Goal: Task Accomplishment & Management: Manage account settings

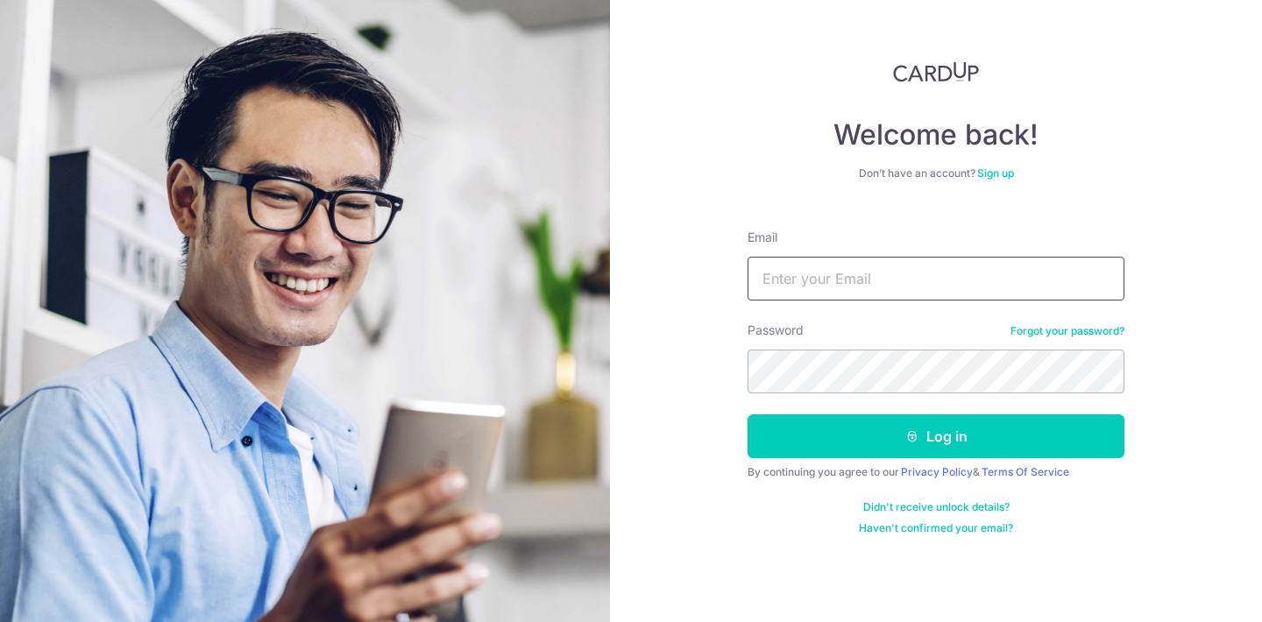
type input "[EMAIL_ADDRESS][DOMAIN_NAME]"
click at [936, 437] on button "Log in" at bounding box center [936, 437] width 377 height 44
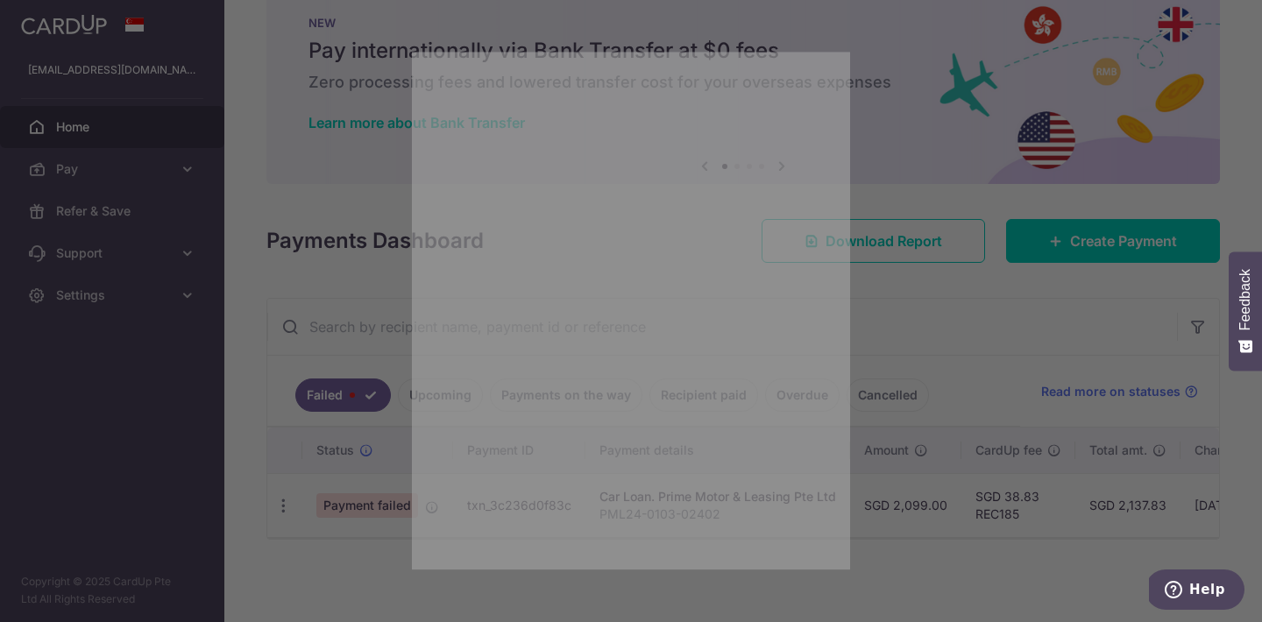
drag, startPoint x: 691, startPoint y: 538, endPoint x: 891, endPoint y: 541, distance: 200.7
click at [891, 541] on body "chiajoel@icloud.com Home Pay Payments Recipients Cards Refer & Save Support FAQ…" at bounding box center [631, 311] width 1262 height 622
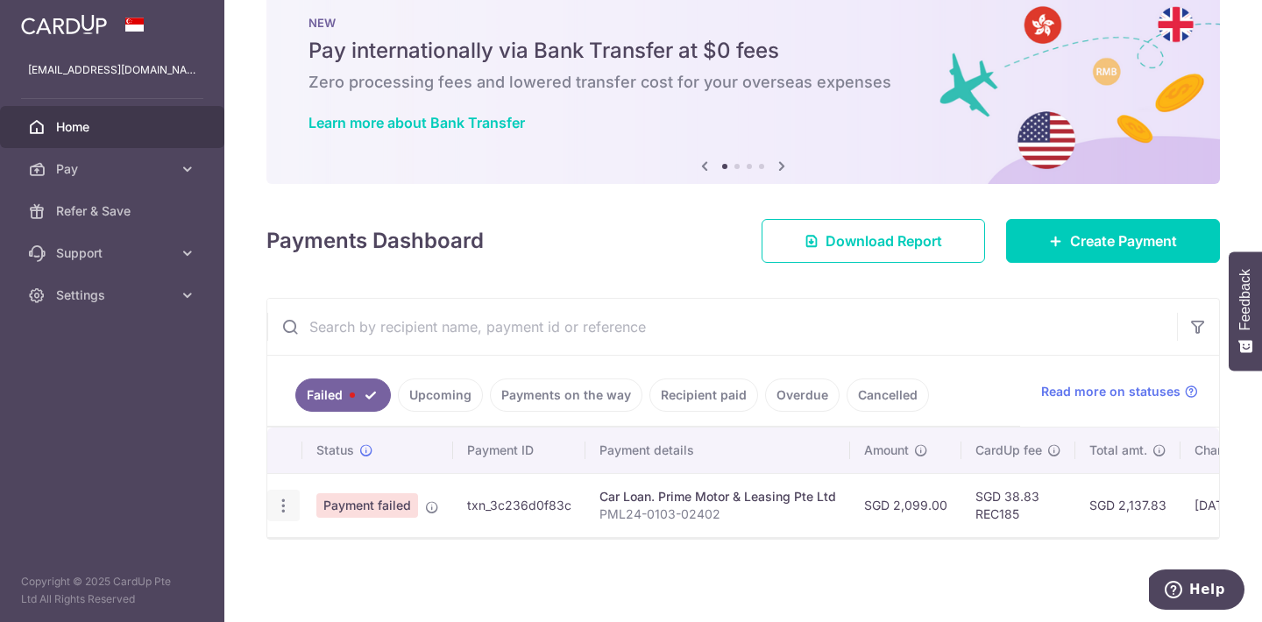
click at [285, 497] on icon "button" at bounding box center [283, 506] width 18 height 18
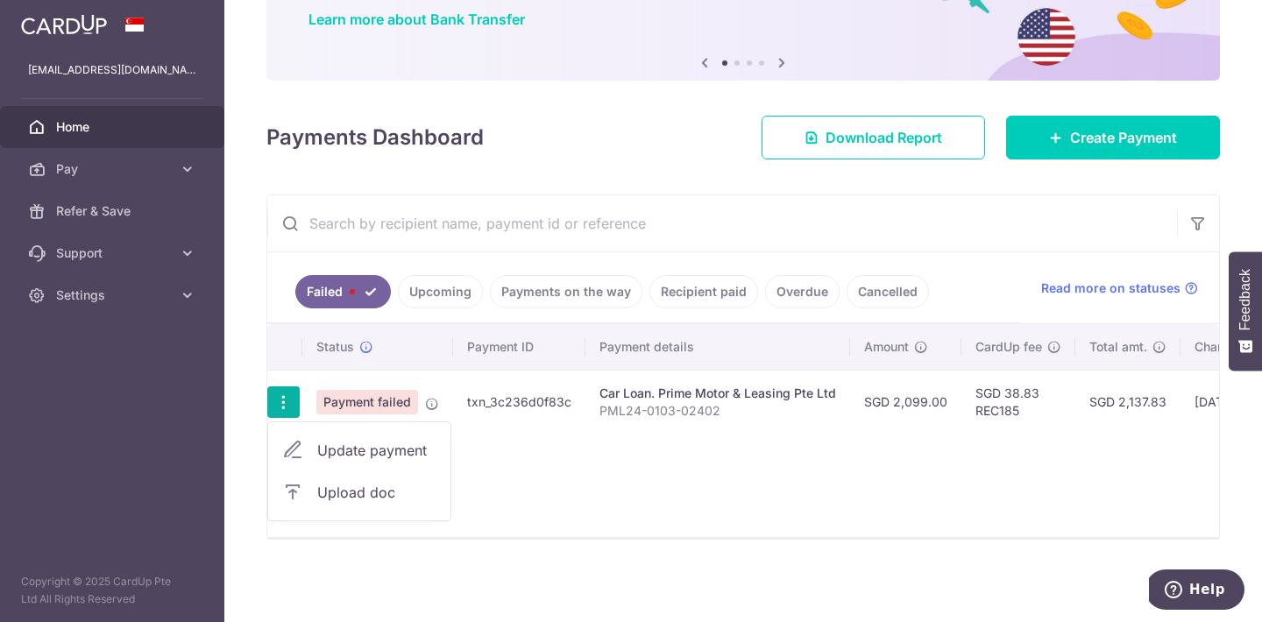
click at [396, 442] on span "Update payment" at bounding box center [376, 450] width 119 height 21
radio input "true"
type input "2,099.00"
type input "PML24-0103-02402"
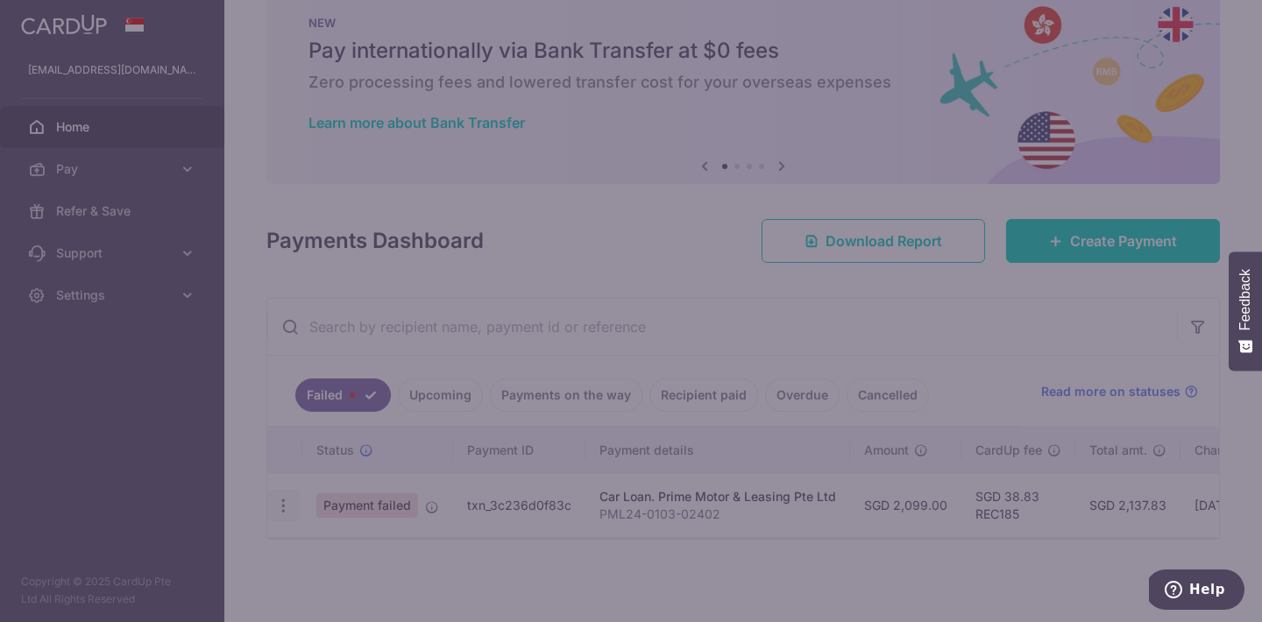
scroll to position [46, 0]
type input "REC185"
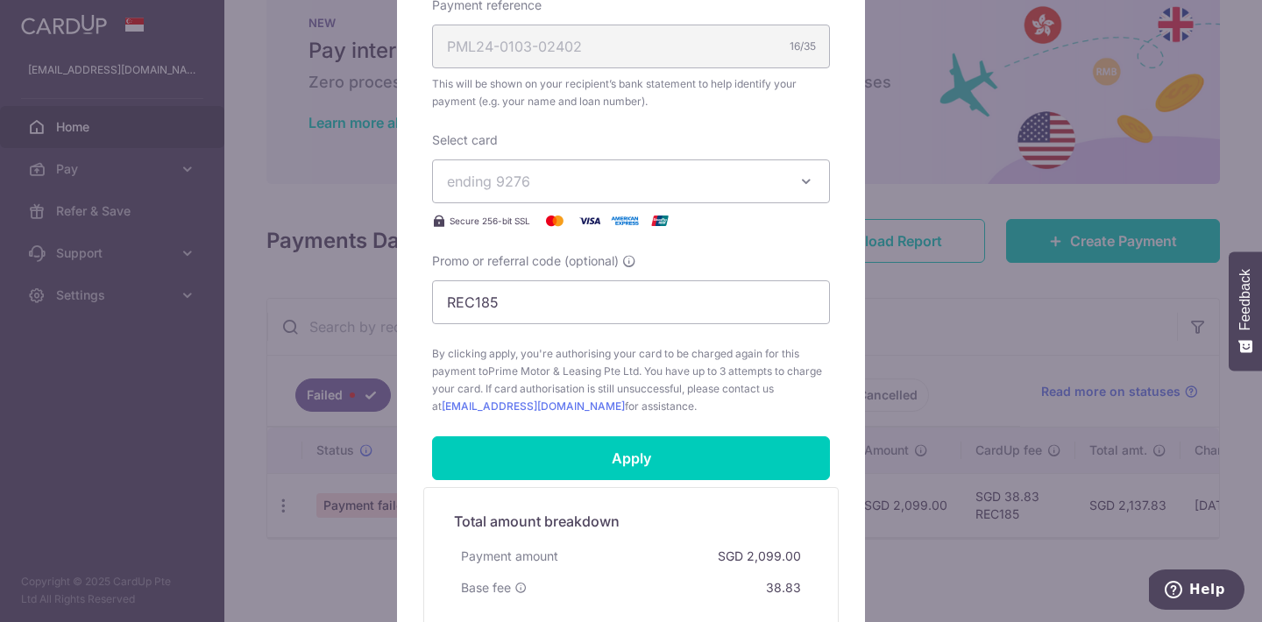
scroll to position [536, 0]
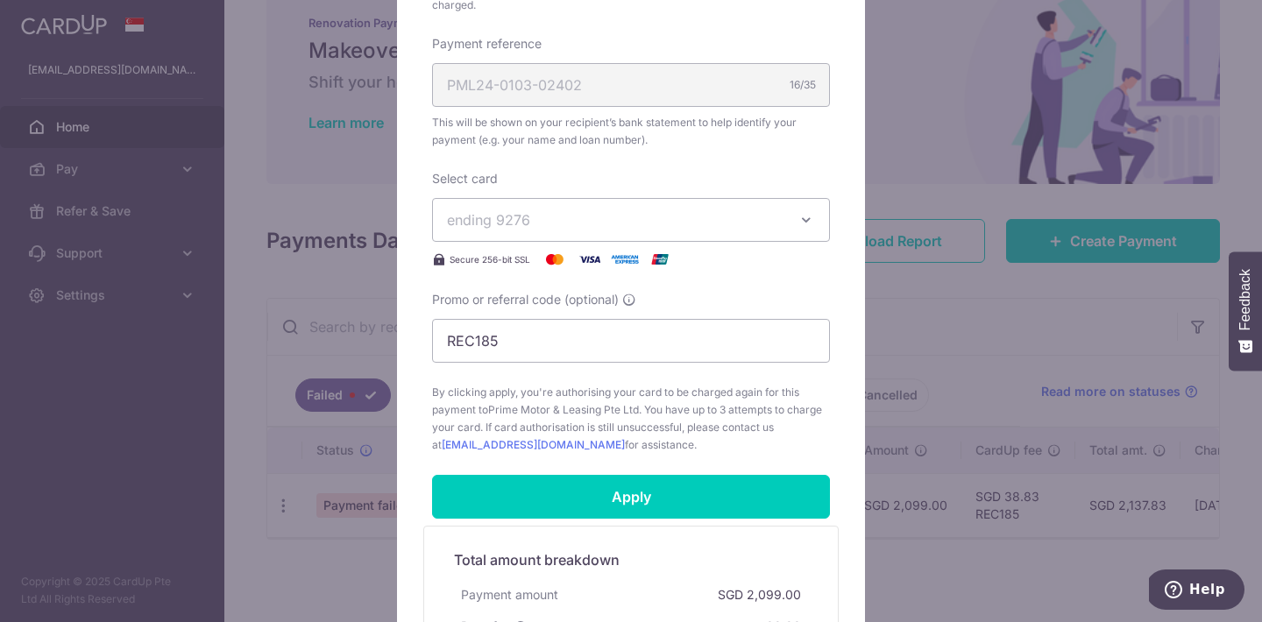
click at [794, 228] on button "ending 9276" at bounding box center [631, 220] width 398 height 44
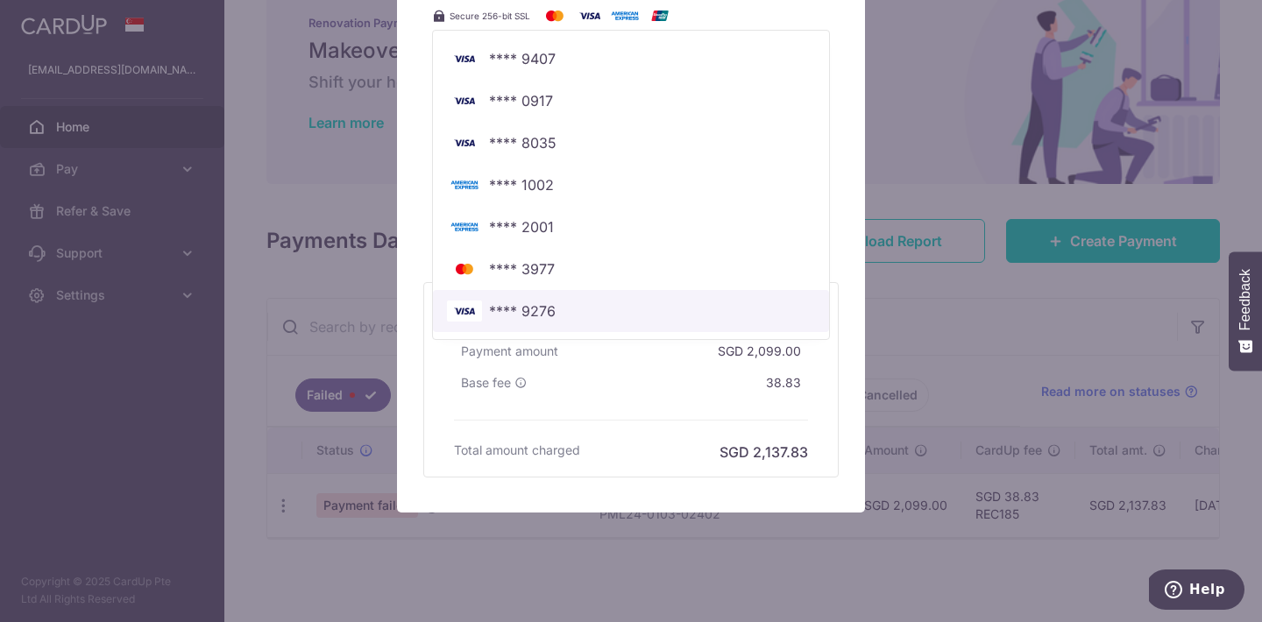
scroll to position [553, 0]
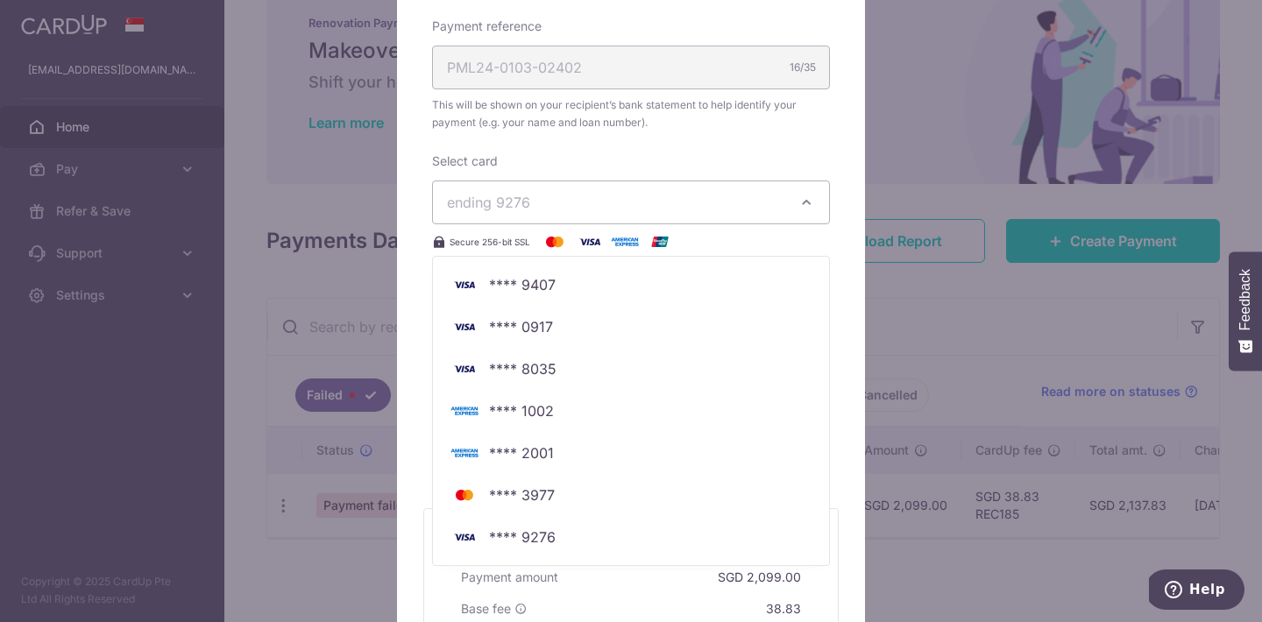
click at [821, 144] on div "Enter payment amount 2,099.00 2099.00 SGD To change the payment amount, please …" at bounding box center [631, 40] width 398 height 792
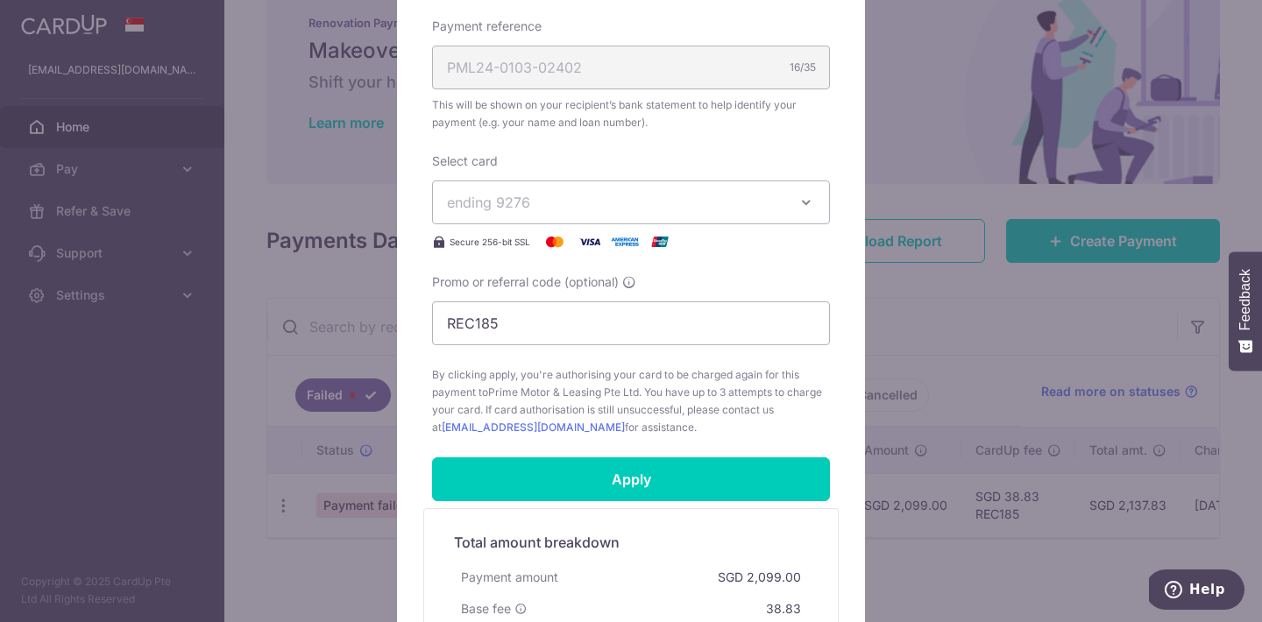
click at [793, 193] on button "ending 9276" at bounding box center [631, 203] width 398 height 44
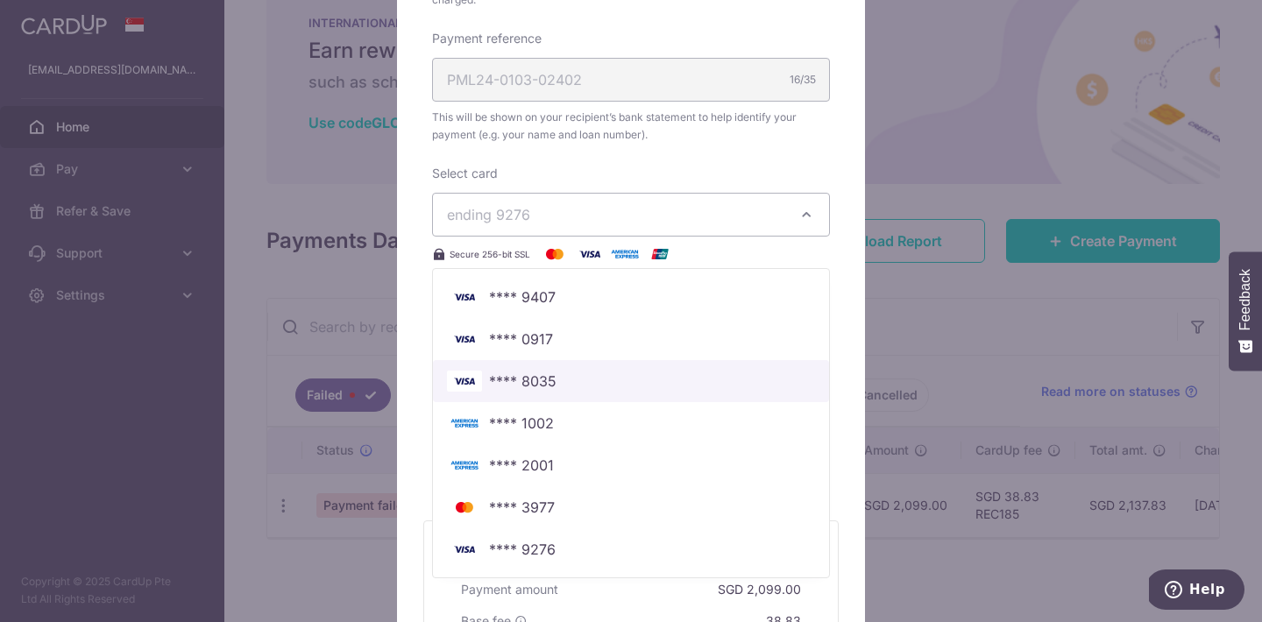
scroll to position [539, 0]
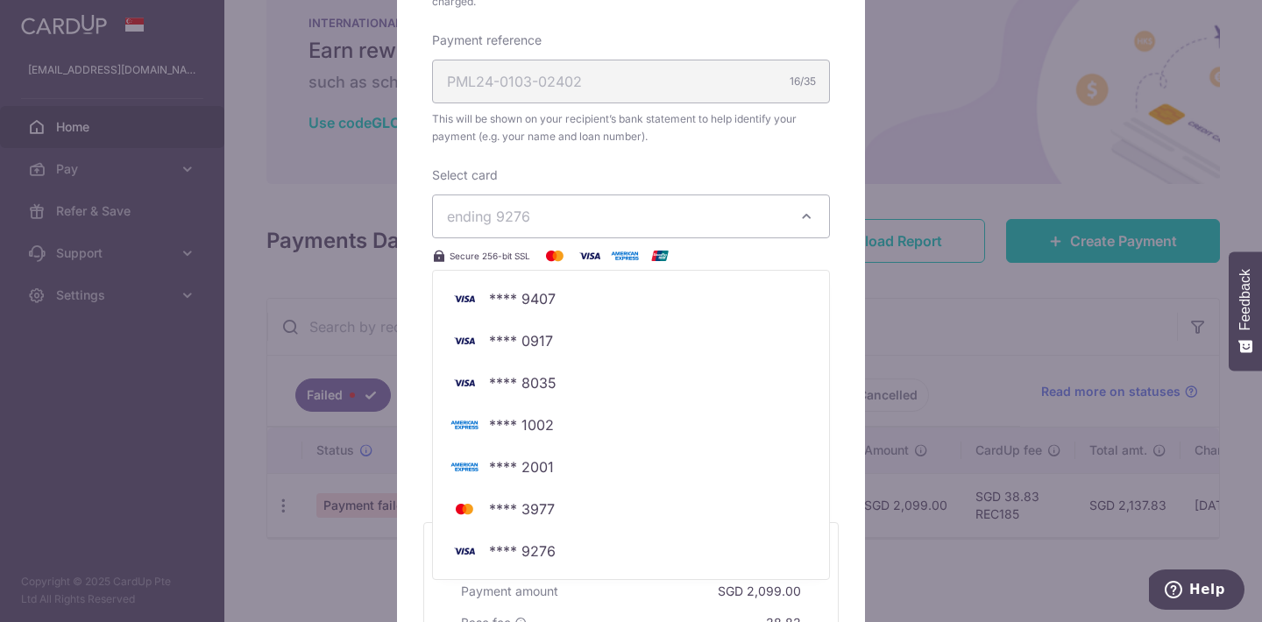
click at [813, 160] on div "Enter payment amount 2,099.00 2099.00 SGD To change the payment amount, please …" at bounding box center [631, 54] width 398 height 792
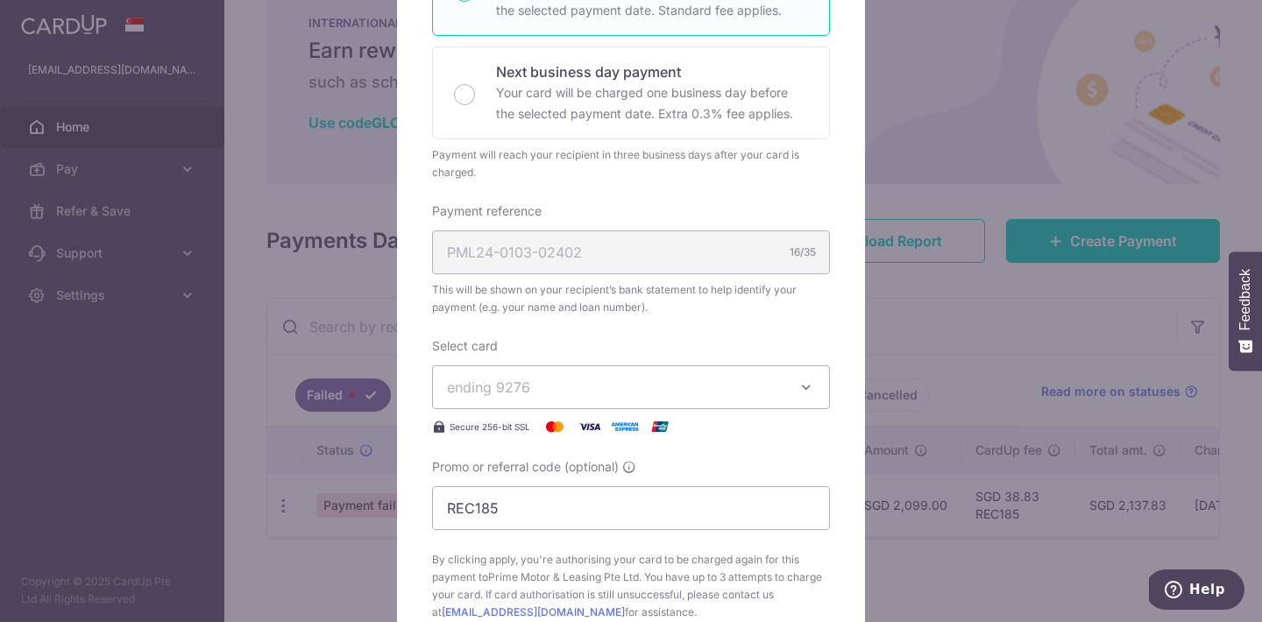
scroll to position [0, 0]
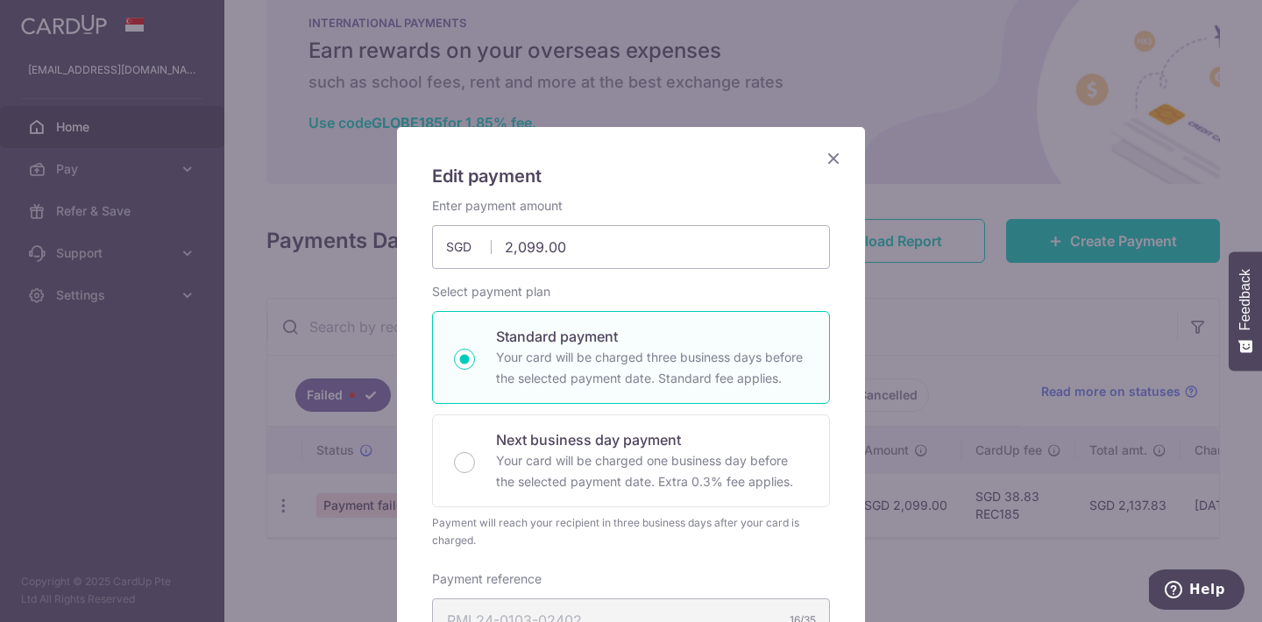
click at [833, 152] on icon "Close" at bounding box center [833, 158] width 21 height 22
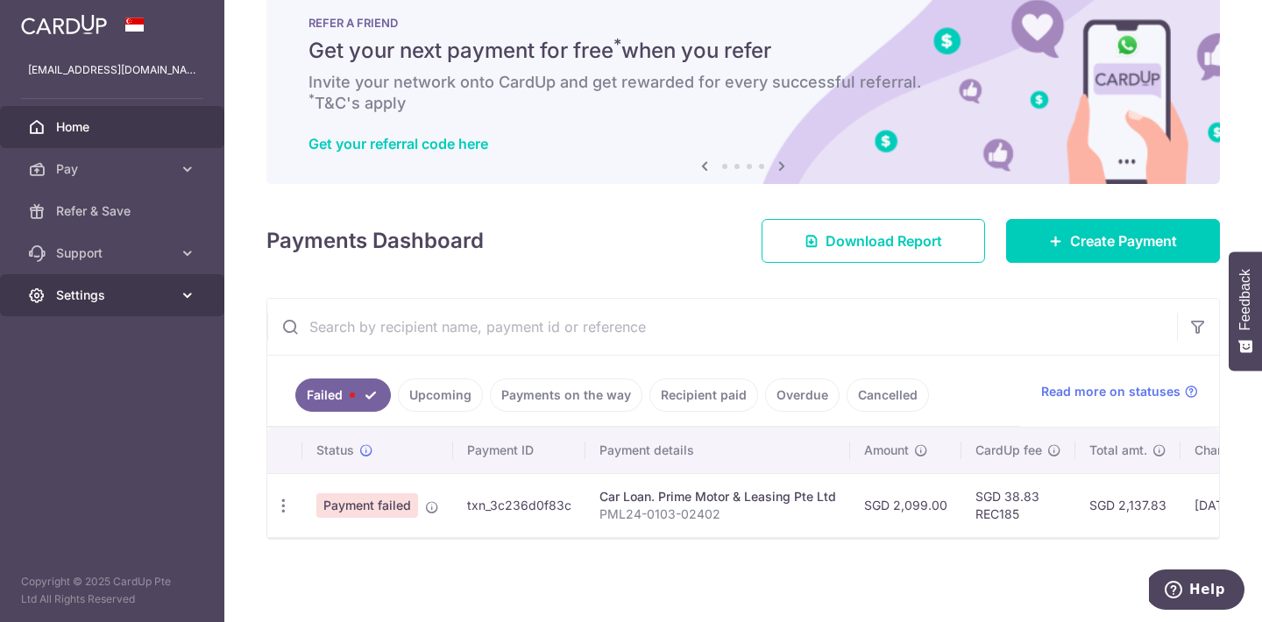
click at [122, 291] on span "Settings" at bounding box center [114, 296] width 116 height 18
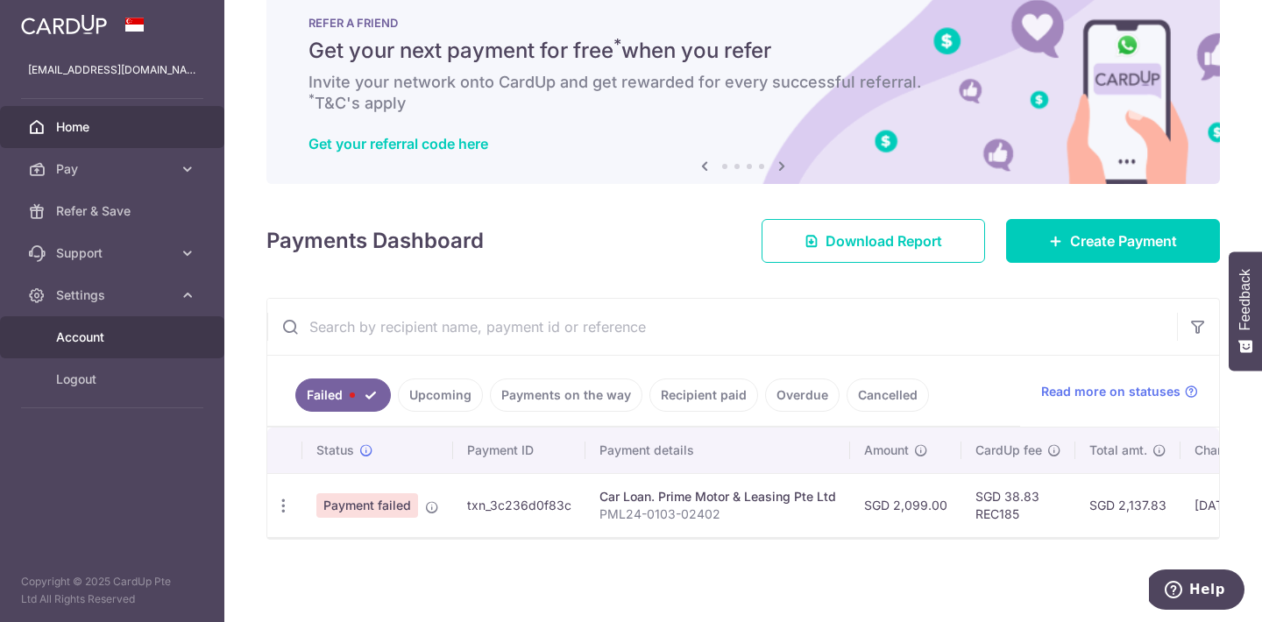
click at [102, 337] on span "Account" at bounding box center [114, 338] width 116 height 18
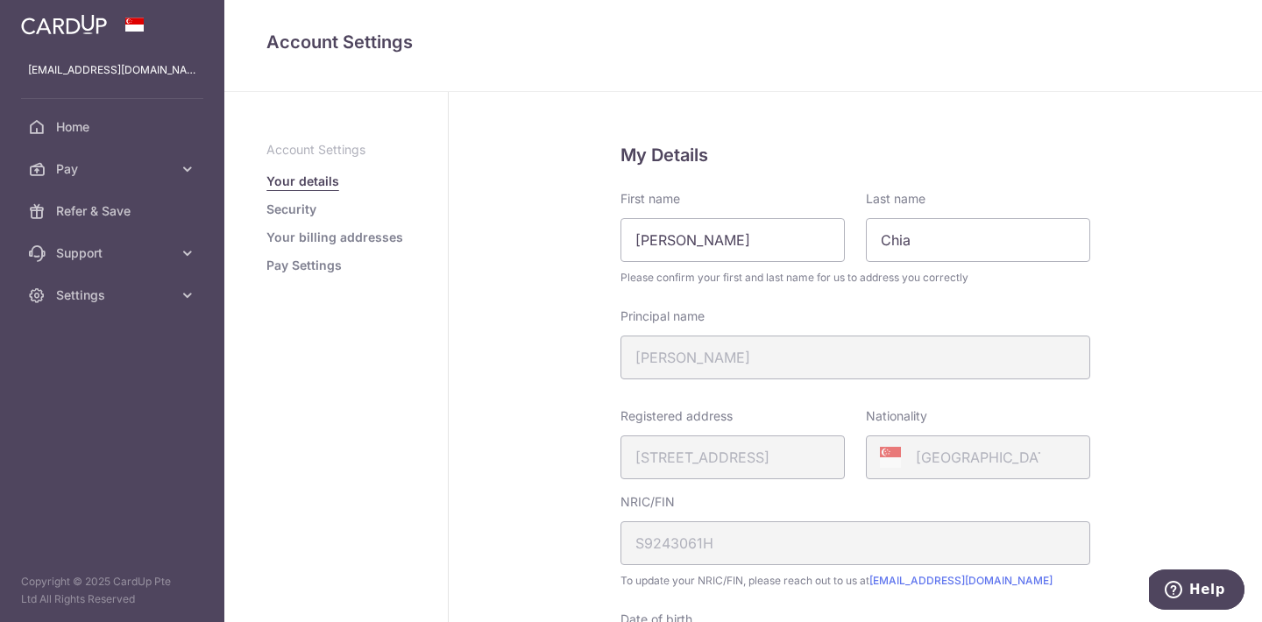
click at [317, 263] on link "Pay Settings" at bounding box center [303, 266] width 75 height 18
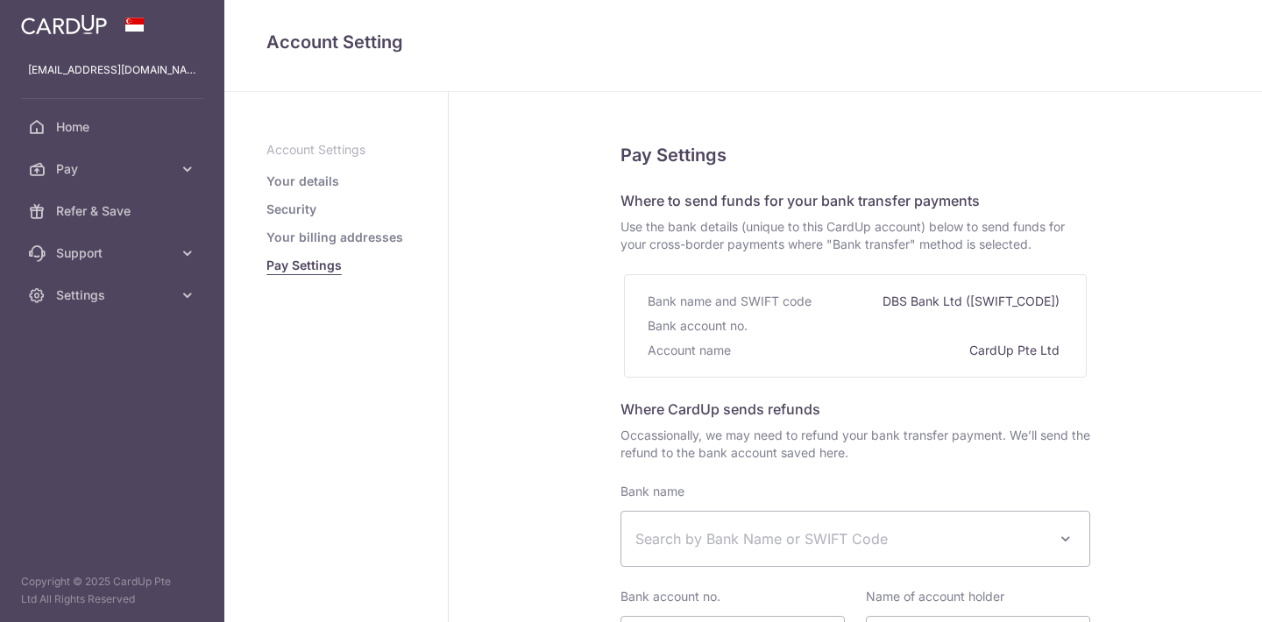
select select
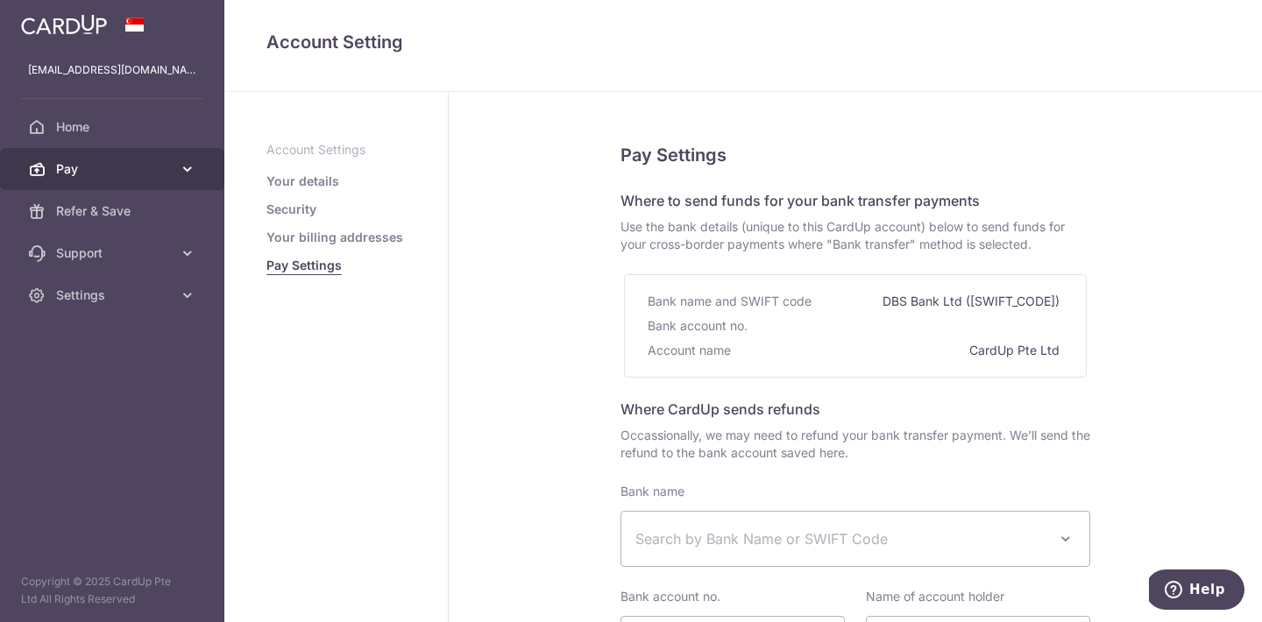
click at [154, 168] on span "Pay" at bounding box center [114, 169] width 116 height 18
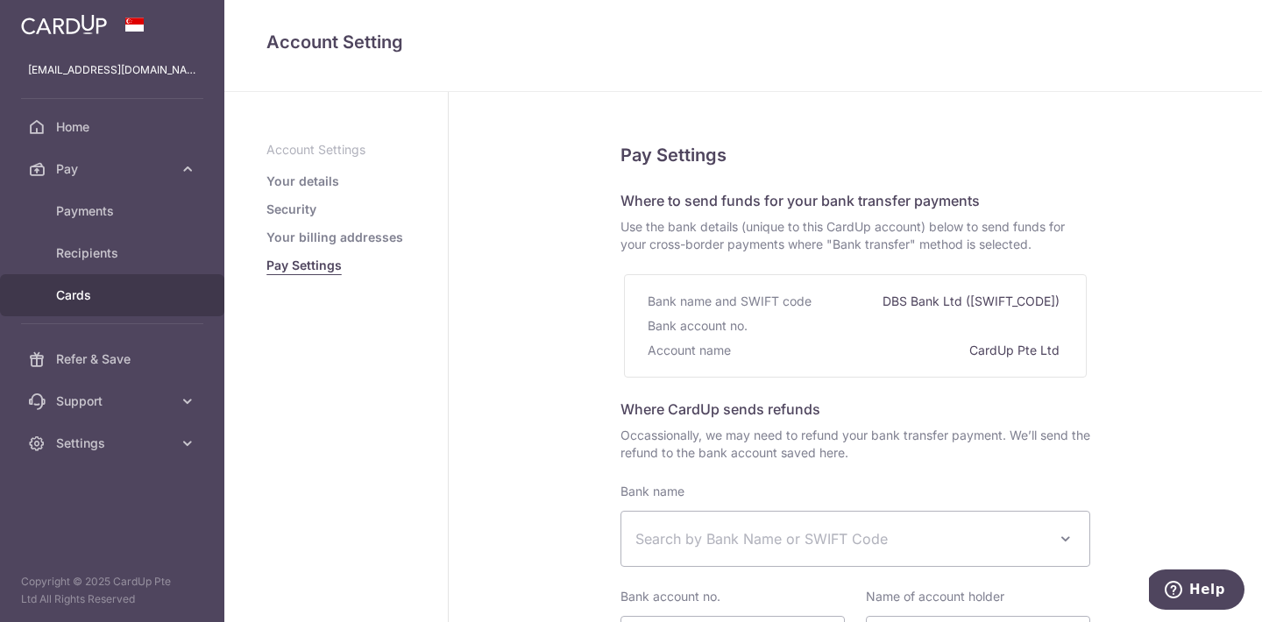
click at [94, 298] on span "Cards" at bounding box center [114, 296] width 116 height 18
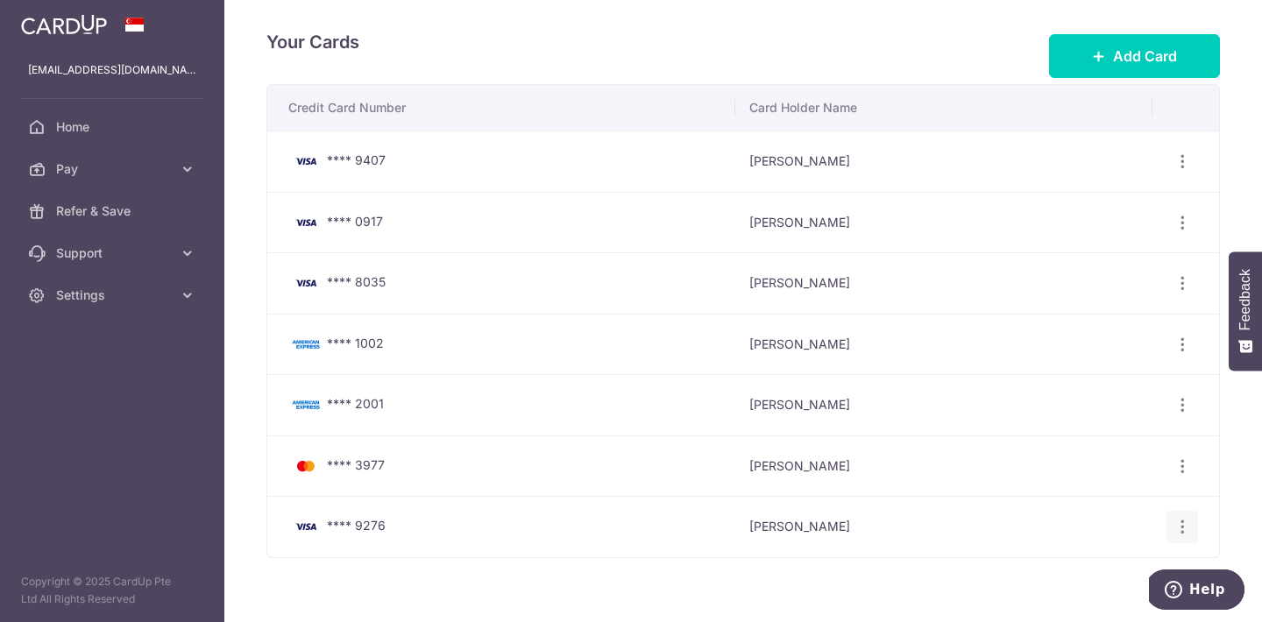
click at [1175, 523] on icon "button" at bounding box center [1183, 527] width 18 height 18
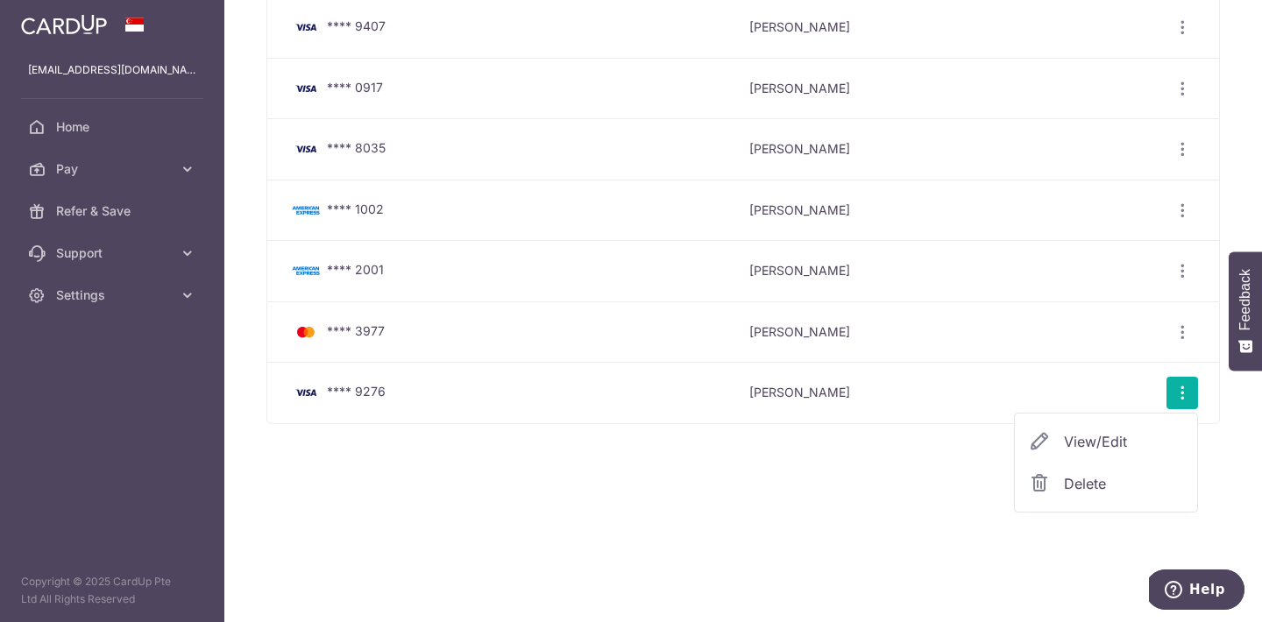
click at [1118, 438] on span "View/Edit" at bounding box center [1123, 441] width 119 height 21
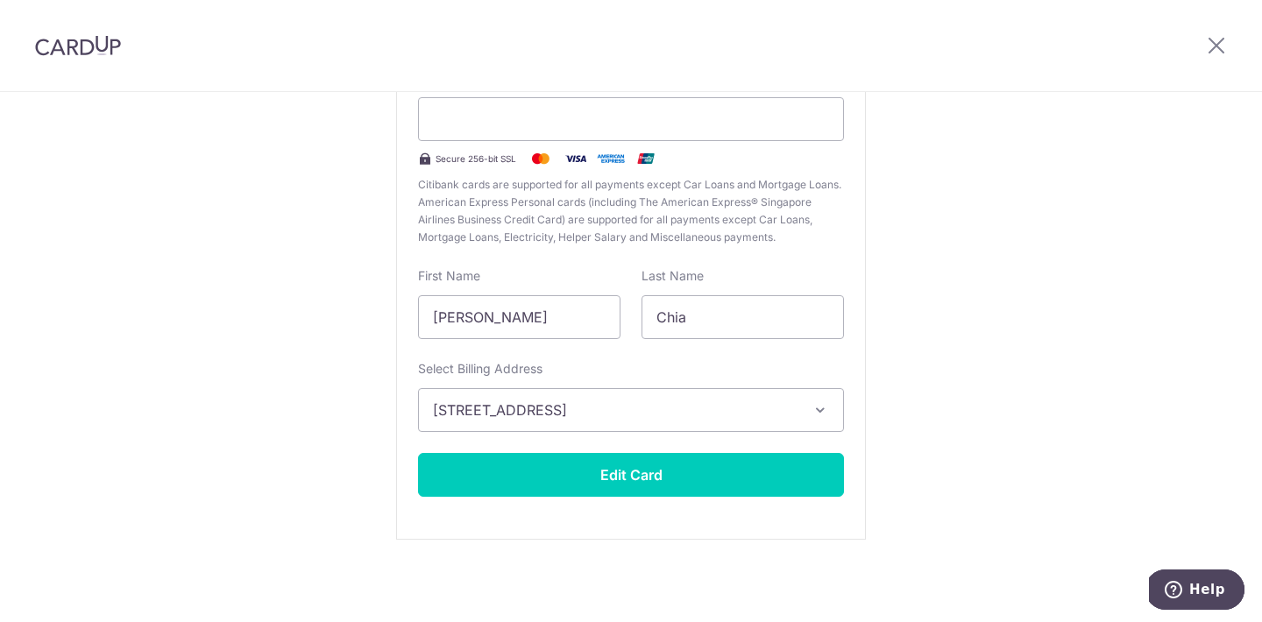
scroll to position [206, 0]
click at [817, 406] on icon "button" at bounding box center [821, 410] width 18 height 18
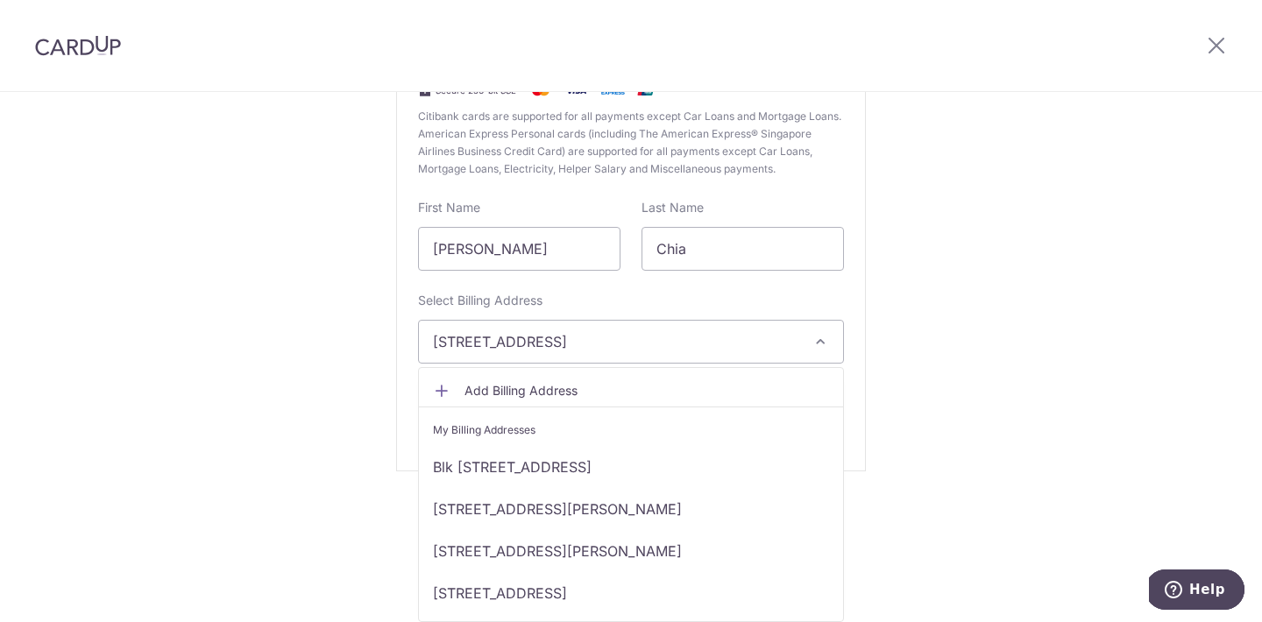
scroll to position [68, 0]
click at [603, 391] on span "Add Billing Address" at bounding box center [647, 391] width 365 height 18
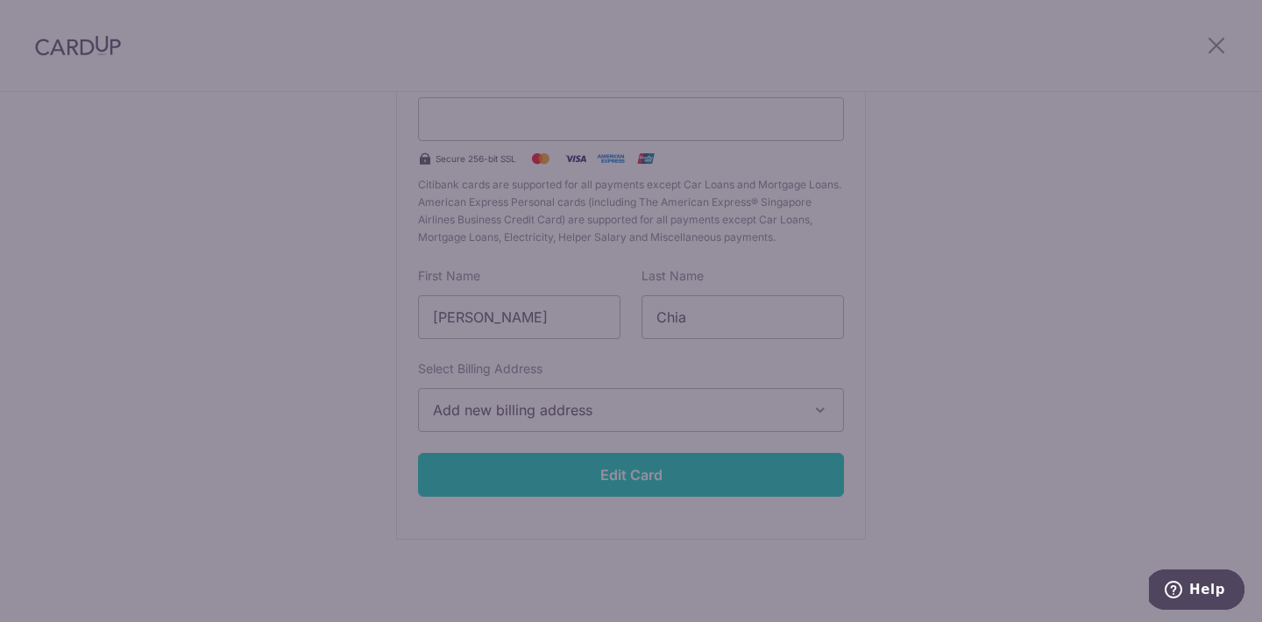
scroll to position [0, 0]
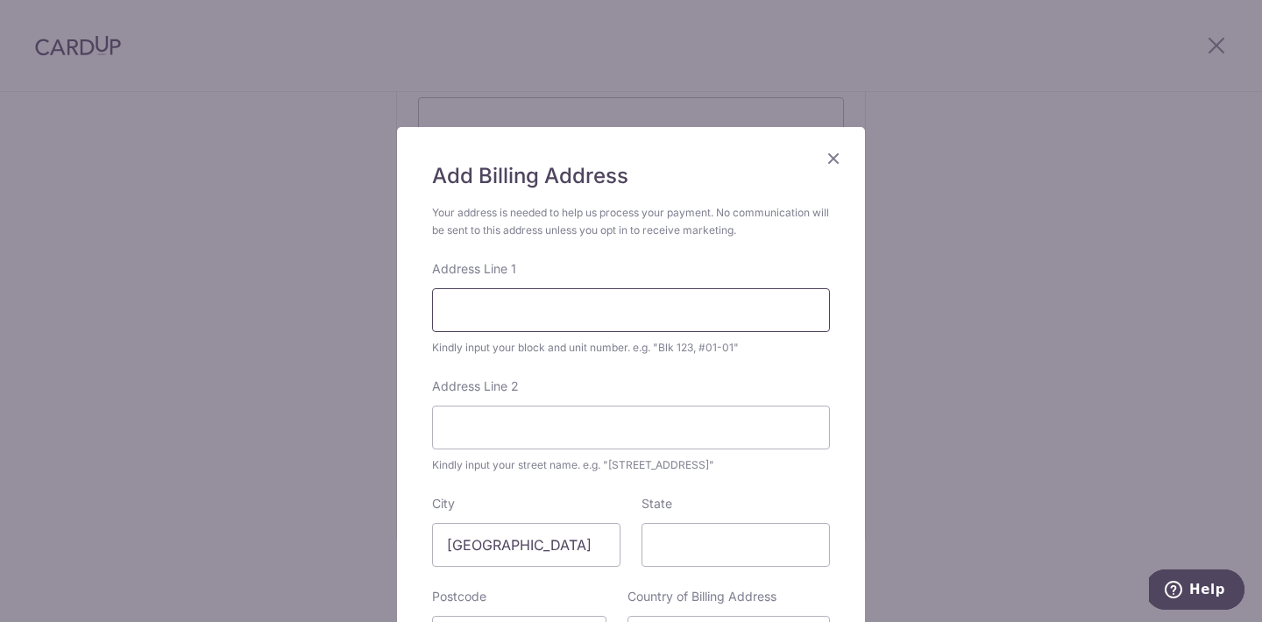
click at [801, 310] on input "Address Line 1" at bounding box center [631, 310] width 398 height 44
type input "25 Fernvale Road, High Park Residences #05-20"
type input "797639"
click at [800, 313] on input "25 Fernvale Road, High Park Residences #05-20" at bounding box center [631, 310] width 398 height 44
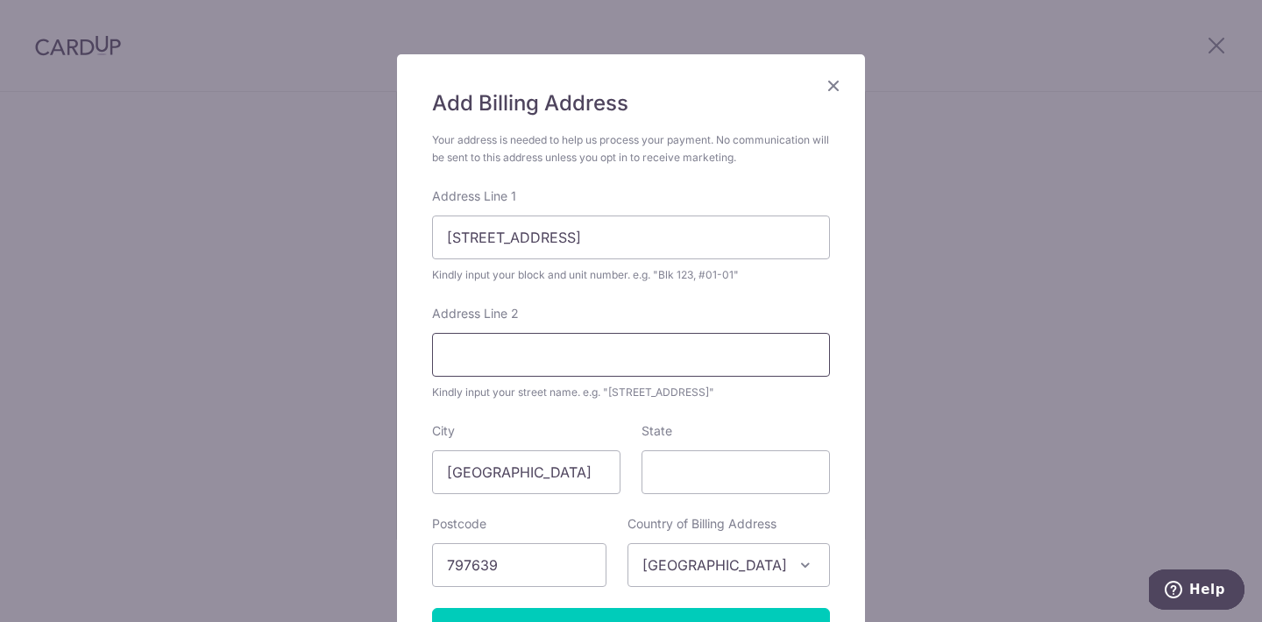
scroll to position [67, 0]
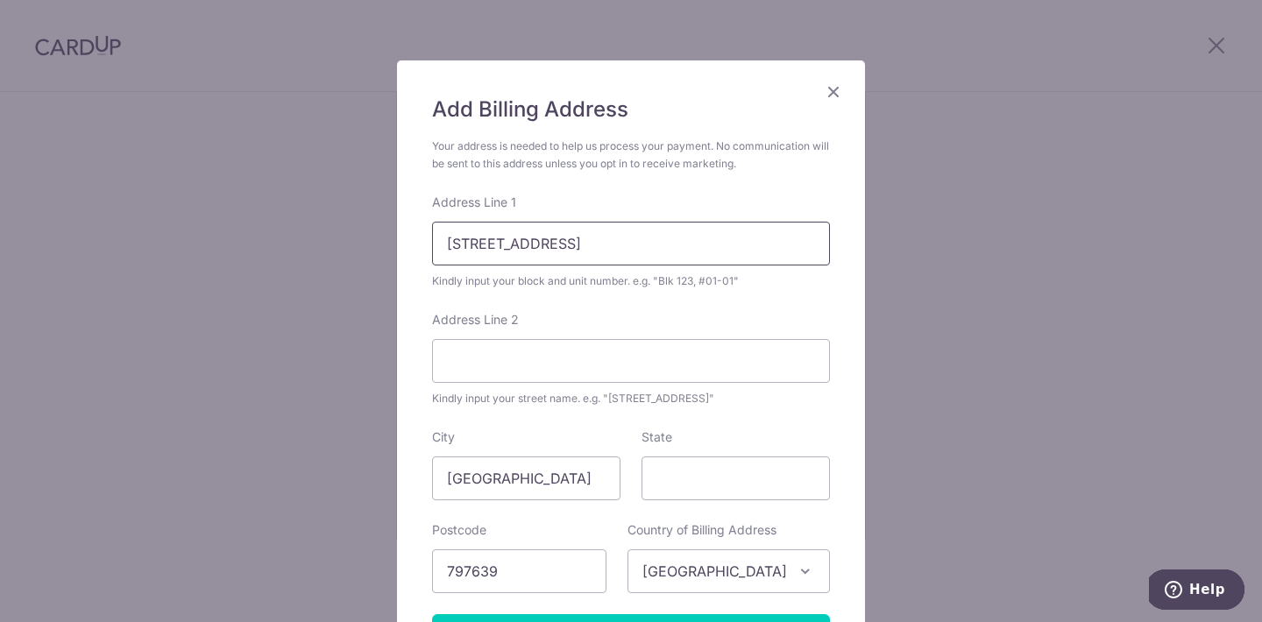
click at [610, 243] on input "15 Anchorvale Crescent, Bellewaters #04-12" at bounding box center [631, 244] width 398 height 44
drag, startPoint x: 614, startPoint y: 242, endPoint x: 834, endPoint y: 238, distance: 220.9
click at [834, 238] on div "Add Billing Address Your address is needed to help us process your payment. No …" at bounding box center [631, 376] width 468 height 633
type input "15 Anchorvale Crescent,"
click at [607, 365] on input "Address Line 2" at bounding box center [631, 361] width 398 height 44
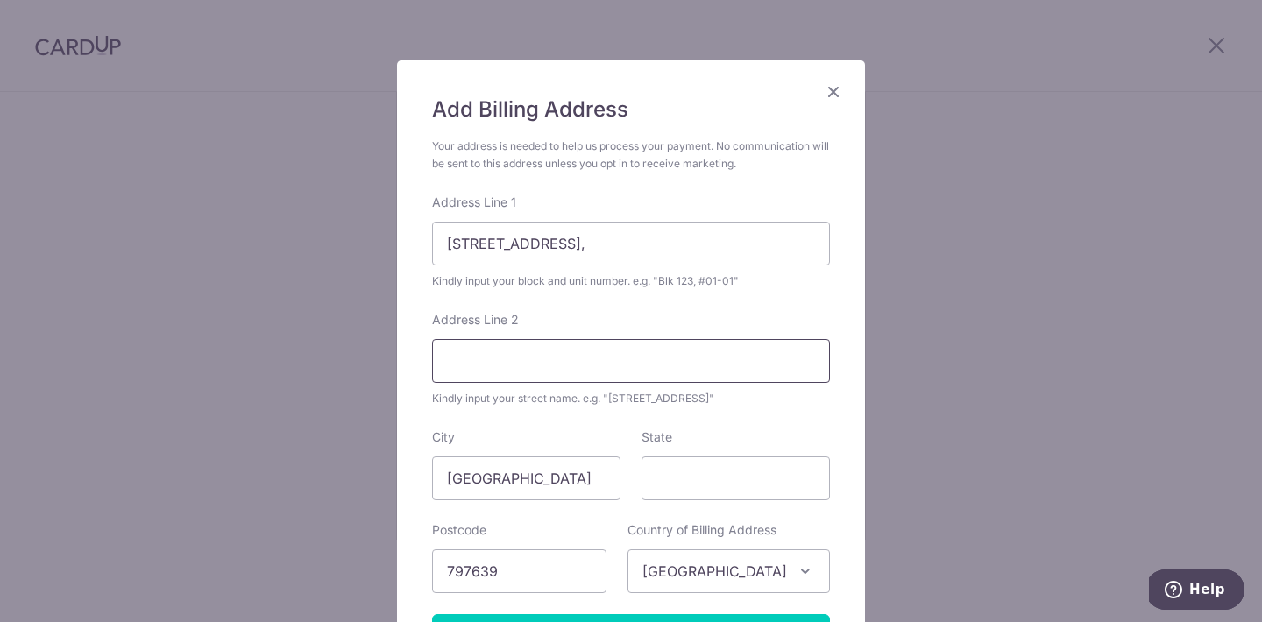
paste input "Bellewaters #04-12"
type input "Bellewaters #04-12"
click at [635, 245] on input "15 Anchorvale Crescent," at bounding box center [631, 244] width 398 height 44
type input "15 Anchorvale Crescent"
click at [671, 313] on div "Address Line 2 Bellewaters #04-12 Kindly input your street name. e.g. "Hougang …" at bounding box center [631, 359] width 398 height 96
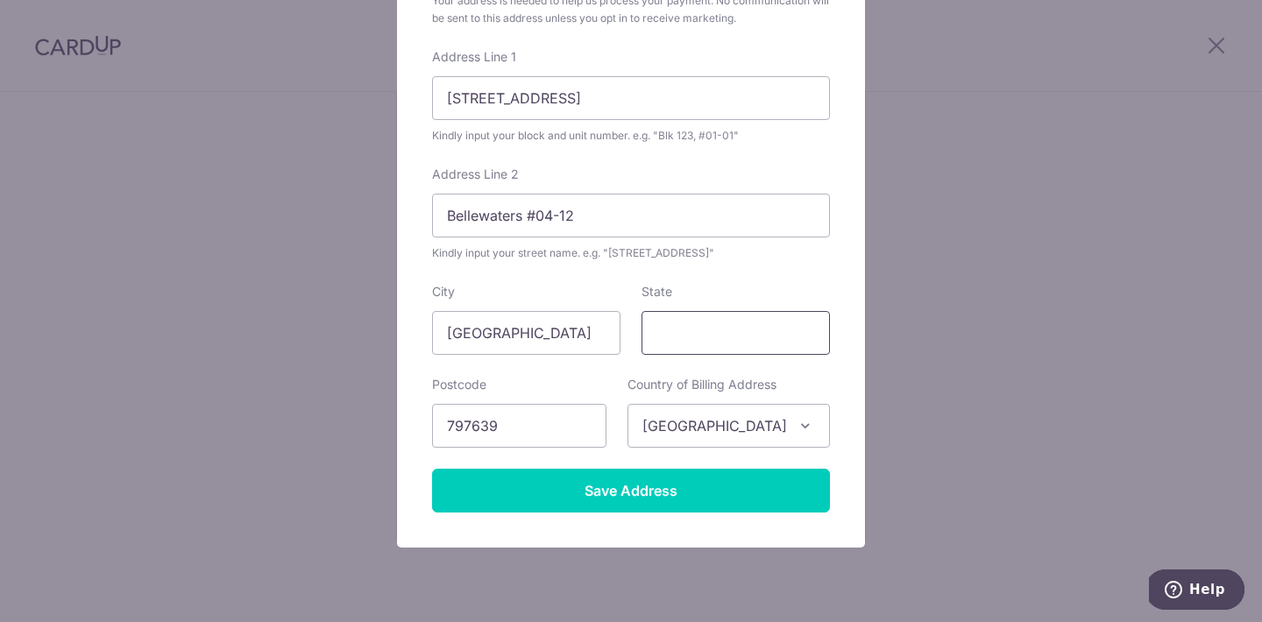
scroll to position [216, 0]
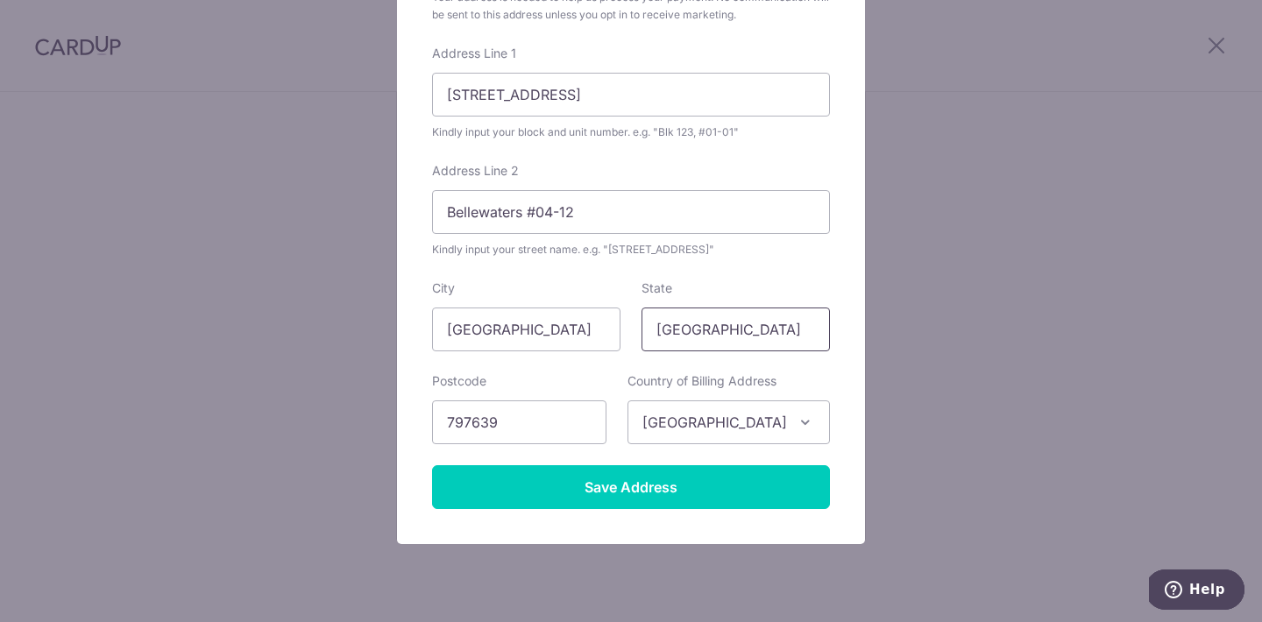
type input "Singapore"
click at [736, 264] on form "Your address is needed to help us process your payment. No communication will b…" at bounding box center [631, 249] width 398 height 521
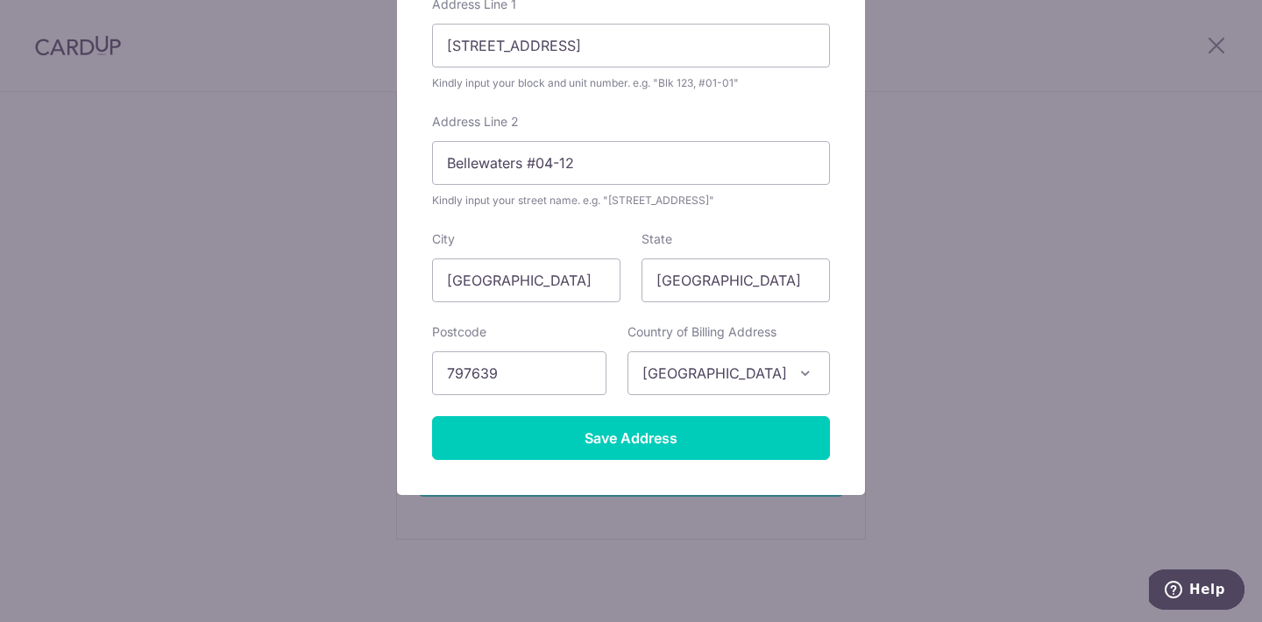
scroll to position [265, 0]
click at [597, 376] on input "797639" at bounding box center [519, 373] width 174 height 44
type input "544651"
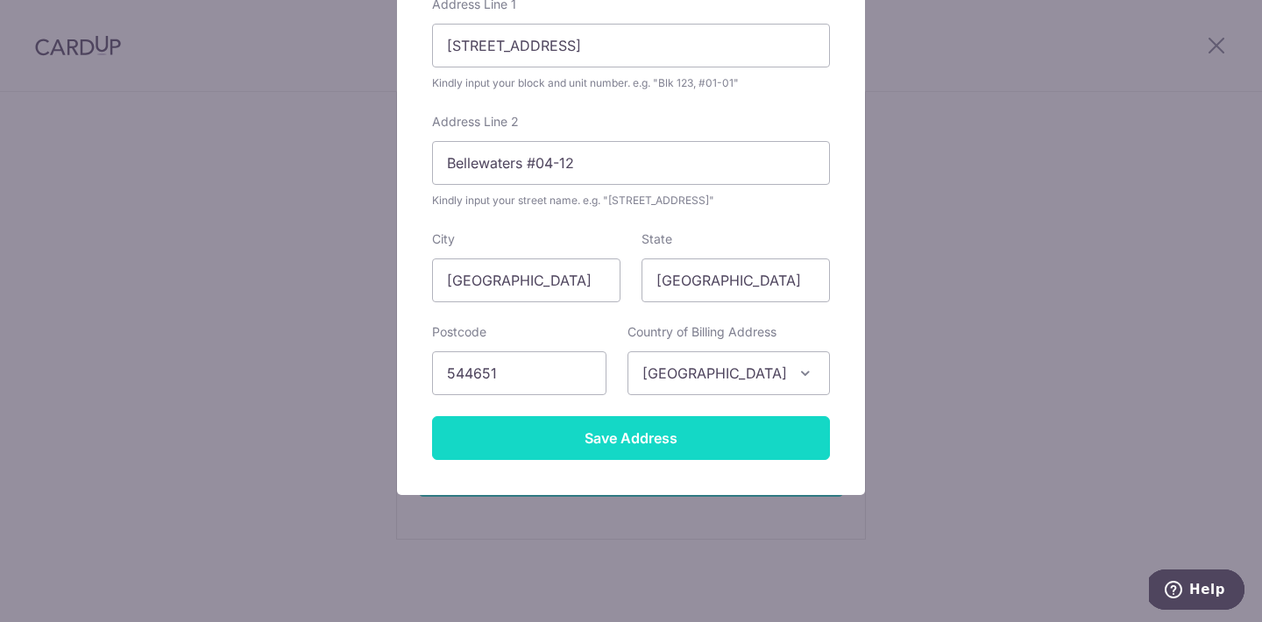
click at [627, 444] on input "Save Address" at bounding box center [631, 438] width 398 height 44
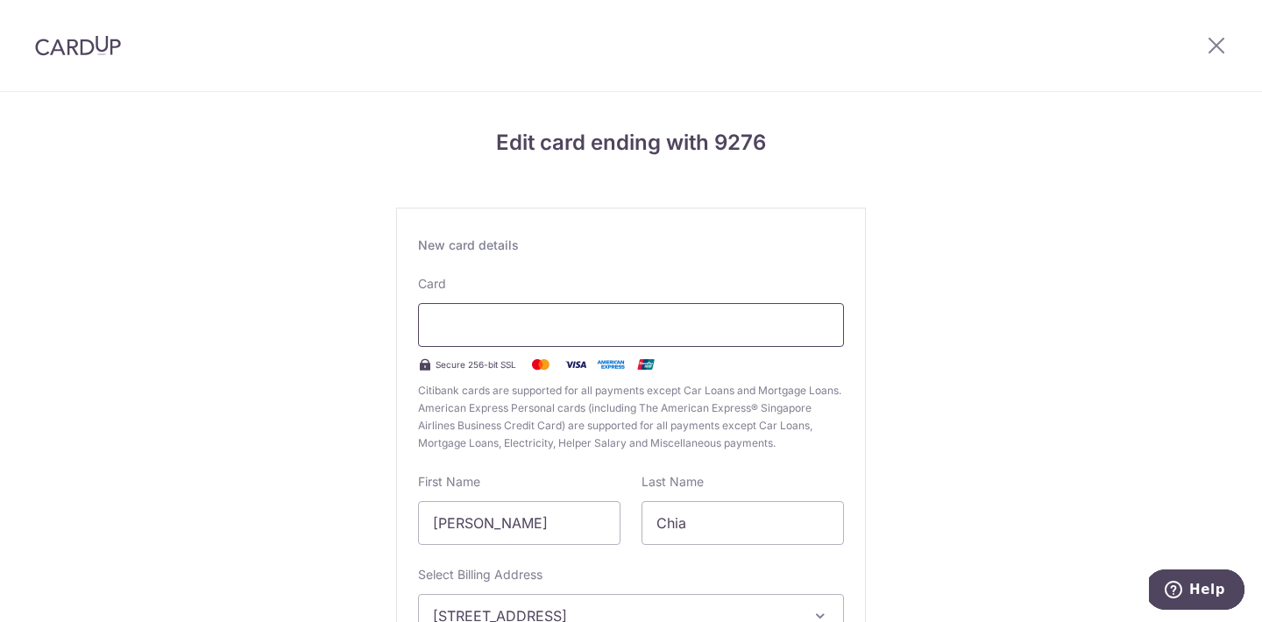
scroll to position [0, 0]
click at [894, 326] on div "Edit card ending with 9276 New card details Card Secure 256-bit SSL Citibank ca…" at bounding box center [631, 460] width 1262 height 736
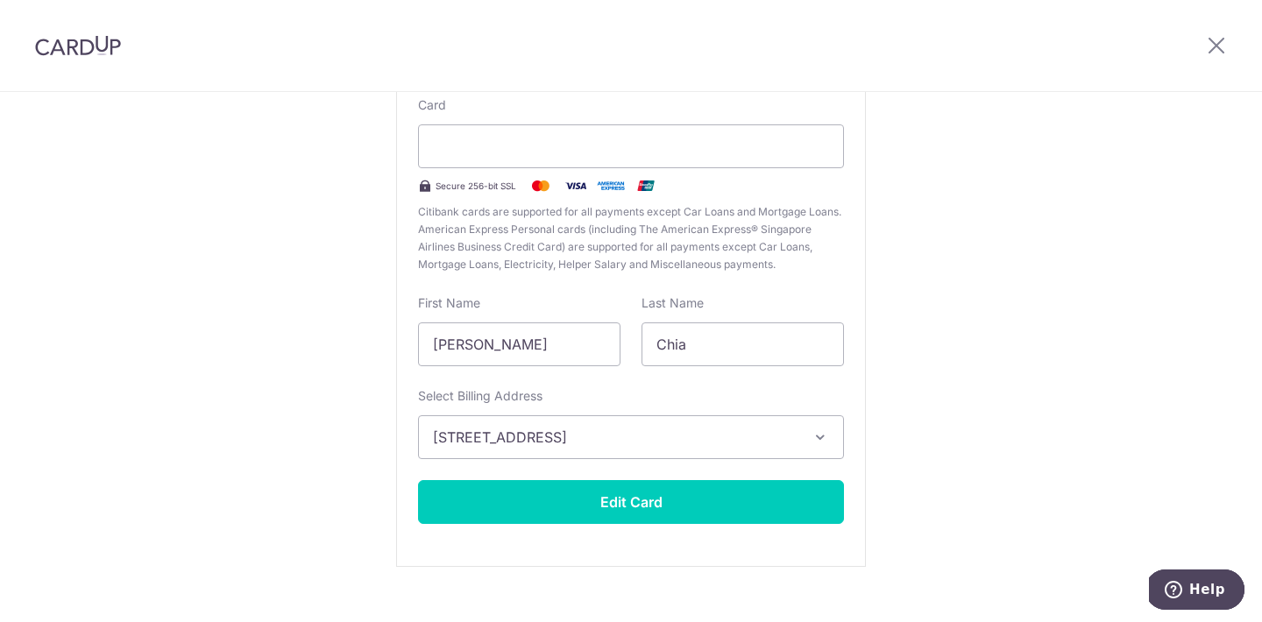
scroll to position [183, 0]
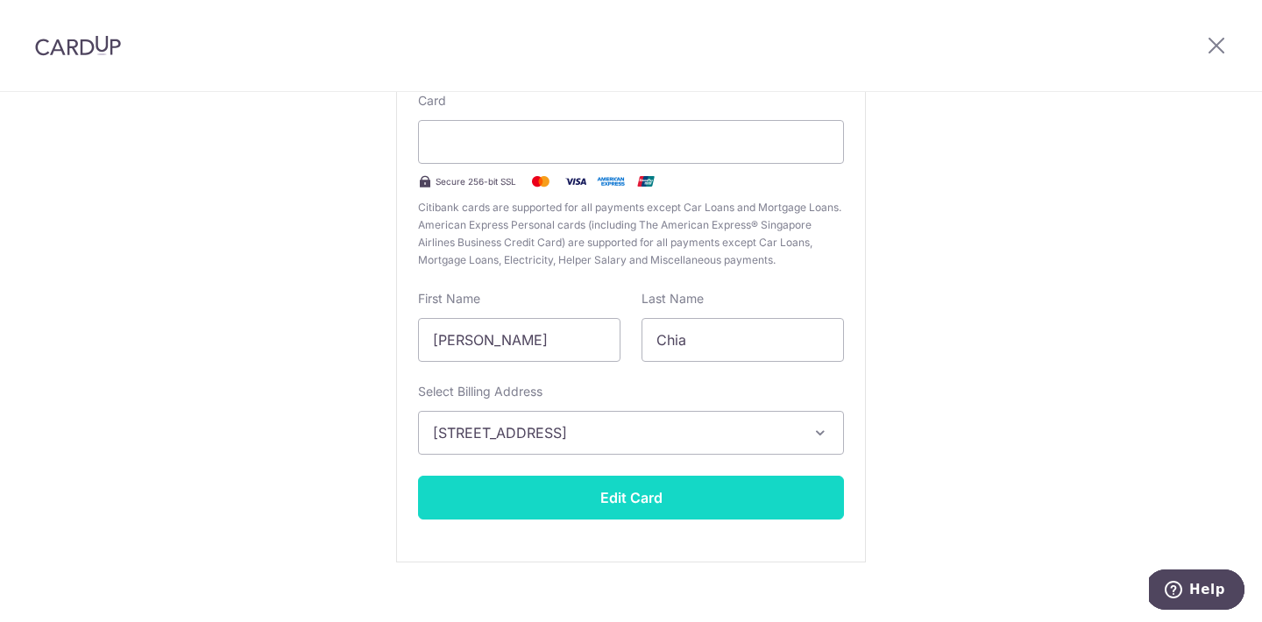
click at [699, 511] on button "Edit Card" at bounding box center [631, 498] width 426 height 44
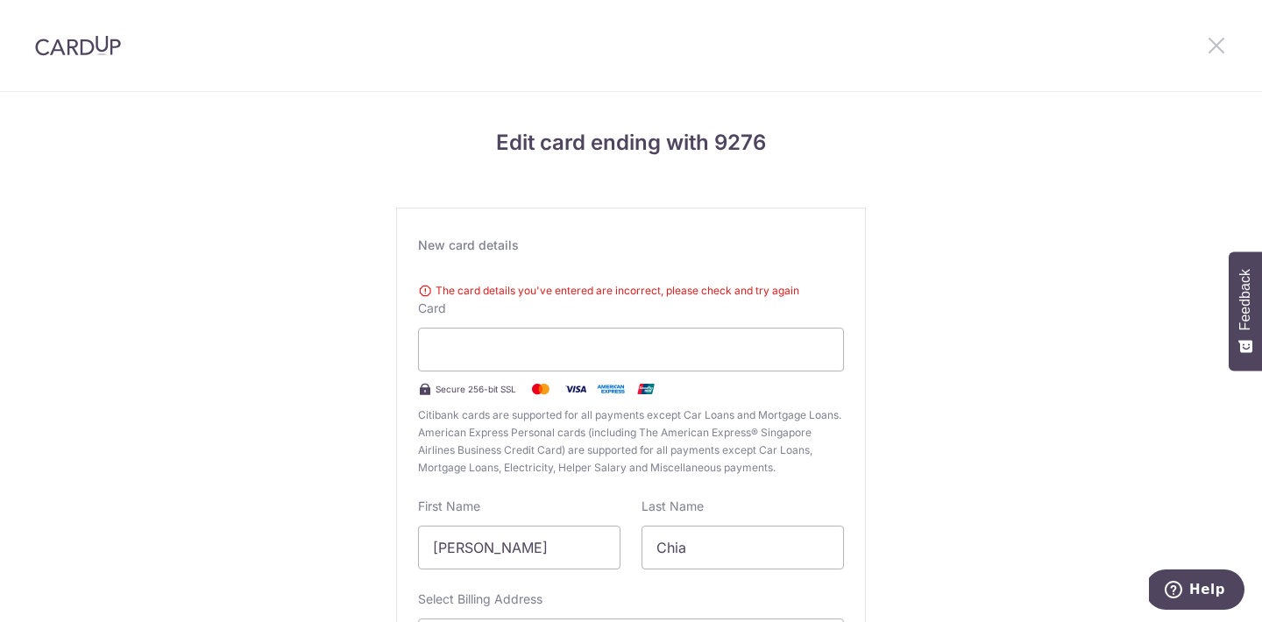
click at [1218, 53] on icon at bounding box center [1216, 45] width 21 height 22
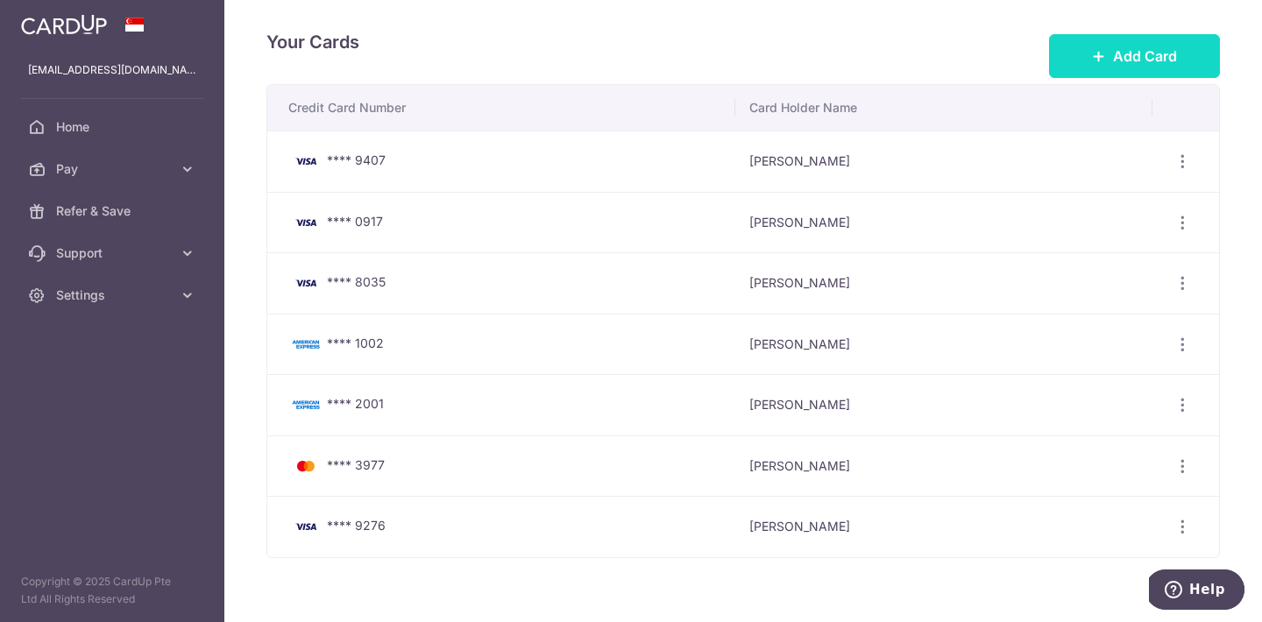
click at [1132, 66] on span "Add Card" at bounding box center [1145, 56] width 64 height 21
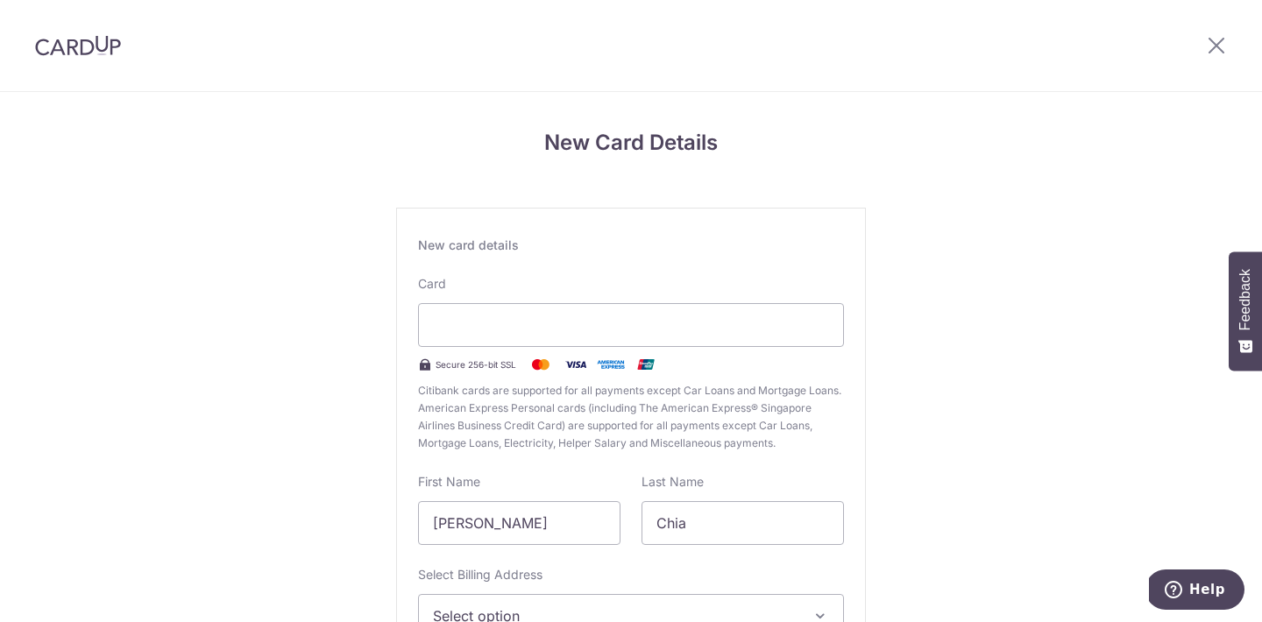
scroll to position [167, 0]
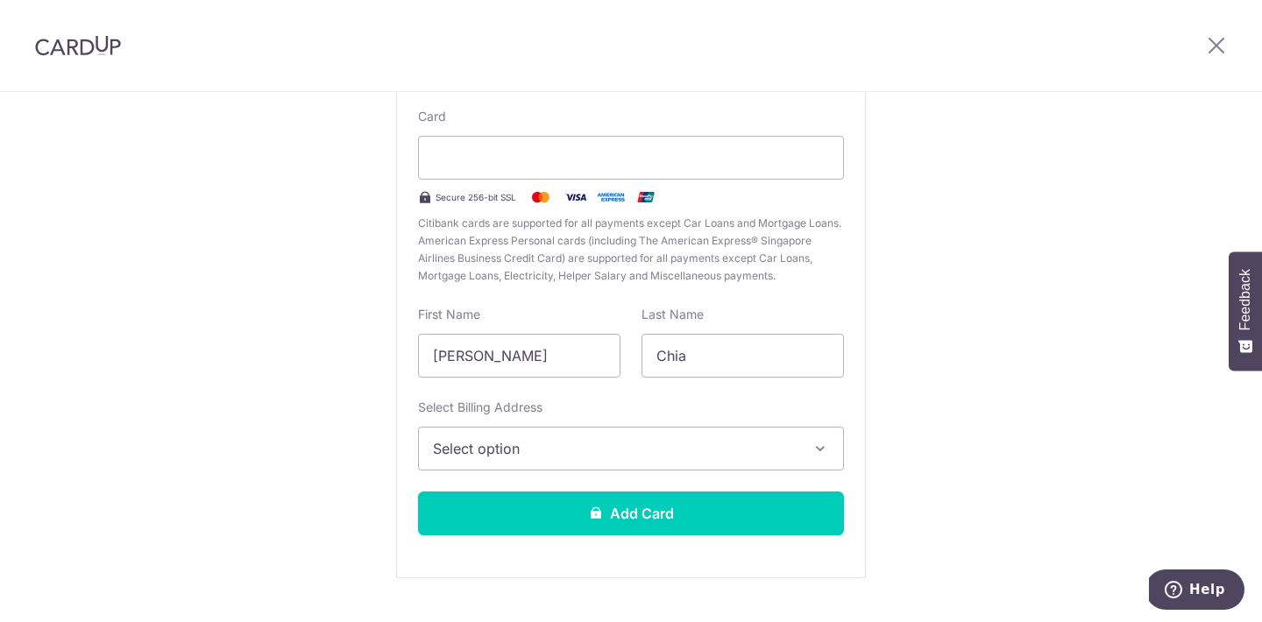
click at [366, 438] on div "New Card Details New card details Card Secure 256-bit SSL Citibank cards are su…" at bounding box center [631, 293] width 1262 height 736
click at [487, 439] on span "Select option" at bounding box center [615, 448] width 365 height 21
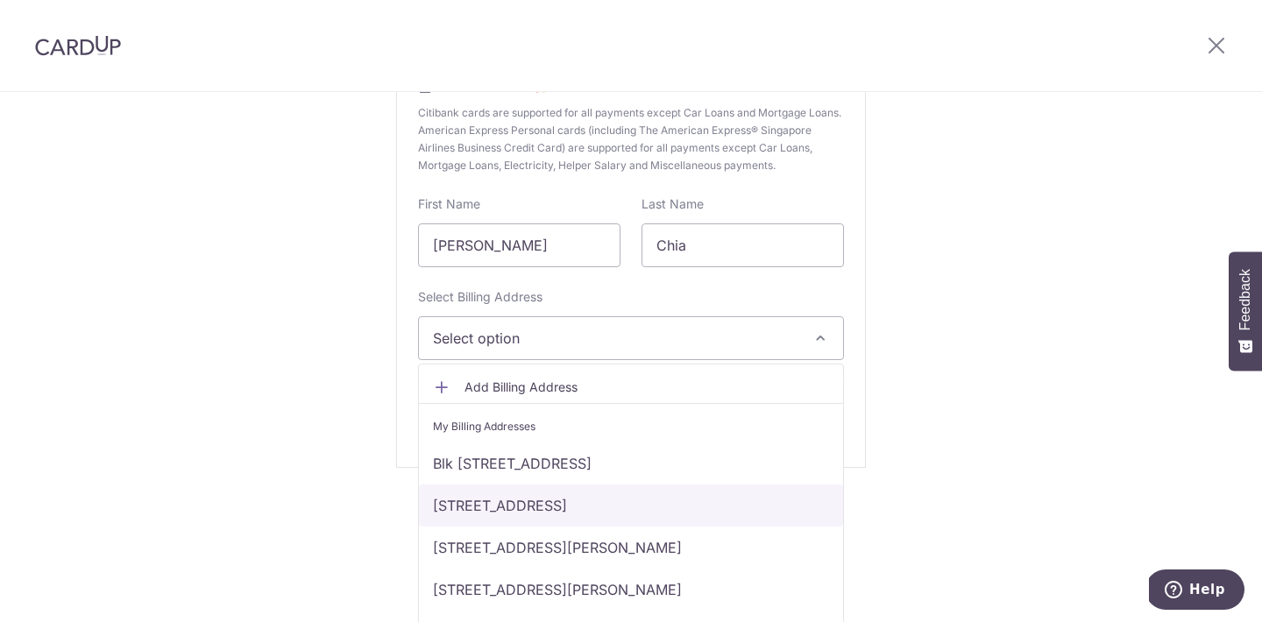
scroll to position [110, 0]
click at [519, 503] on link "[STREET_ADDRESS]" at bounding box center [631, 506] width 424 height 42
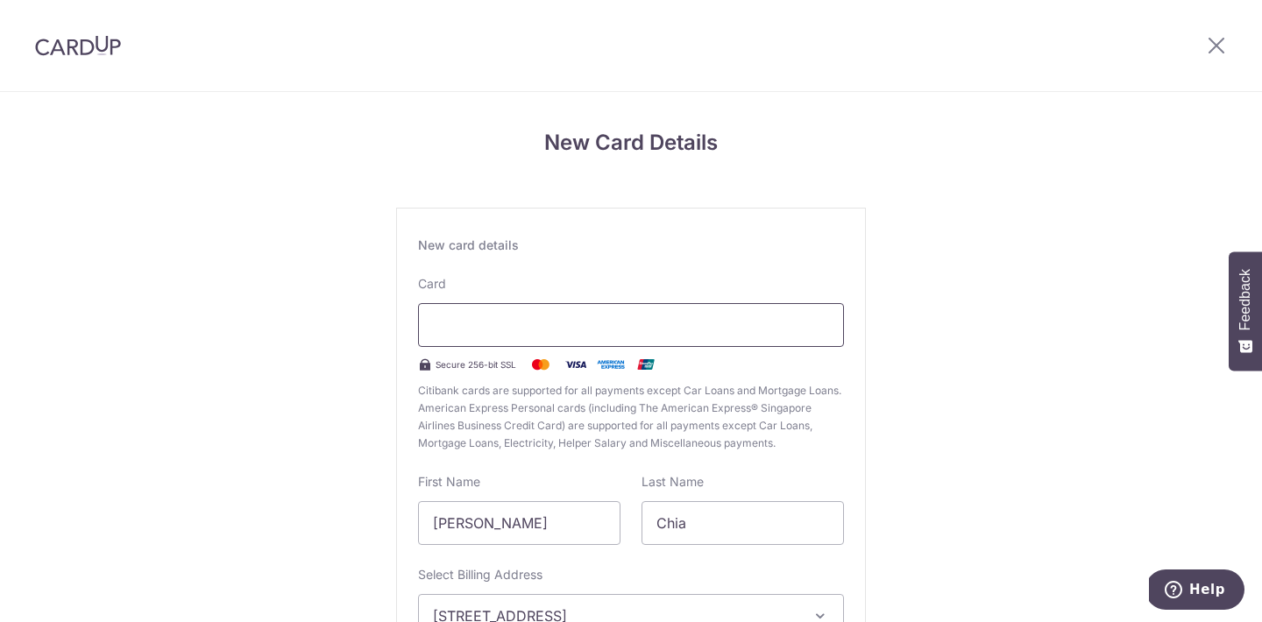
scroll to position [0, 0]
click at [895, 421] on div "New Card Details New card details Card Secure 256-bit SSL Citibank cards are su…" at bounding box center [631, 460] width 1262 height 736
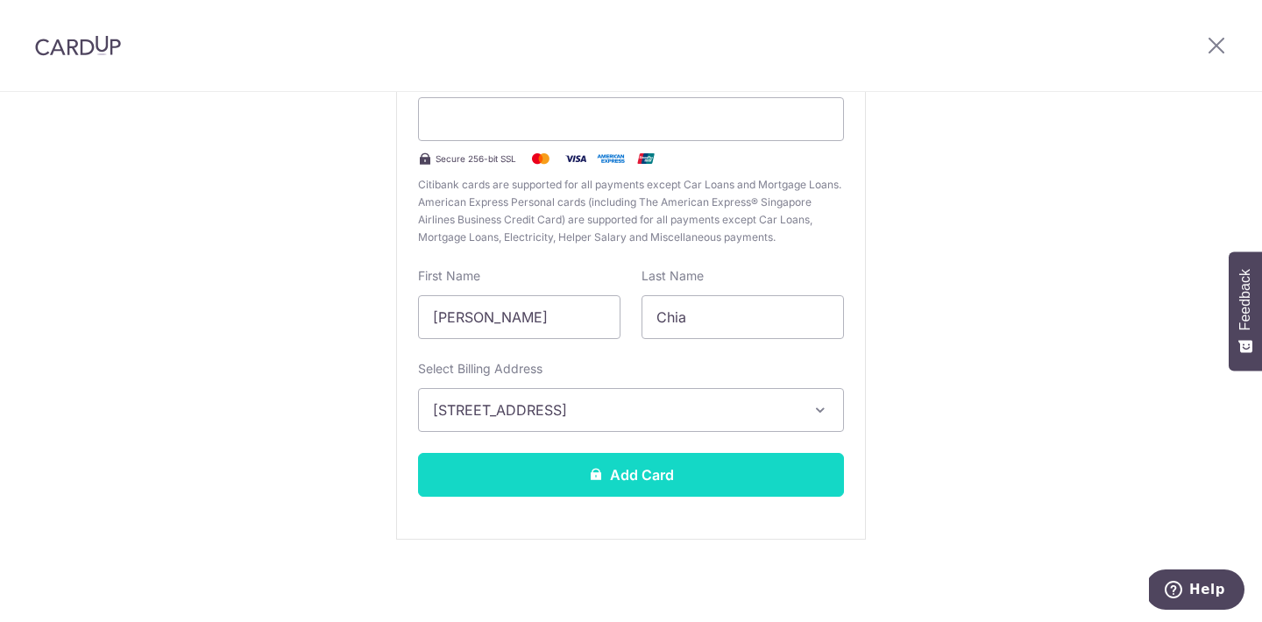
scroll to position [206, 0]
click at [696, 472] on button "Add Card" at bounding box center [631, 475] width 426 height 44
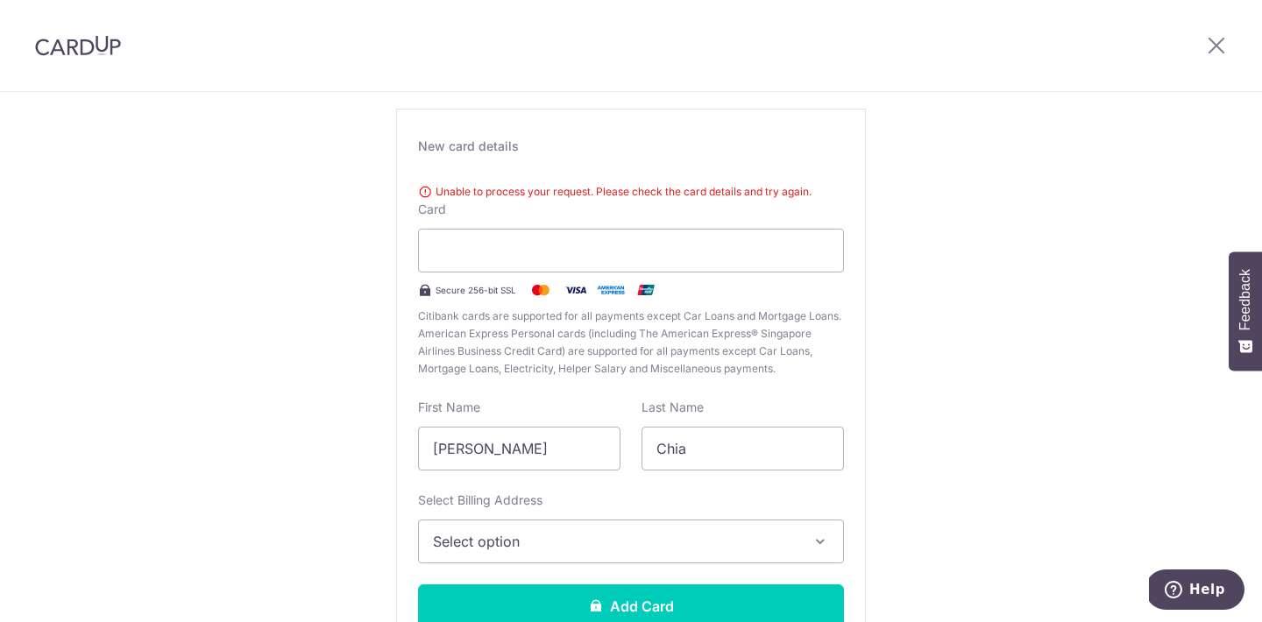
scroll to position [125, 0]
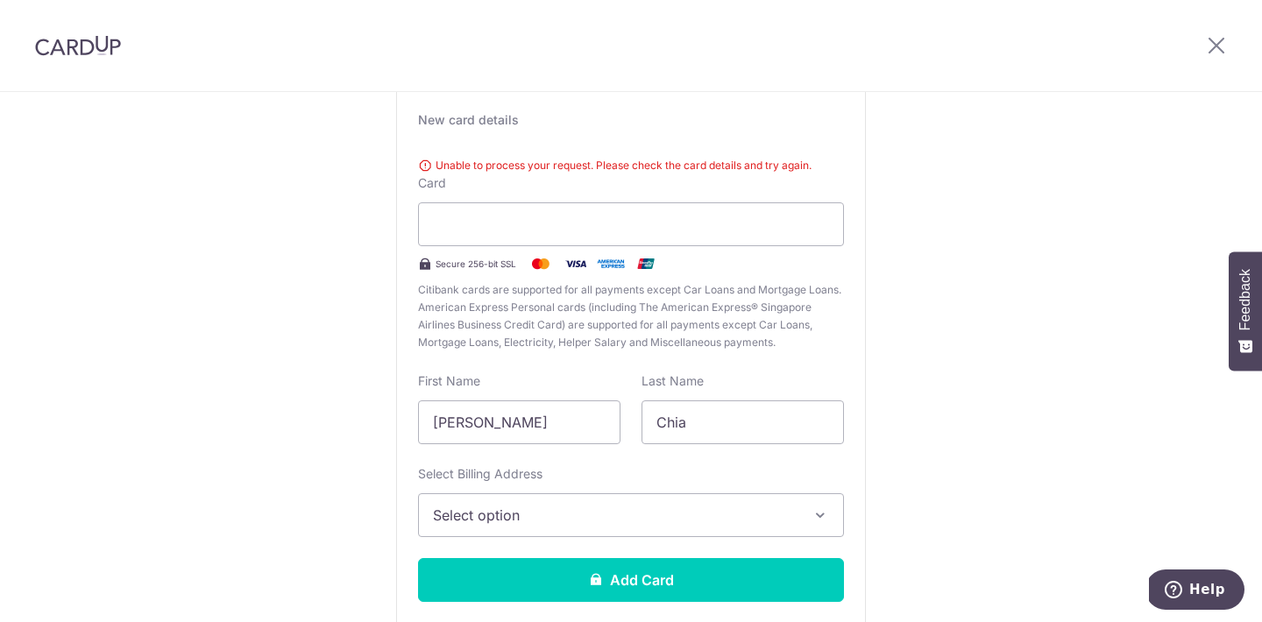
click at [926, 254] on div "New Card Details New card details Unable to process your request. Please check …" at bounding box center [631, 347] width 1262 height 761
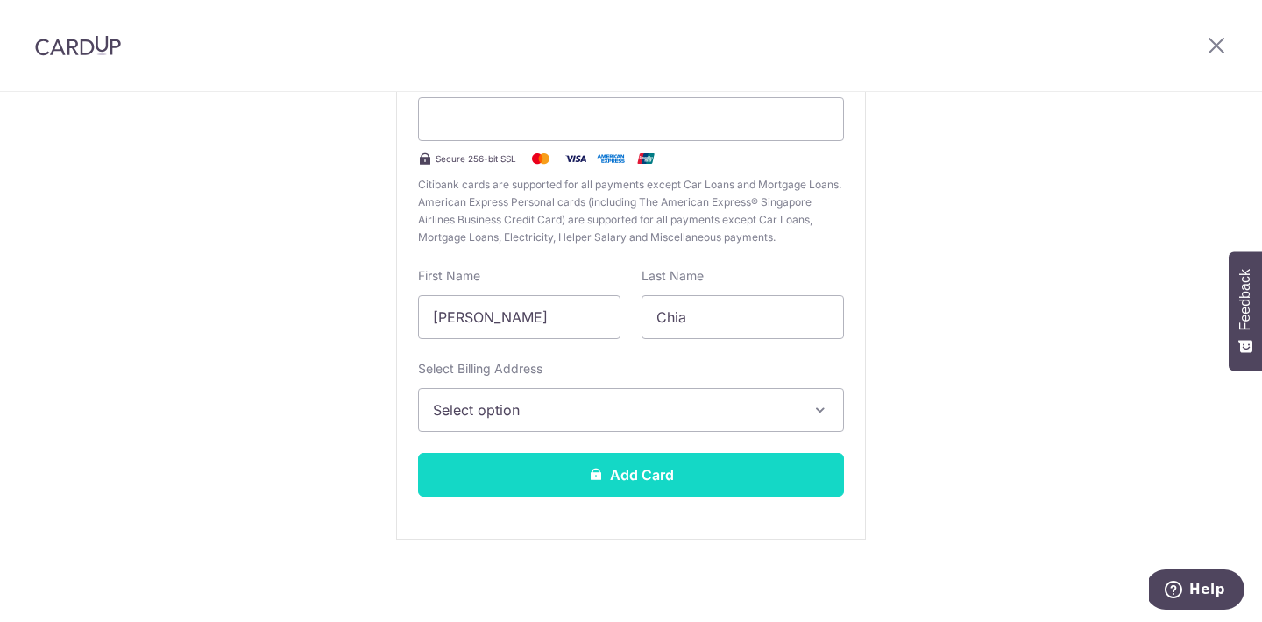
scroll to position [231, 0]
click at [692, 477] on button "Add Card" at bounding box center [631, 475] width 426 height 44
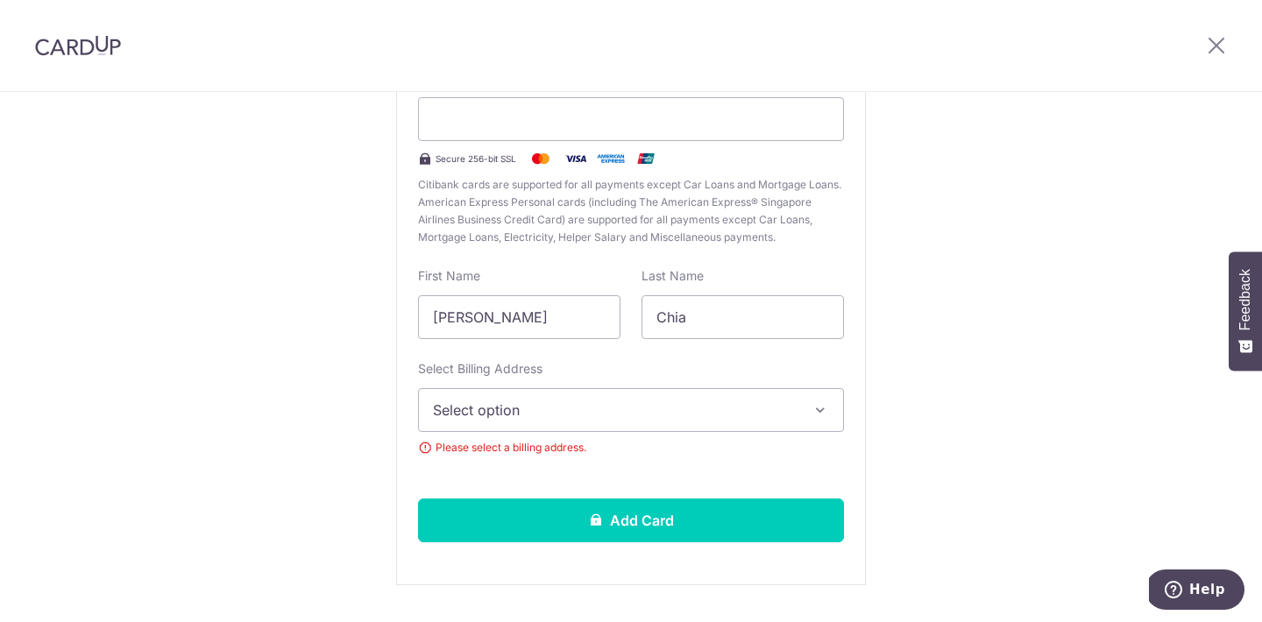
click at [706, 410] on span "Select option" at bounding box center [615, 410] width 365 height 21
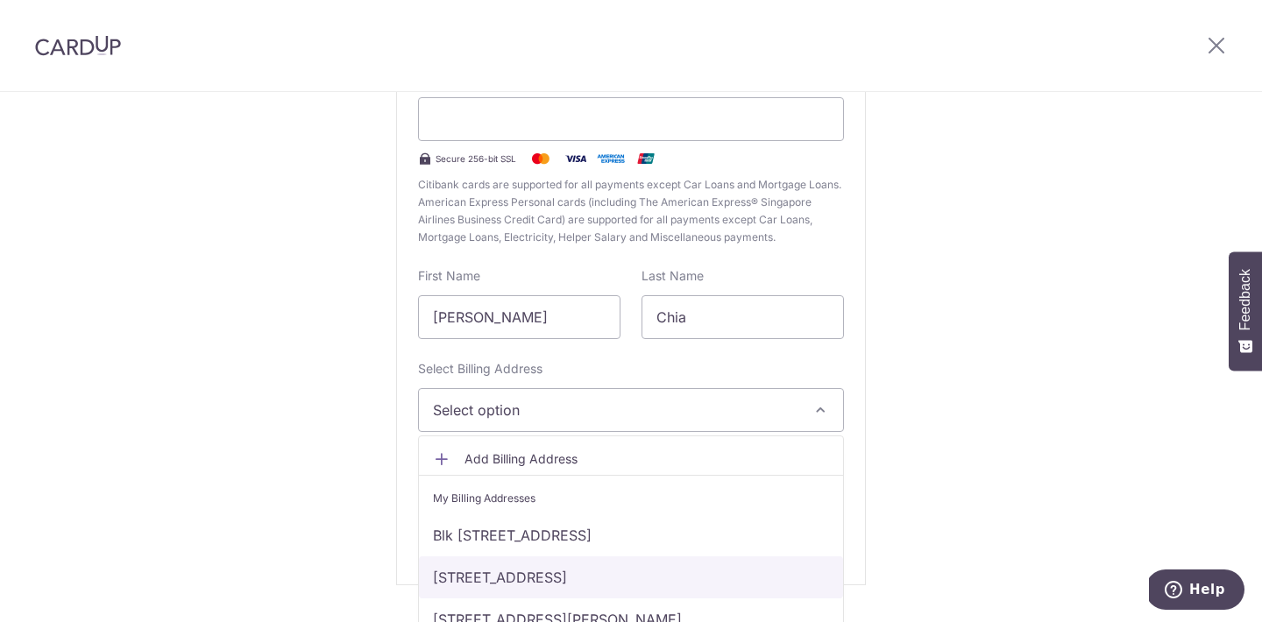
click at [592, 572] on link "15 Anchorvale Crescent, Bellewaters #04-12, Singapore, Singapore, Singapore-544…" at bounding box center [631, 578] width 424 height 42
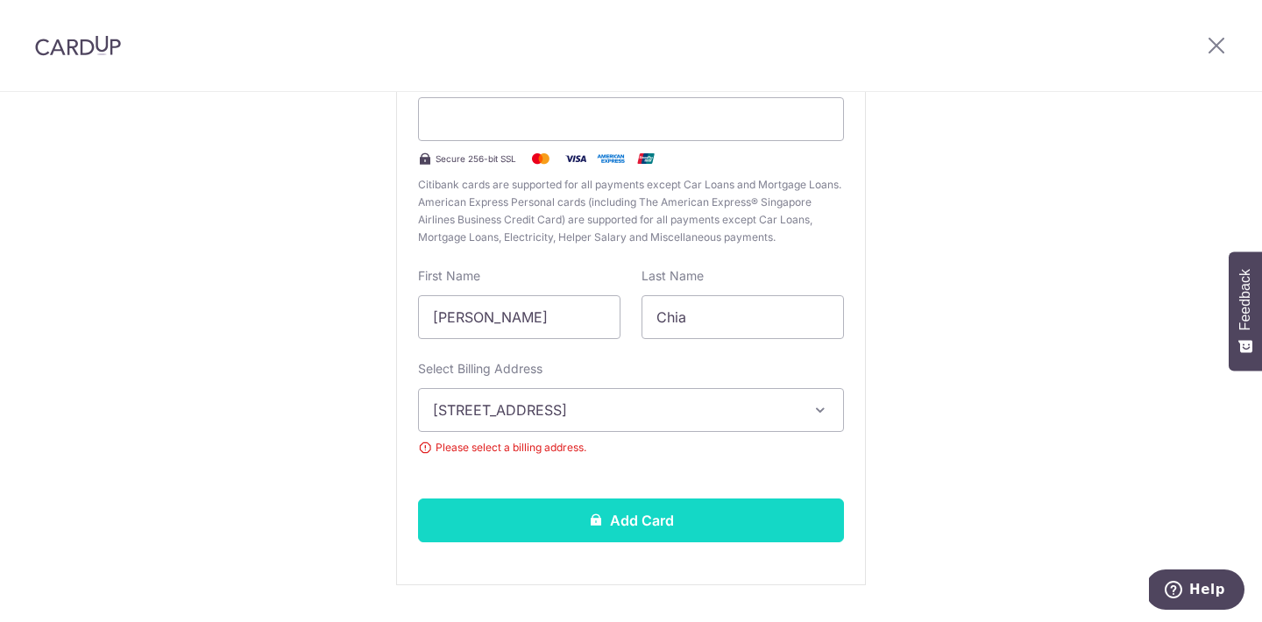
click at [621, 515] on button "Add Card" at bounding box center [631, 521] width 426 height 44
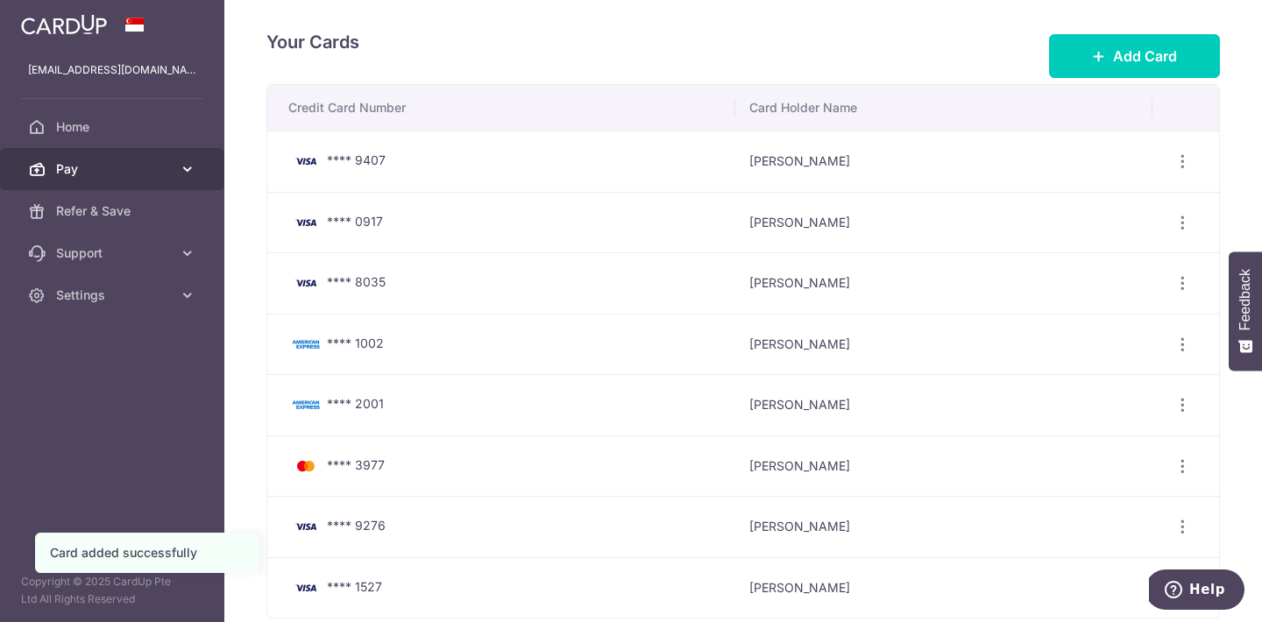
click at [176, 169] on link "Pay" at bounding box center [112, 169] width 224 height 42
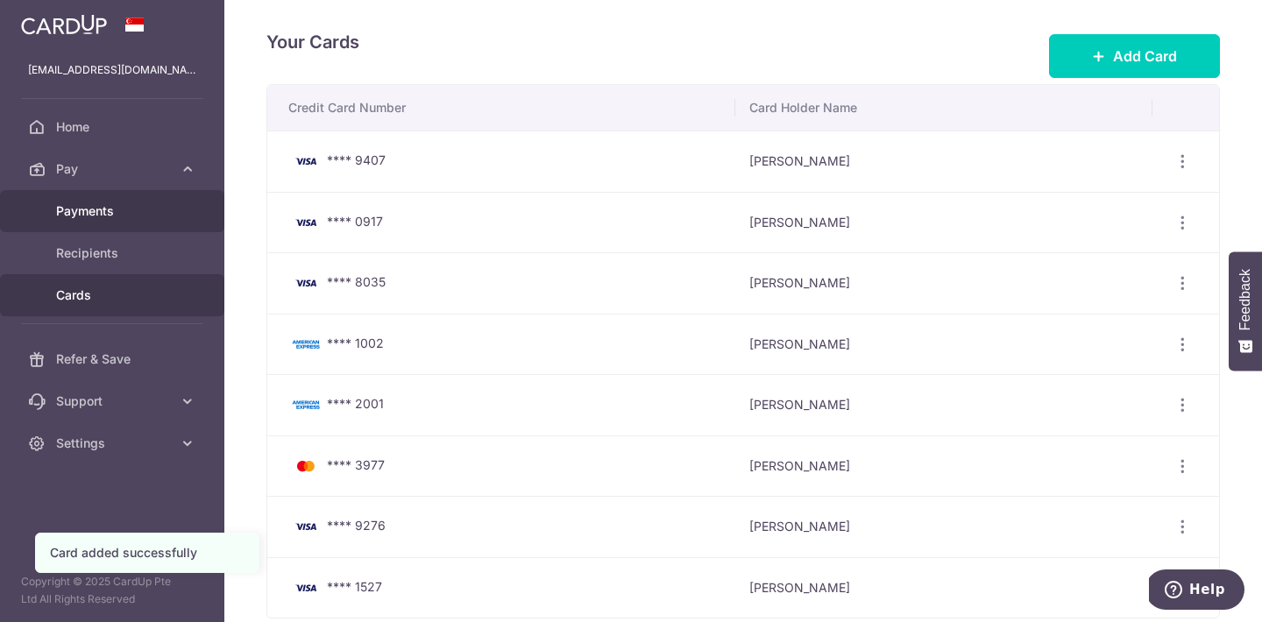
click at [140, 207] on span "Payments" at bounding box center [114, 211] width 116 height 18
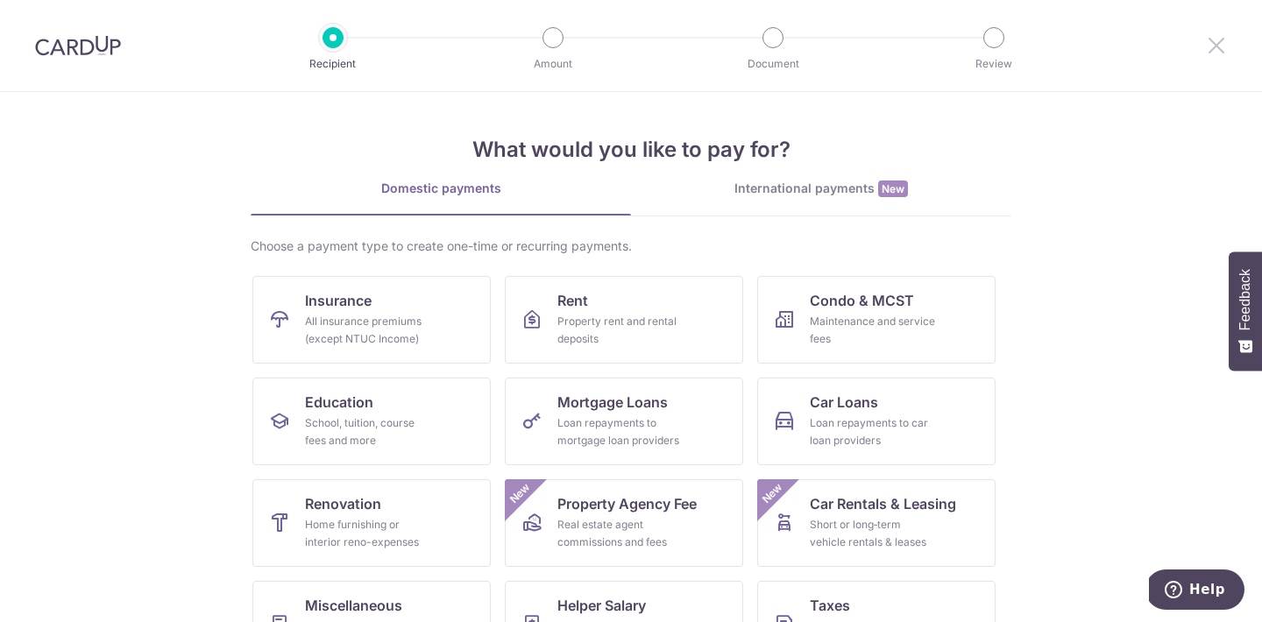
click at [1217, 45] on icon at bounding box center [1216, 45] width 21 height 22
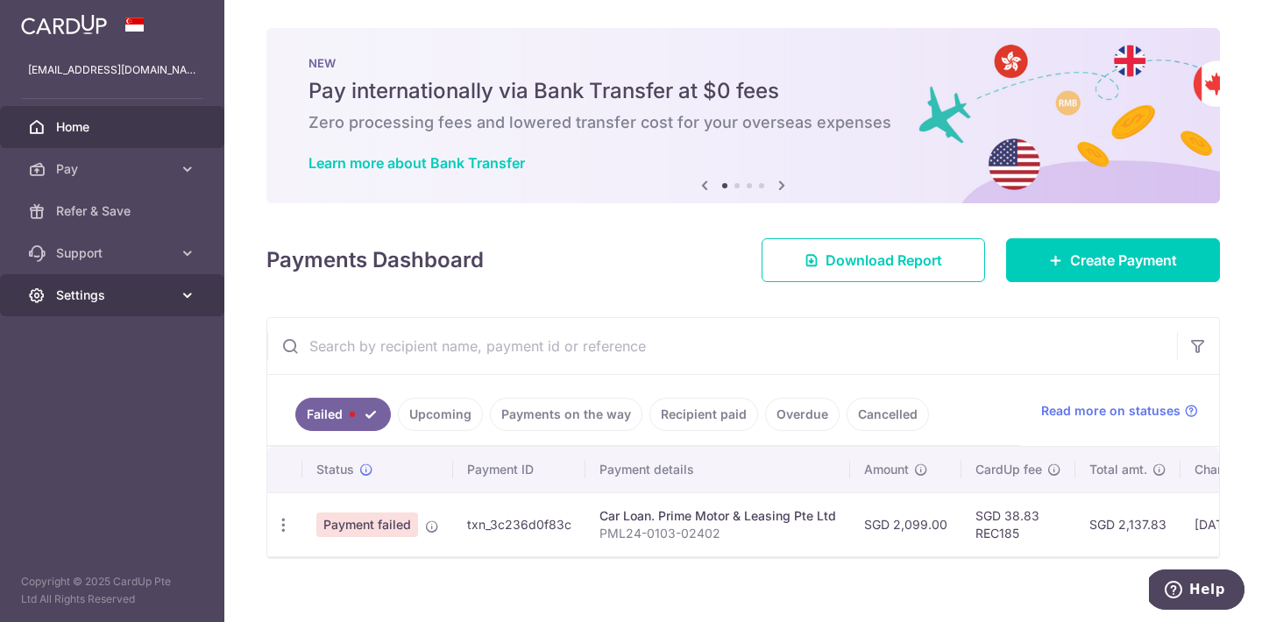
click at [129, 296] on span "Settings" at bounding box center [114, 296] width 116 height 18
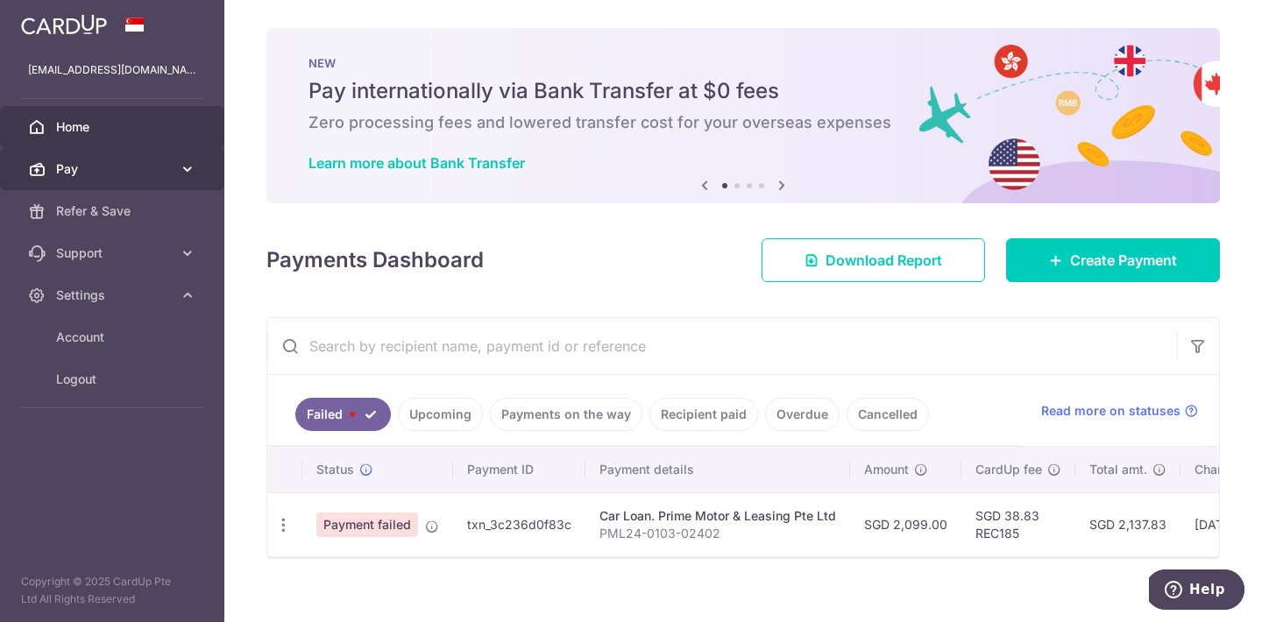
click at [174, 165] on link "Pay" at bounding box center [112, 169] width 224 height 42
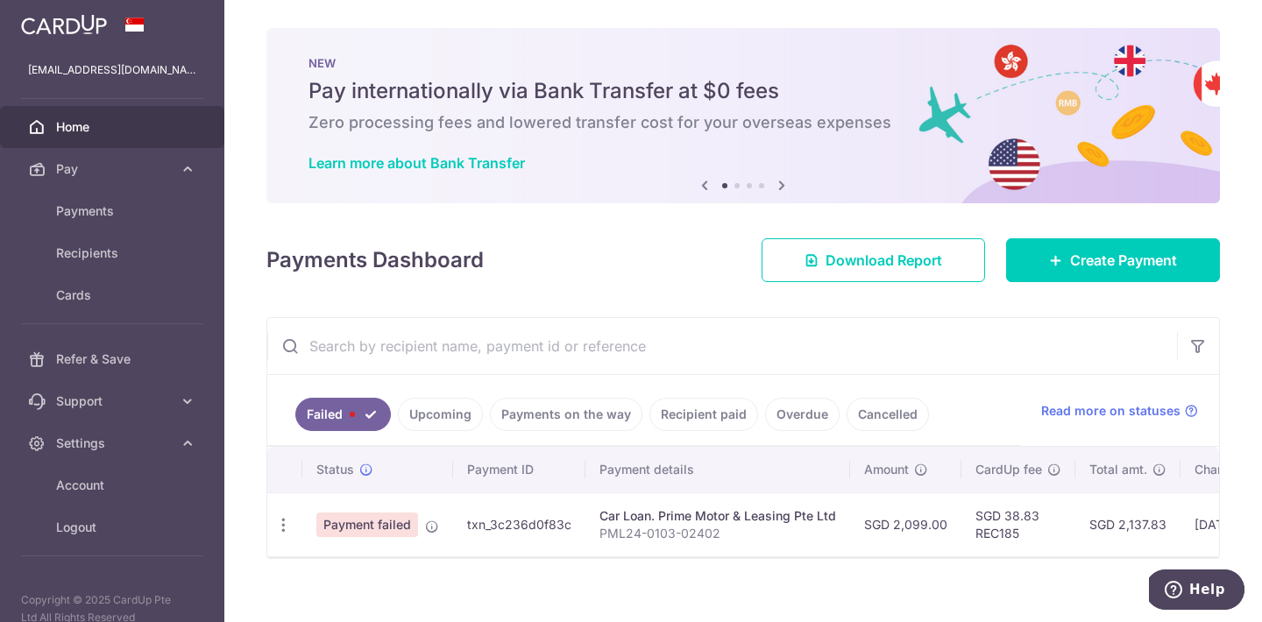
click at [124, 129] on span "Home" at bounding box center [114, 127] width 116 height 18
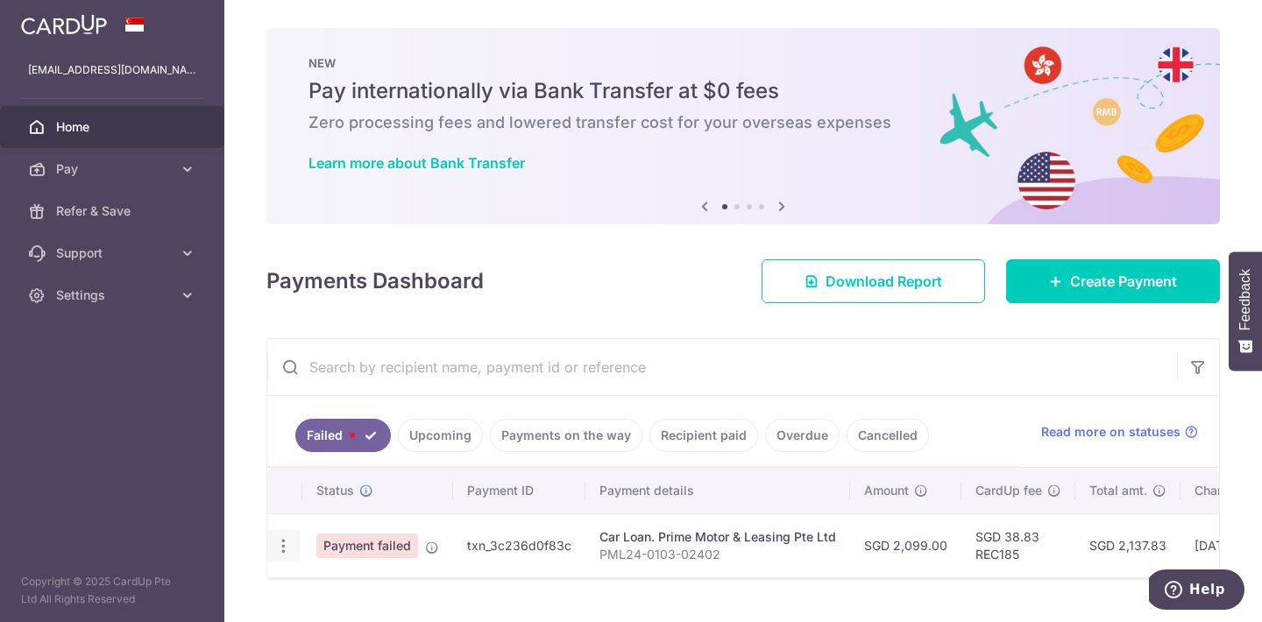
click at [282, 549] on icon "button" at bounding box center [283, 546] width 18 height 18
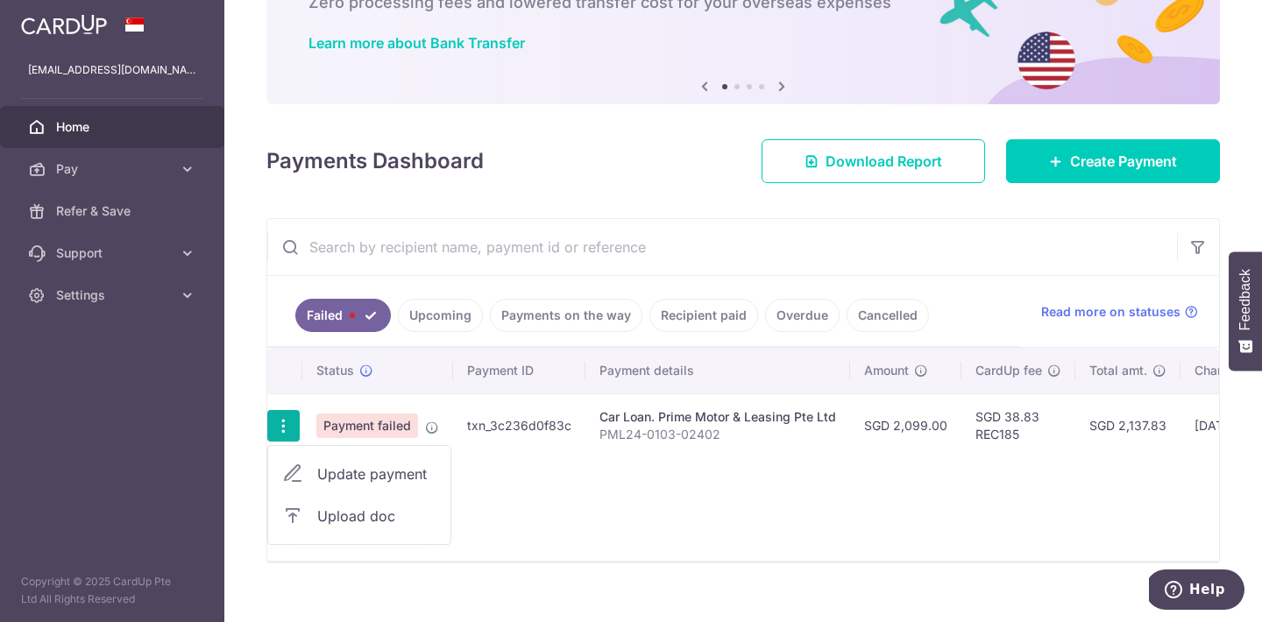
click at [382, 479] on span "Update payment" at bounding box center [376, 474] width 119 height 21
radio input "true"
type input "2,099.00"
type input "PML24-0103-02402"
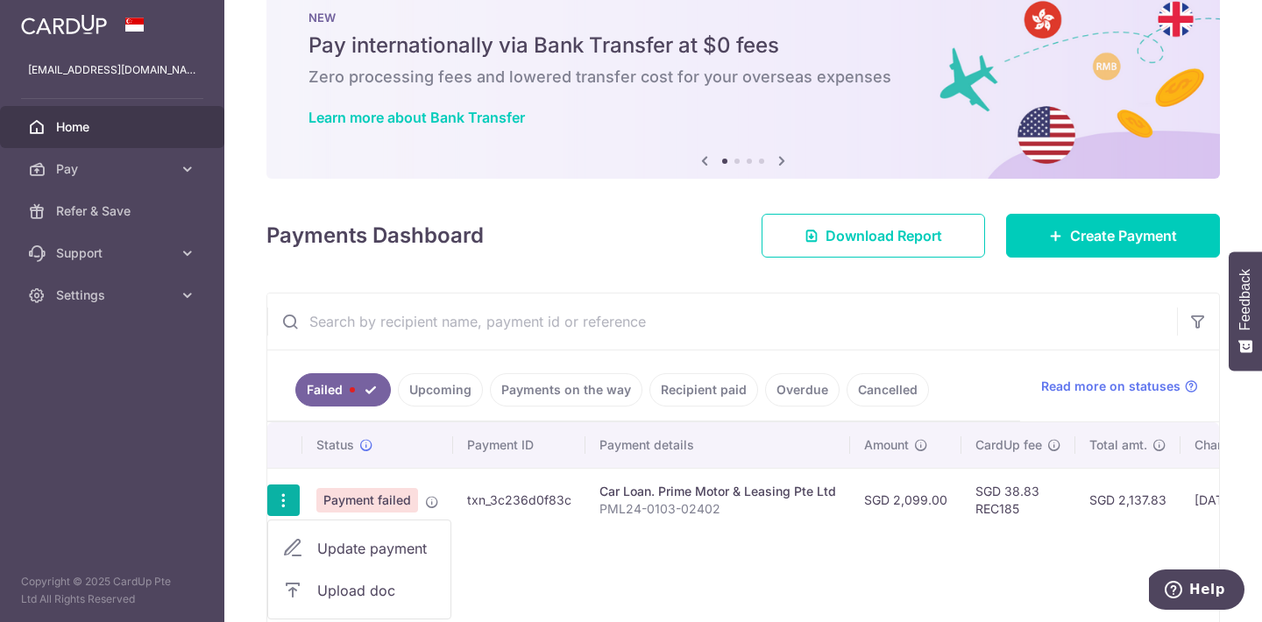
type input "REC185"
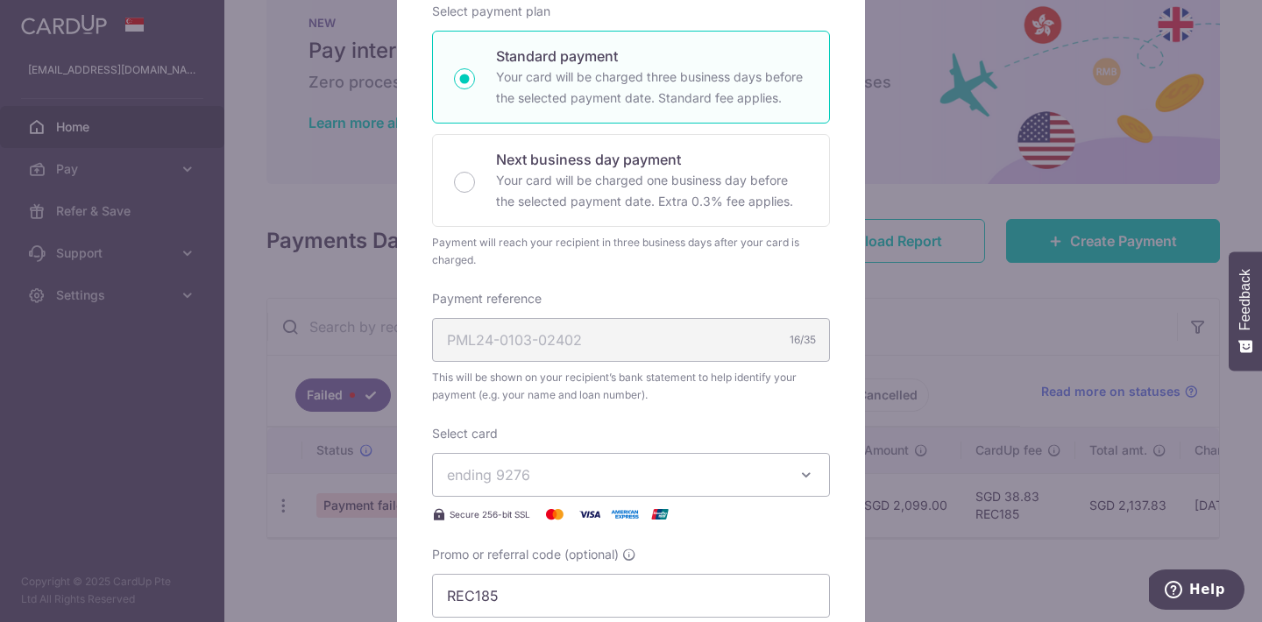
scroll to position [342, 0]
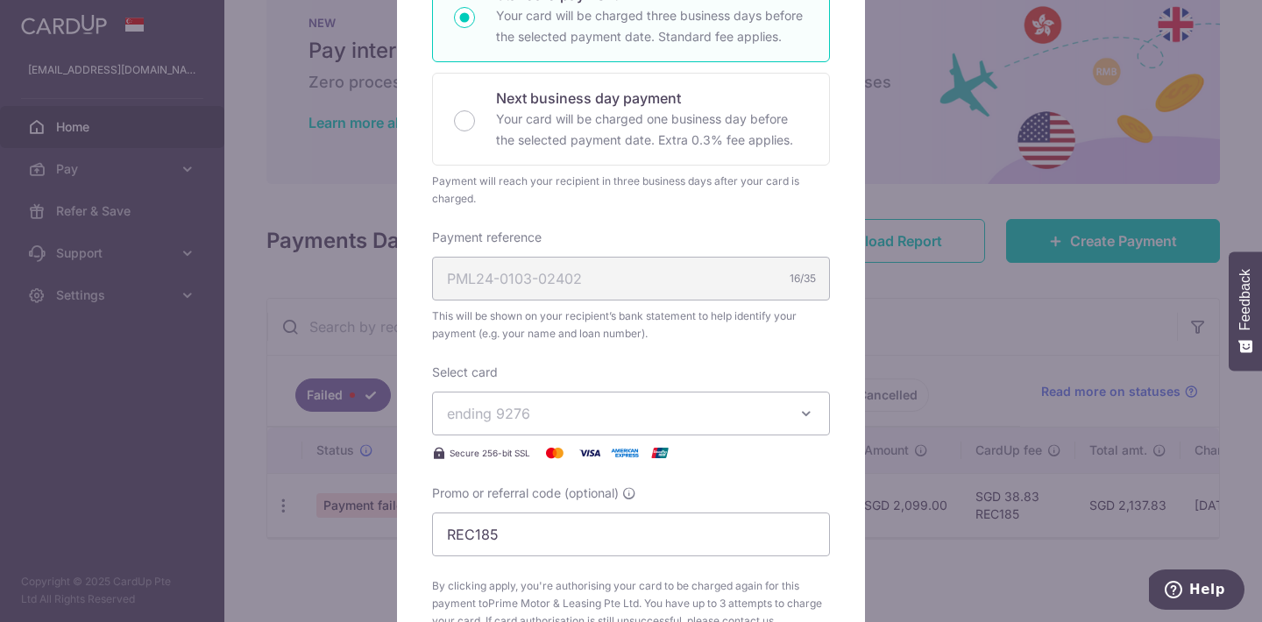
click at [685, 412] on span "ending 9276" at bounding box center [615, 413] width 337 height 21
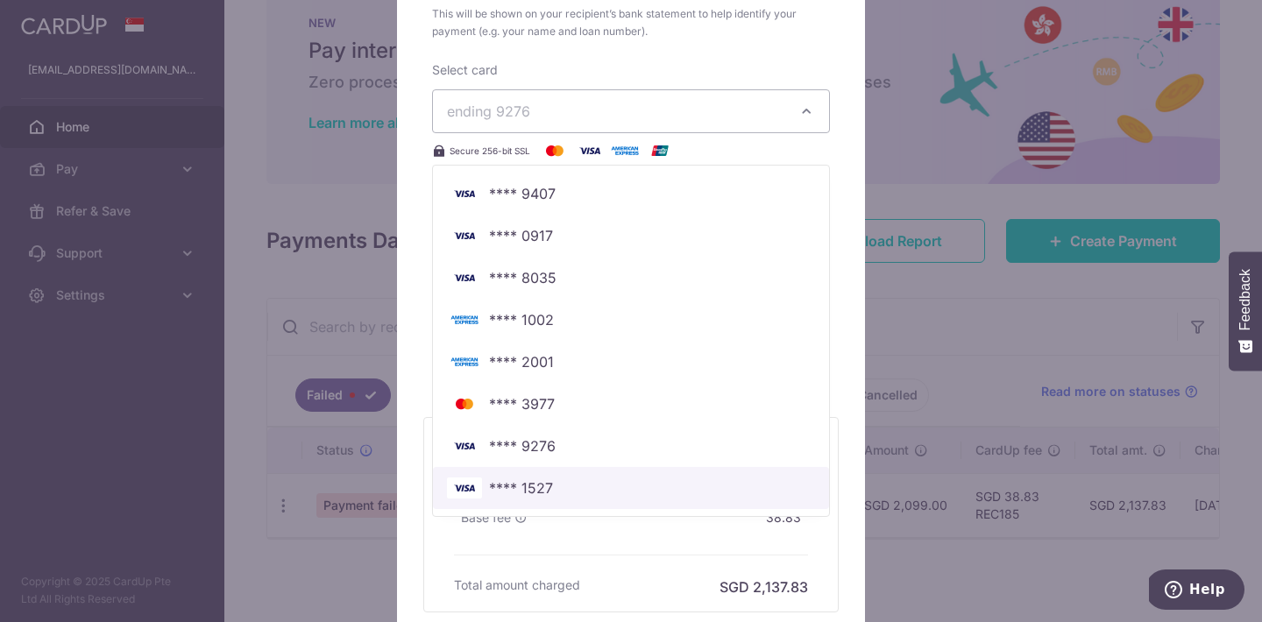
scroll to position [645, 0]
click at [575, 483] on span "**** 1527" at bounding box center [631, 487] width 368 height 21
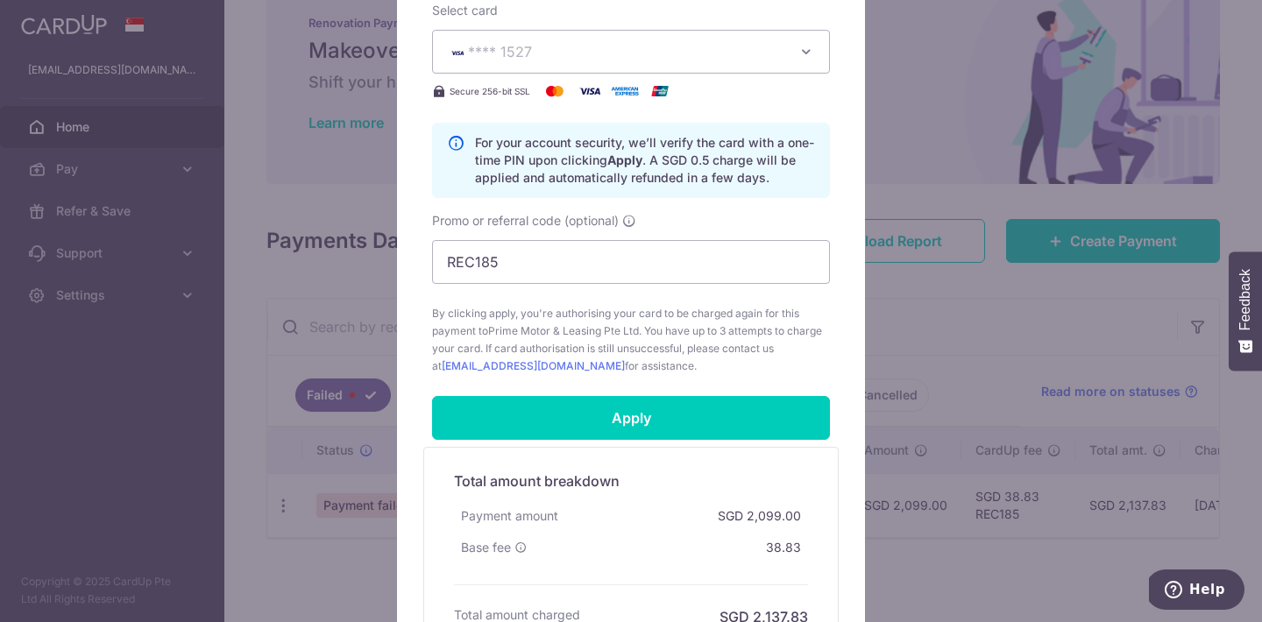
scroll to position [697, 0]
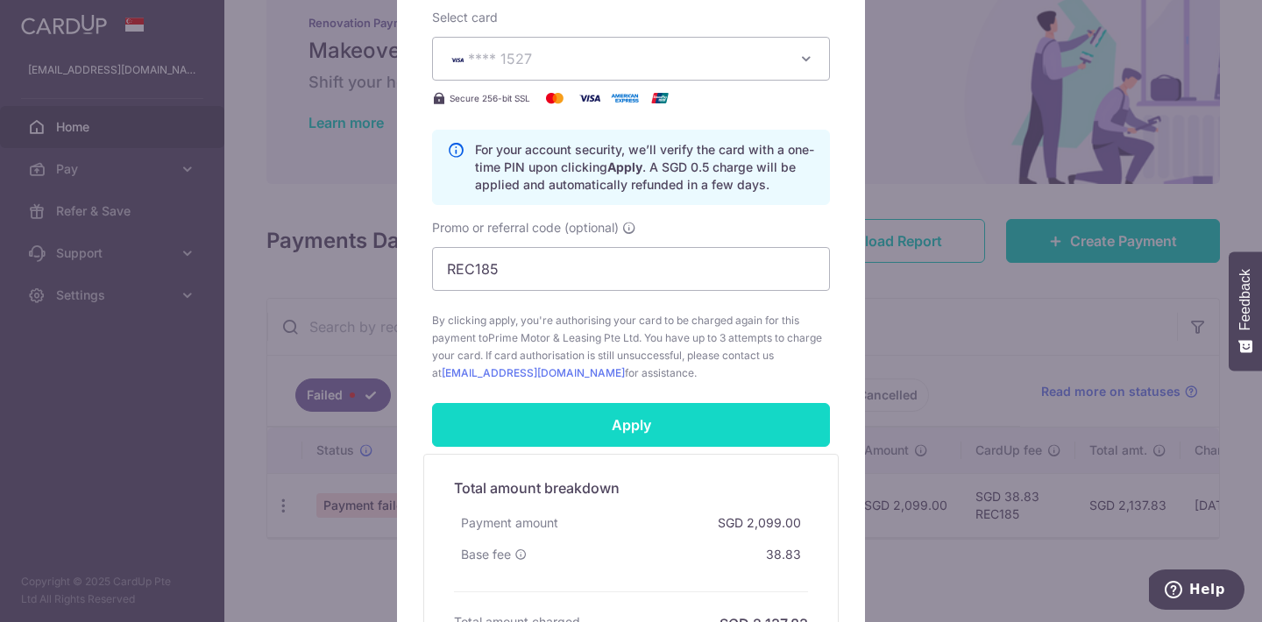
click at [626, 426] on input "Apply" at bounding box center [631, 425] width 398 height 44
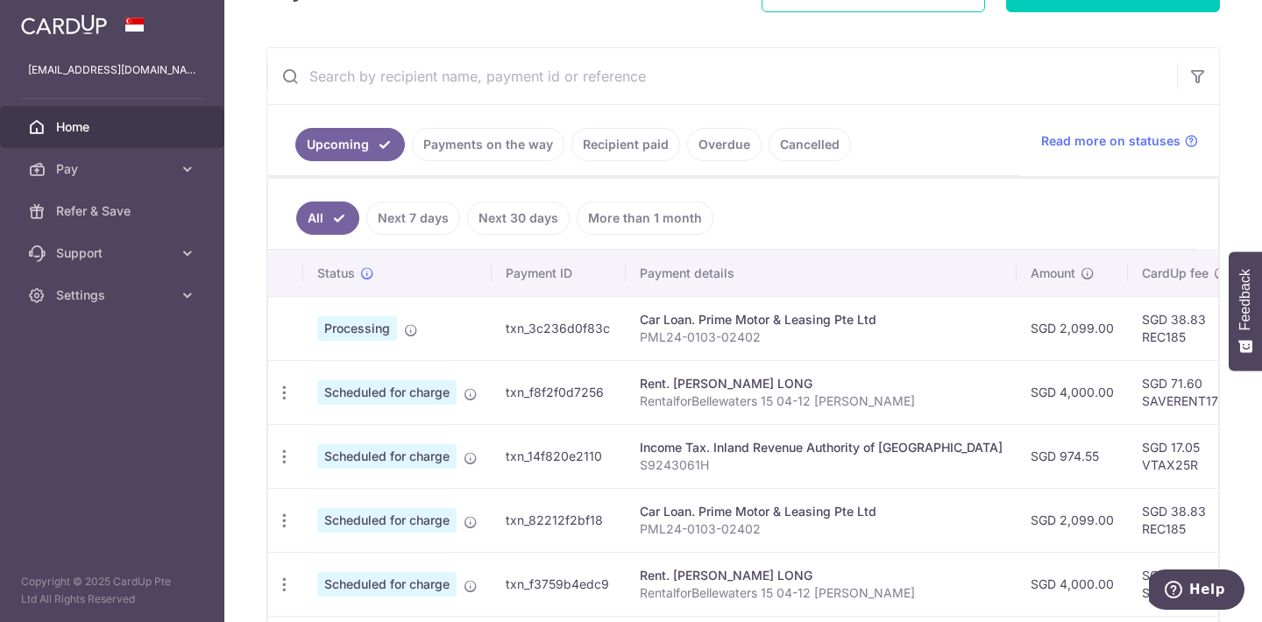
click at [645, 146] on link "Recipient paid" at bounding box center [625, 144] width 109 height 33
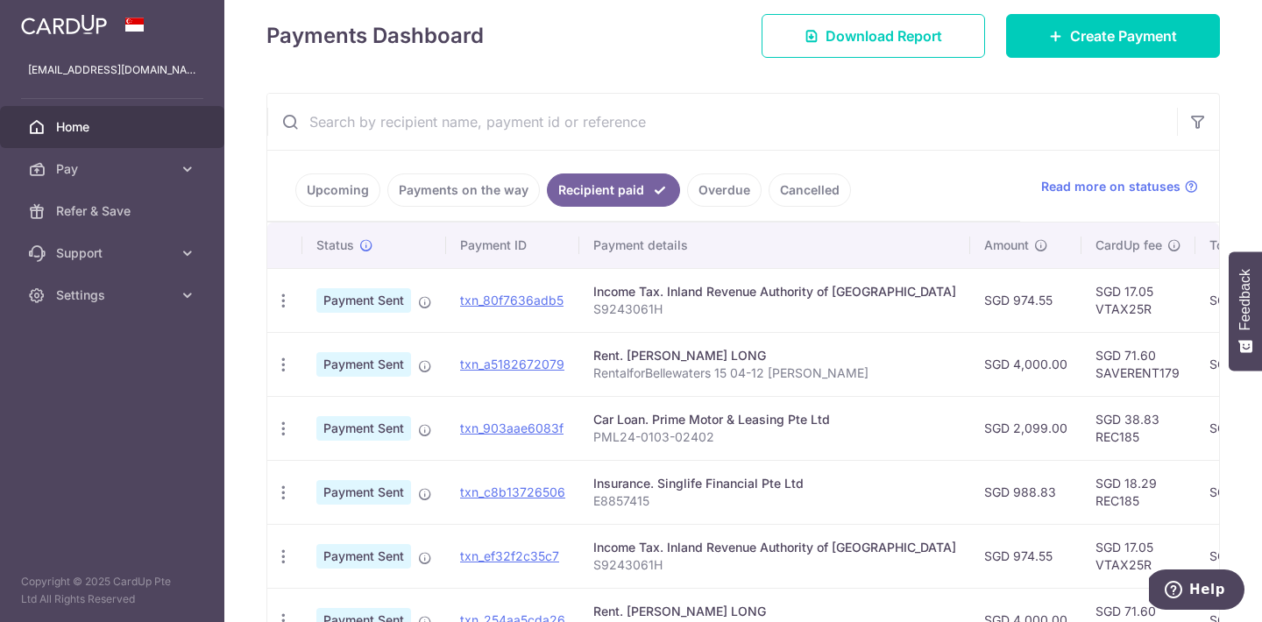
click at [430, 185] on link "Payments on the way" at bounding box center [463, 190] width 153 height 33
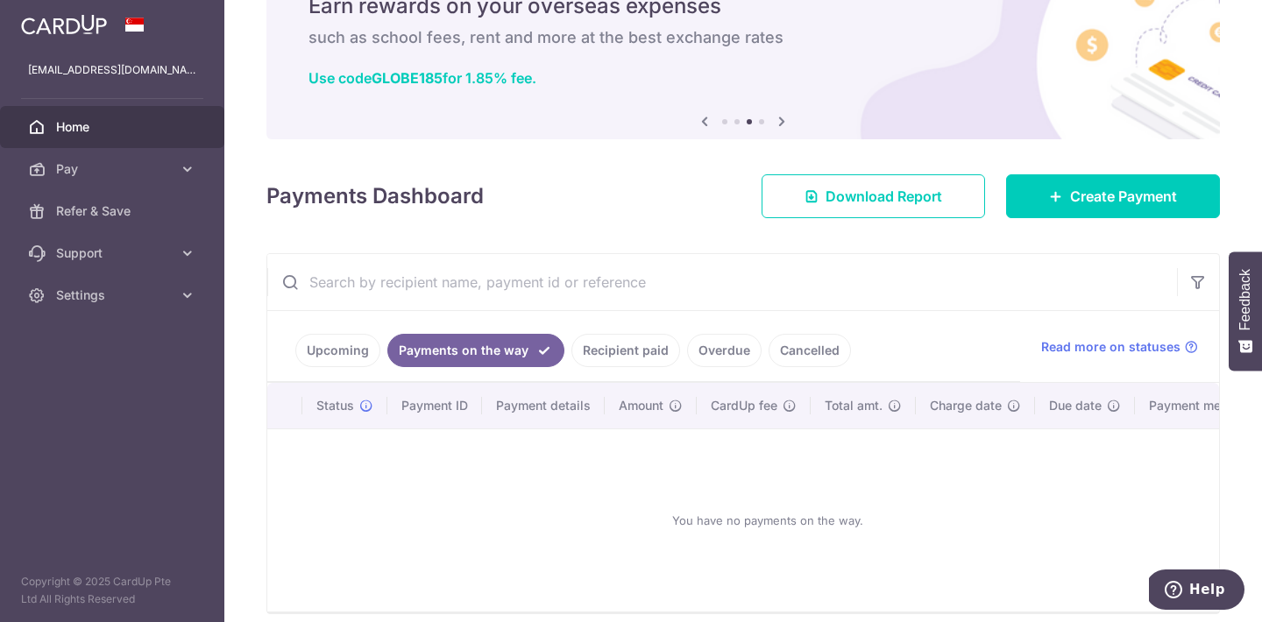
click at [346, 351] on link "Upcoming" at bounding box center [337, 350] width 85 height 33
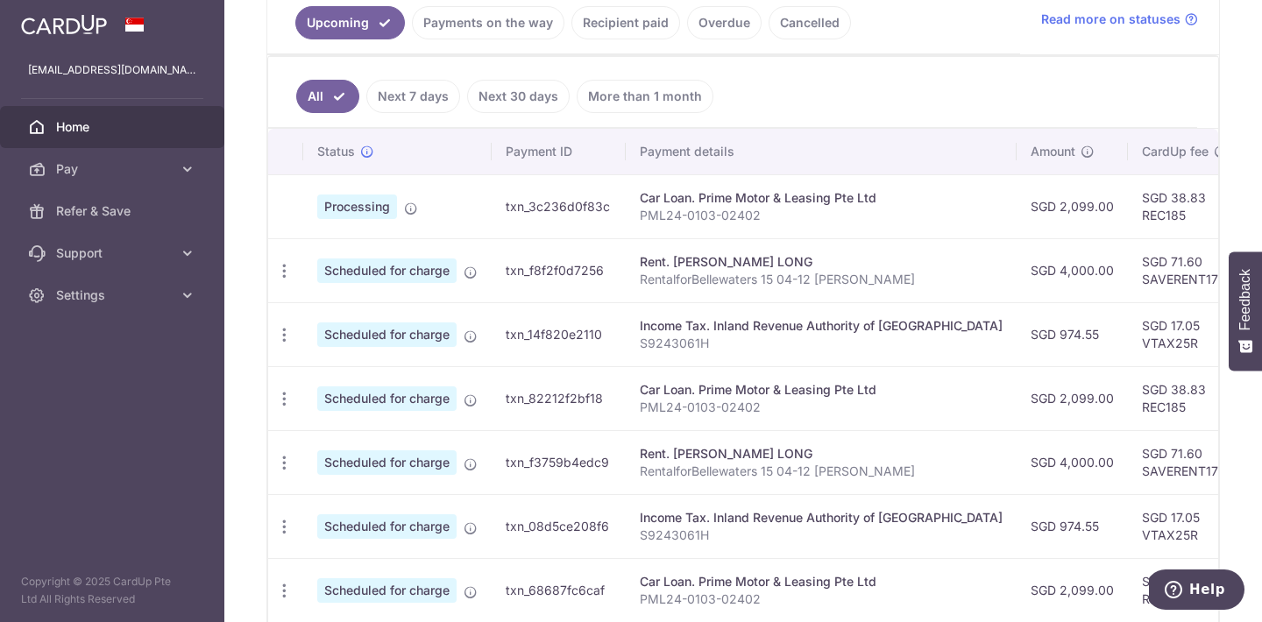
scroll to position [0, 0]
click at [291, 273] on icon "button" at bounding box center [284, 271] width 18 height 18
click at [323, 318] on span "Update payment" at bounding box center [377, 319] width 119 height 21
radio input "true"
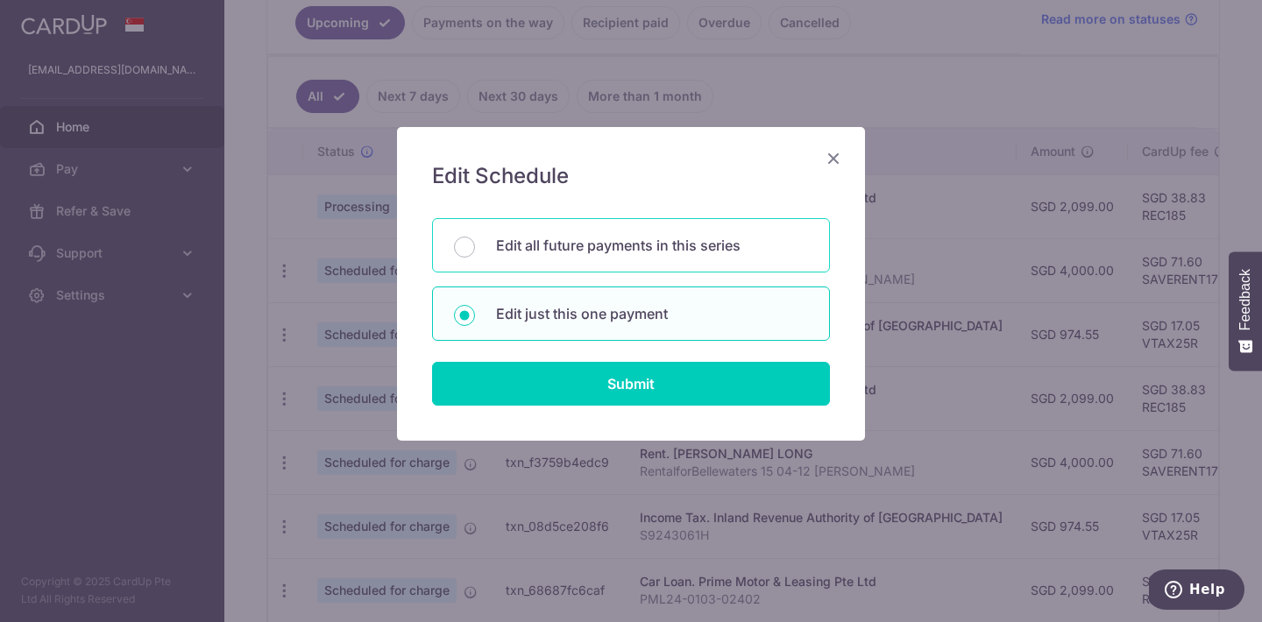
click at [631, 247] on p "Edit all future payments in this series" at bounding box center [652, 245] width 312 height 21
click at [475, 247] on input "Edit all future payments in this series" at bounding box center [464, 247] width 21 height 21
radio input "true"
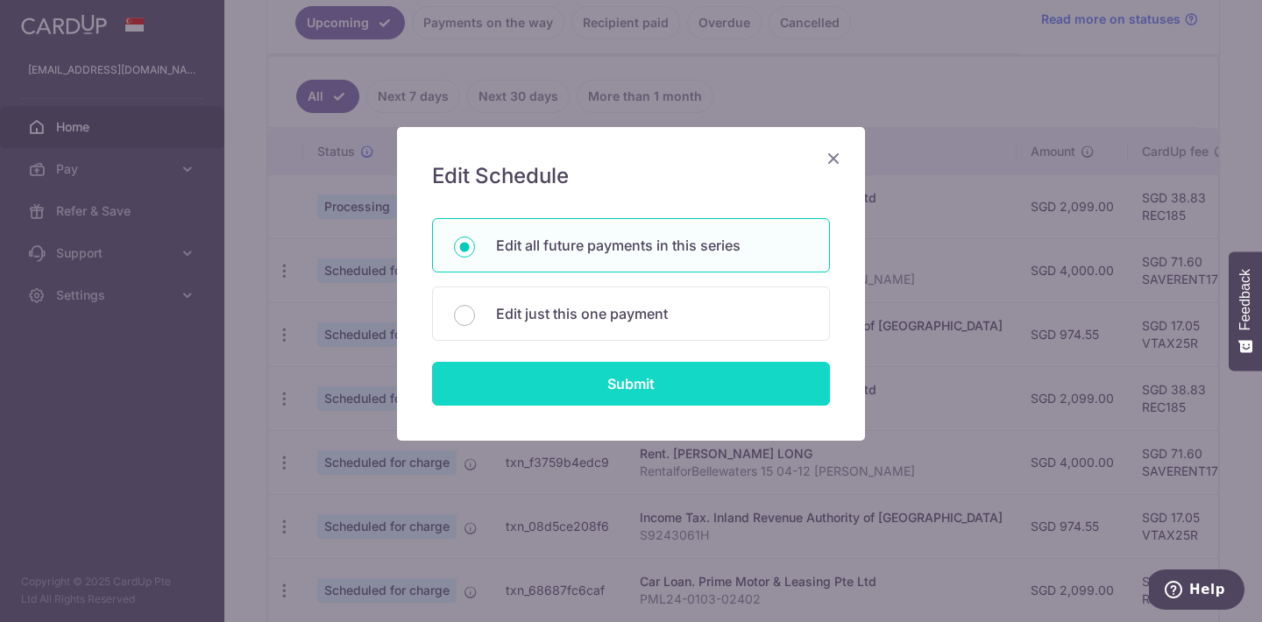
click at [617, 384] on input "Submit" at bounding box center [631, 384] width 398 height 44
radio input "true"
type input "4,000.00"
type input "RentalforBellewaters 15 04-12 [PERSON_NAME]"
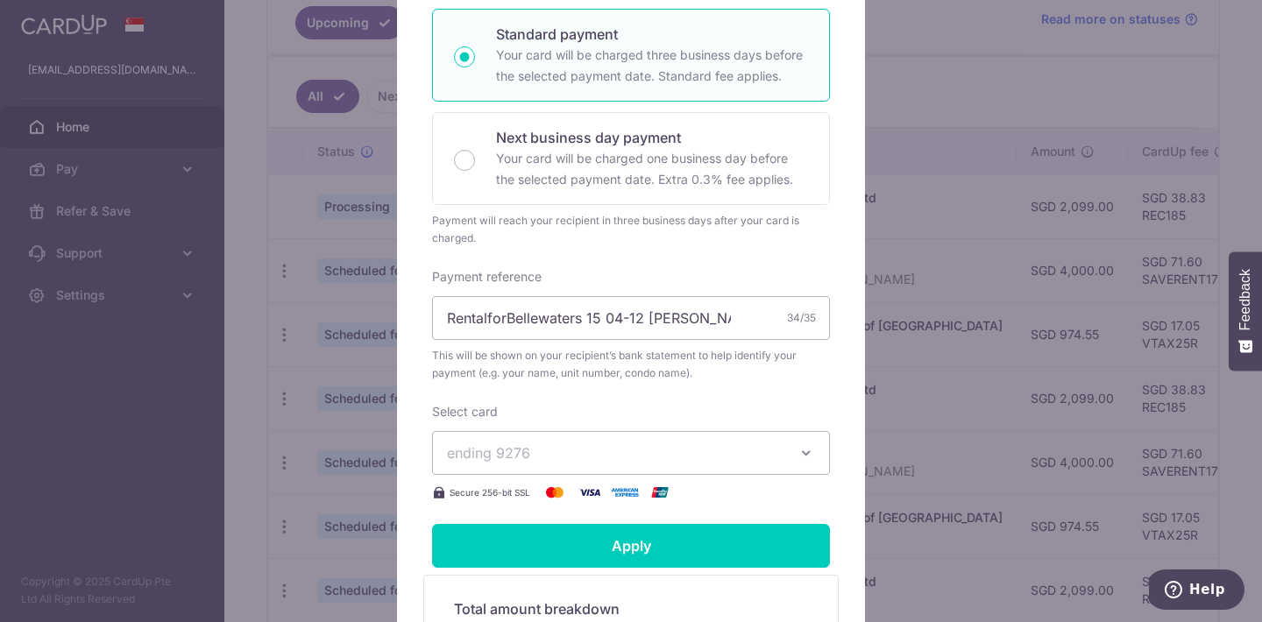
scroll to position [360, 0]
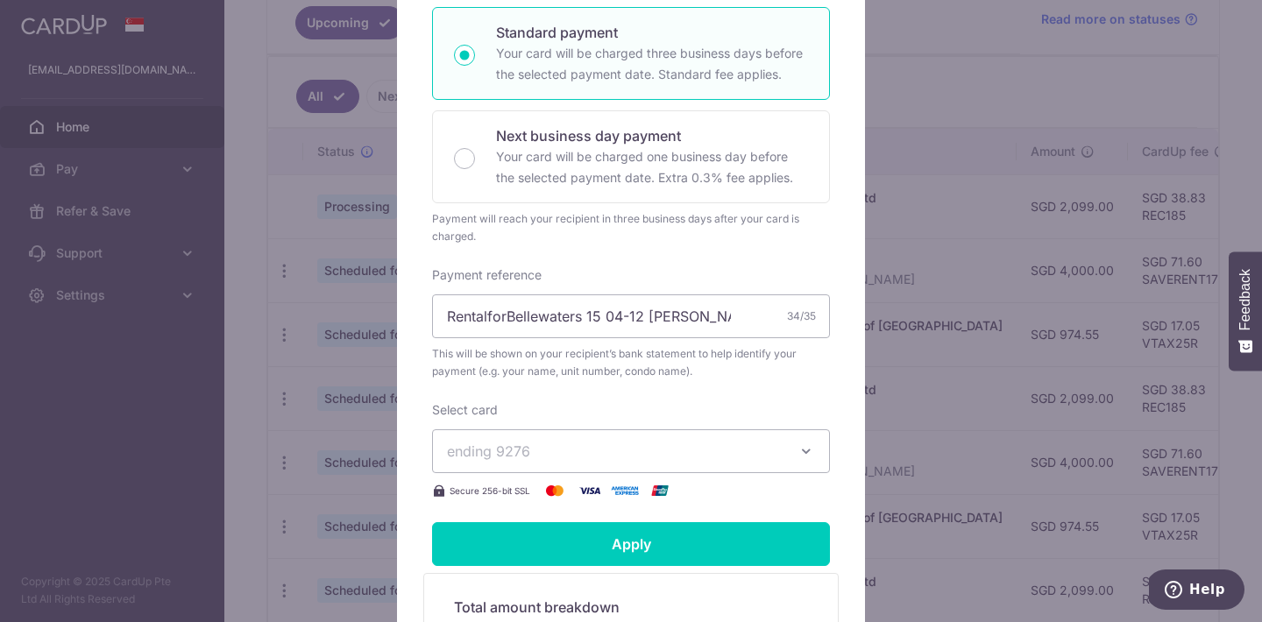
click at [649, 456] on span "ending 9276" at bounding box center [615, 451] width 337 height 21
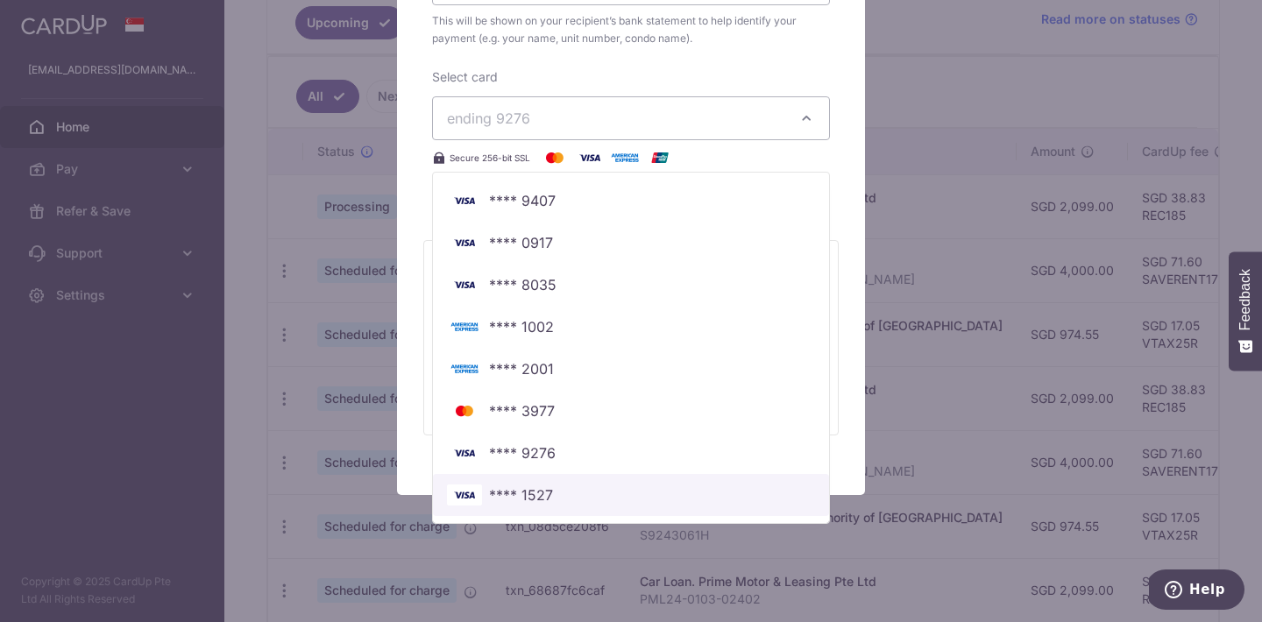
scroll to position [693, 0]
click at [552, 494] on span "**** 1527" at bounding box center [631, 495] width 368 height 21
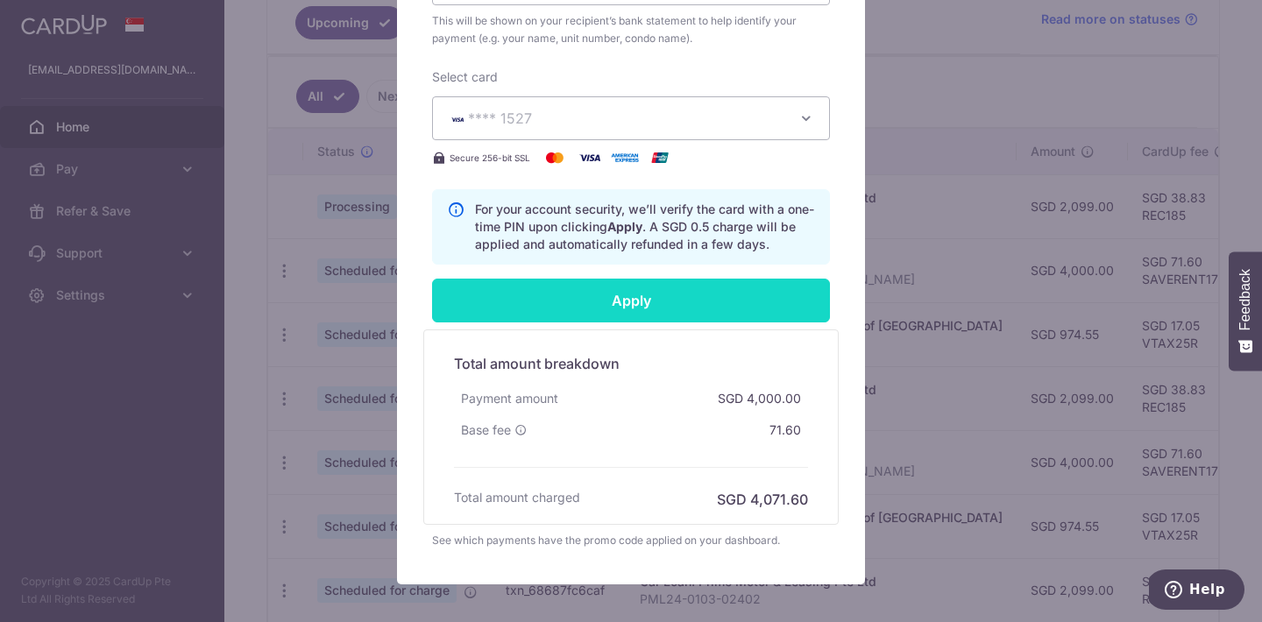
click at [678, 309] on input "Apply" at bounding box center [631, 301] width 398 height 44
type input "Successfully Applied"
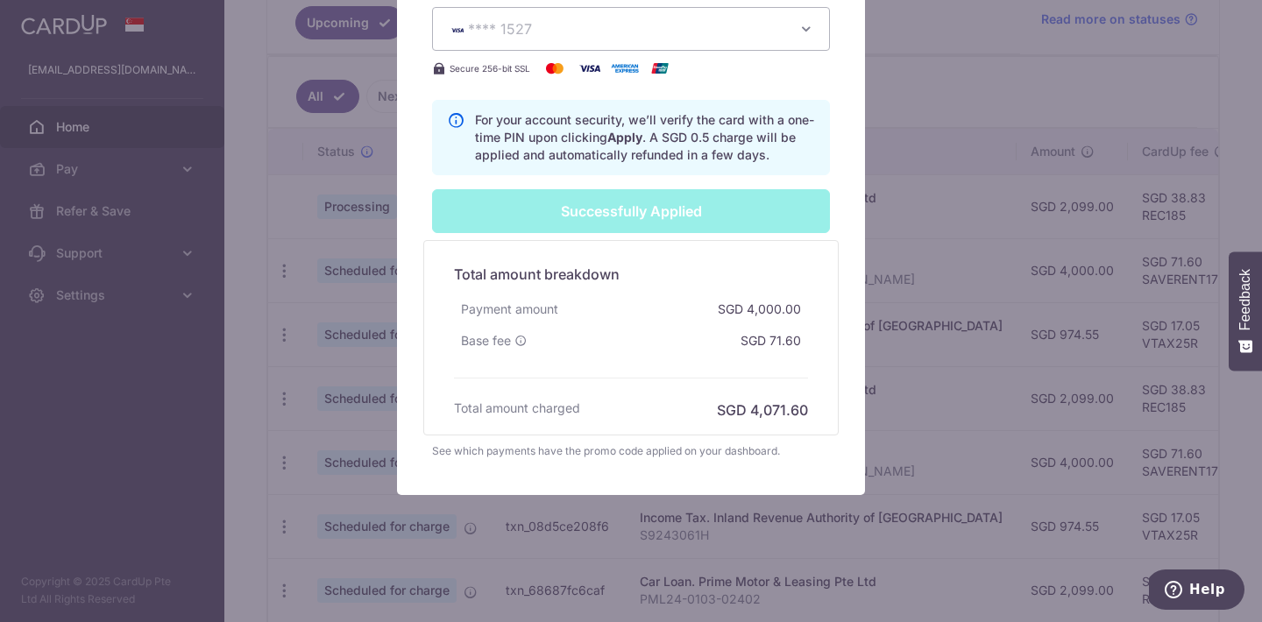
scroll to position [844, 0]
click at [949, 98] on div "Edit payment By clicking apply, you will make changes to all 18 payments to CHU…" at bounding box center [631, 311] width 1262 height 622
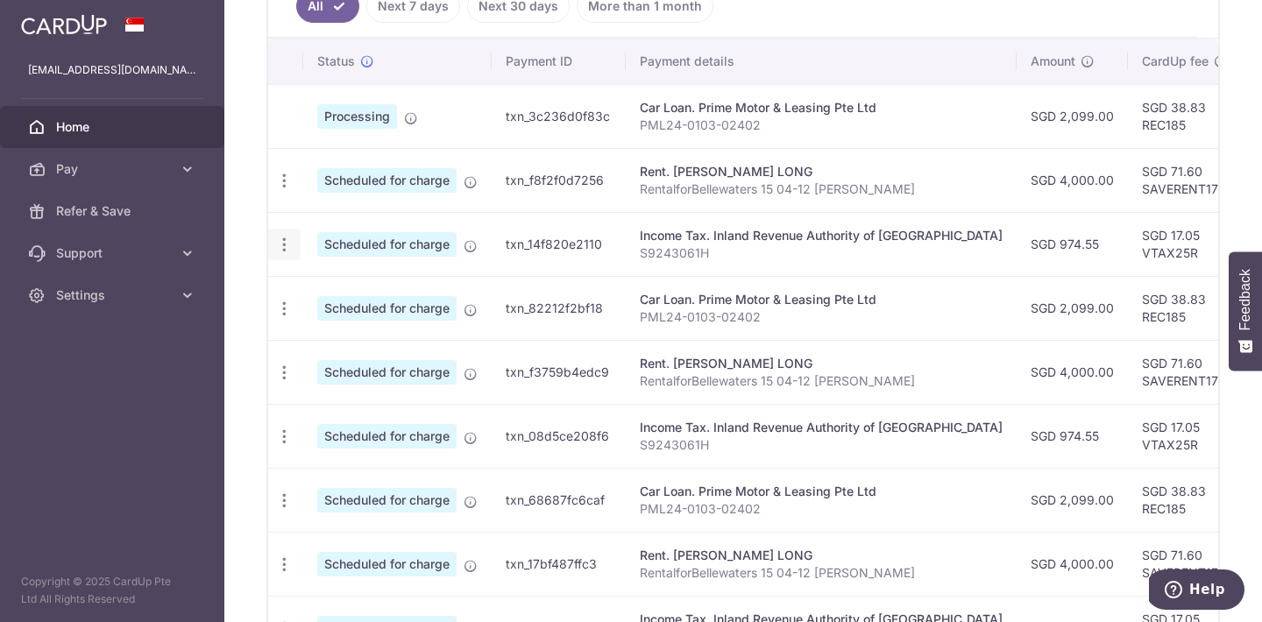
click at [285, 247] on icon "button" at bounding box center [284, 245] width 18 height 18
click at [348, 292] on span "Update payment" at bounding box center [377, 292] width 119 height 21
radio input "true"
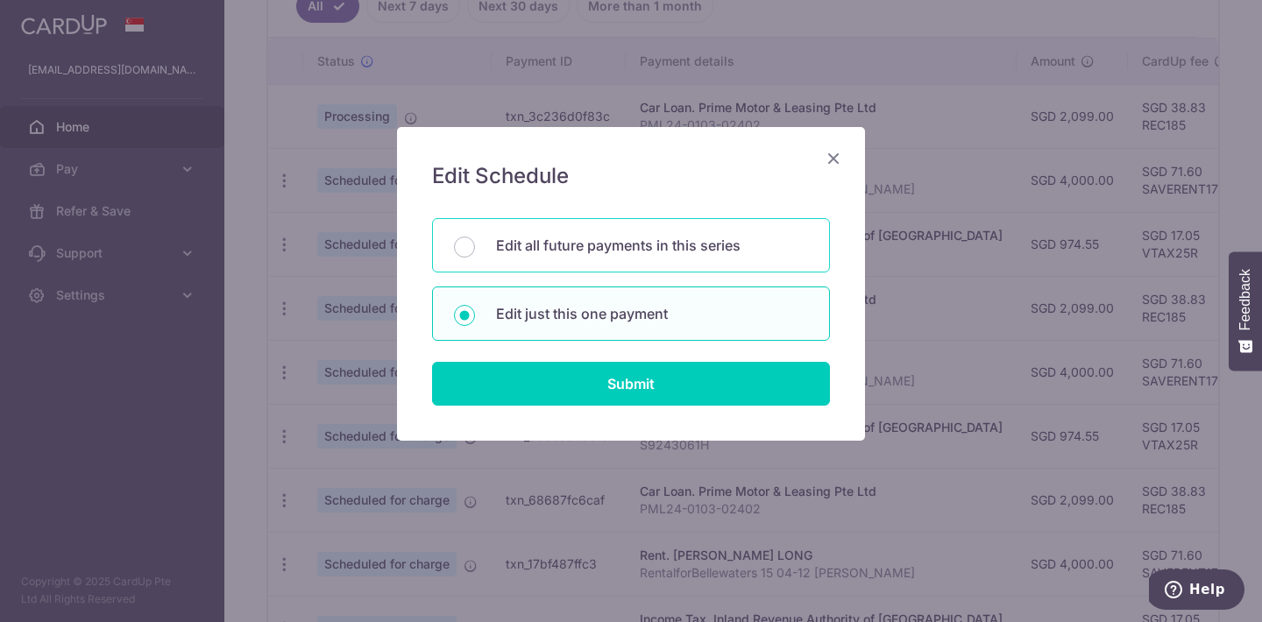
click at [636, 249] on p "Edit all future payments in this series" at bounding box center [652, 245] width 312 height 21
click at [475, 249] on input "Edit all future payments in this series" at bounding box center [464, 247] width 21 height 21
radio input "true"
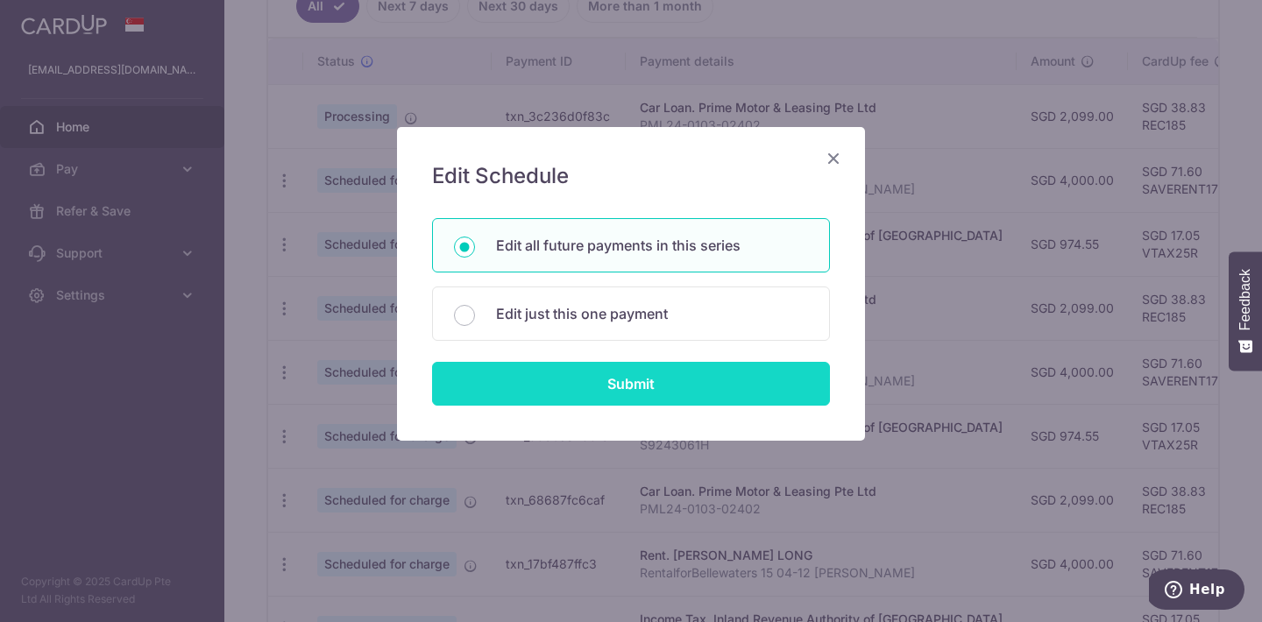
click at [633, 385] on input "Submit" at bounding box center [631, 384] width 398 height 44
radio input "true"
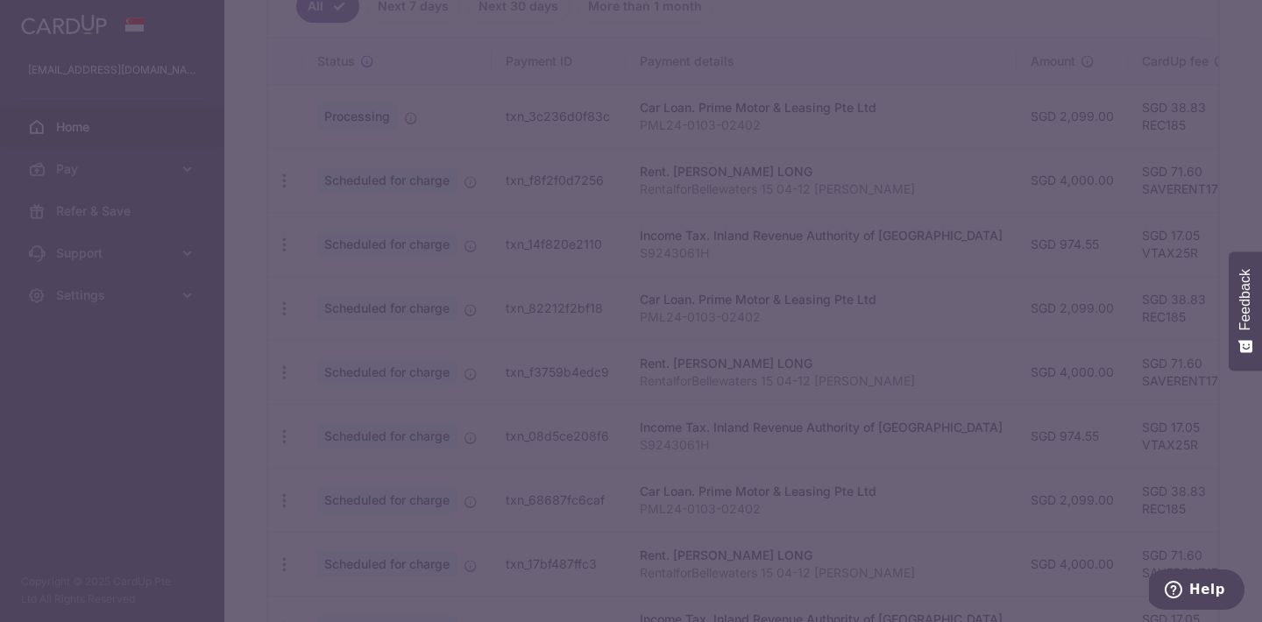
type input "974.55"
type input "S9243061H"
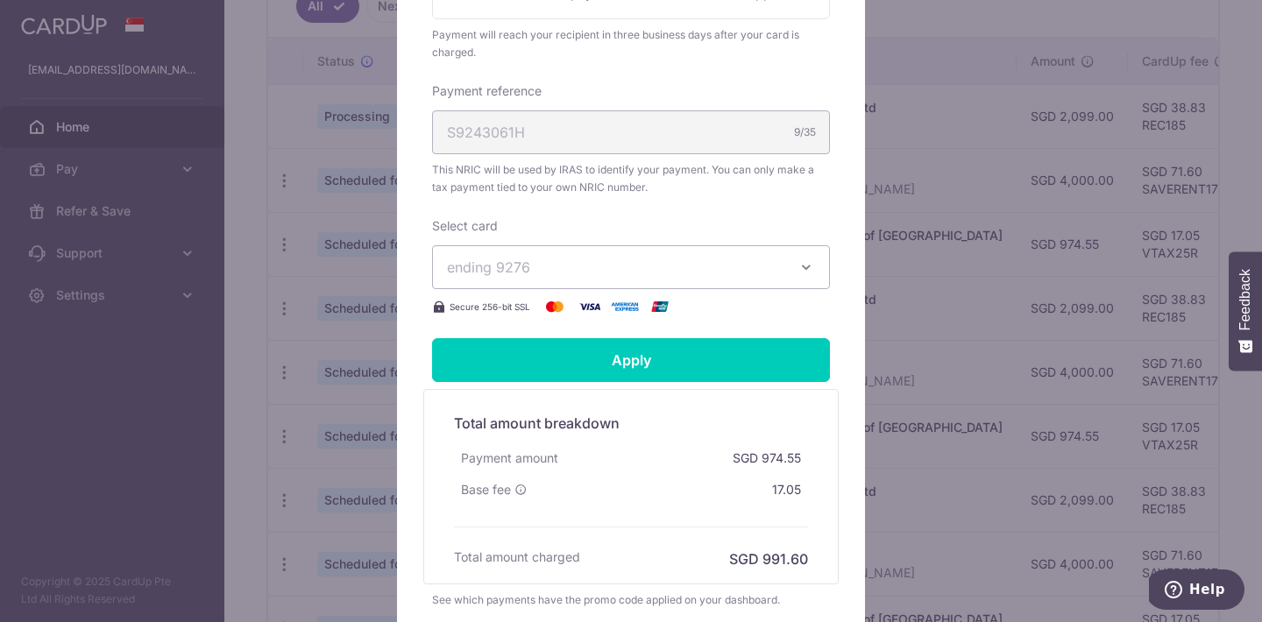
scroll to position [589, 0]
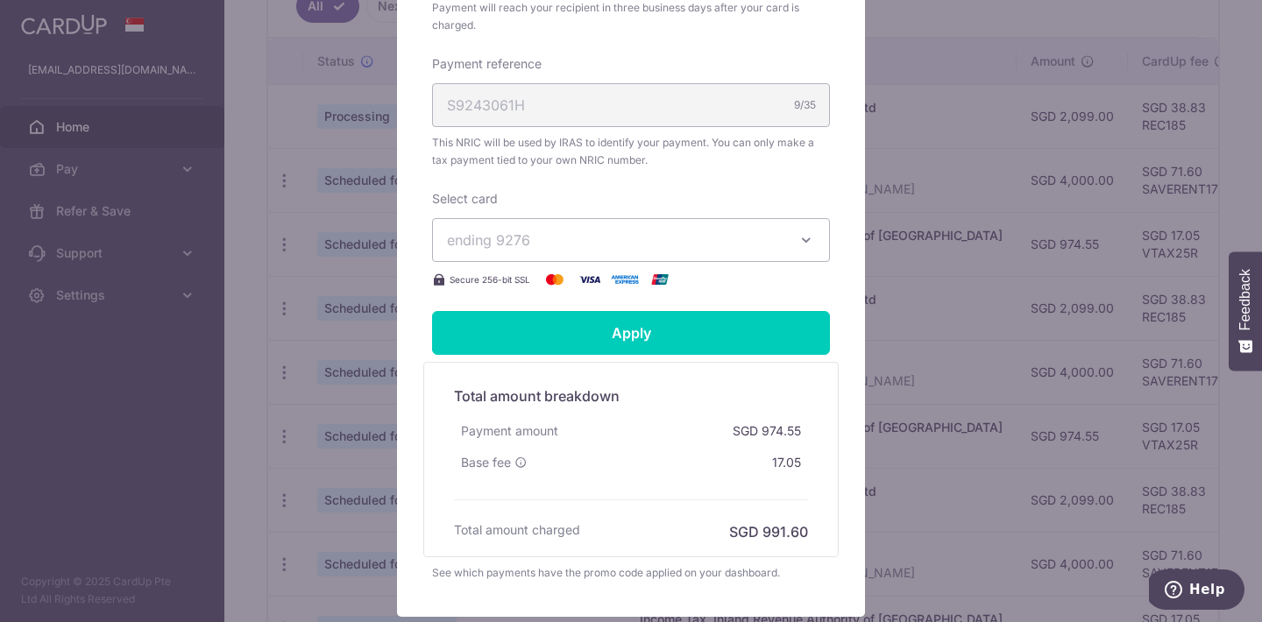
click at [686, 245] on span "ending 9276" at bounding box center [615, 240] width 337 height 21
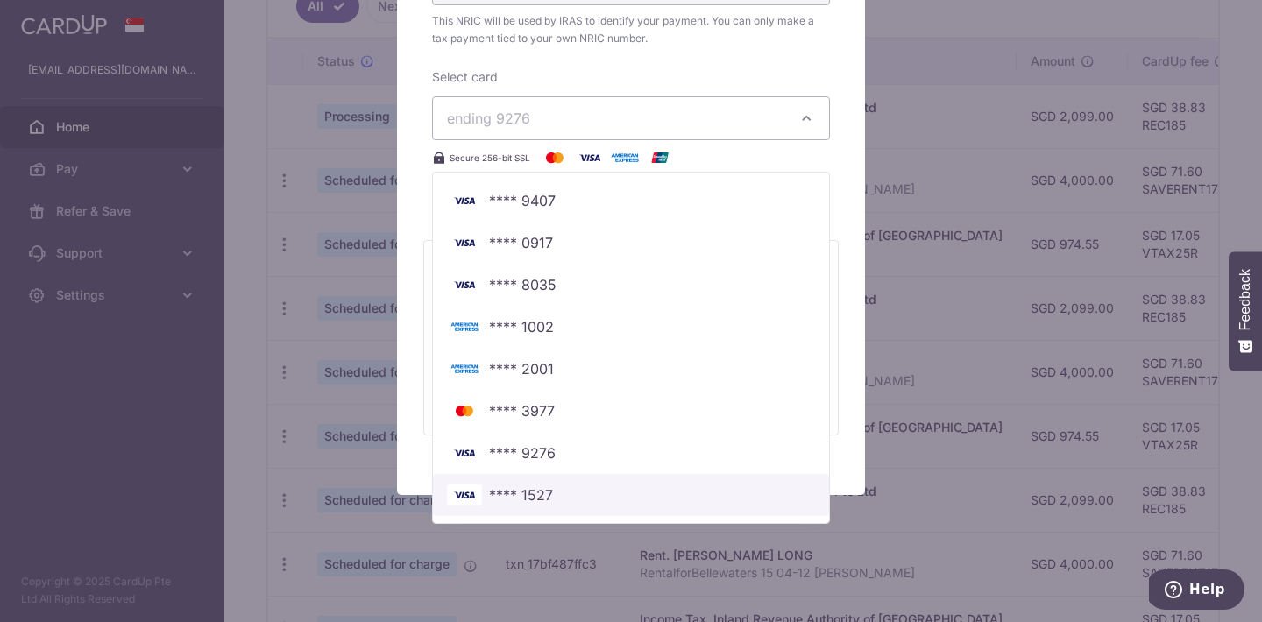
scroll to position [711, 0]
click at [542, 498] on span "**** 1527" at bounding box center [521, 495] width 64 height 21
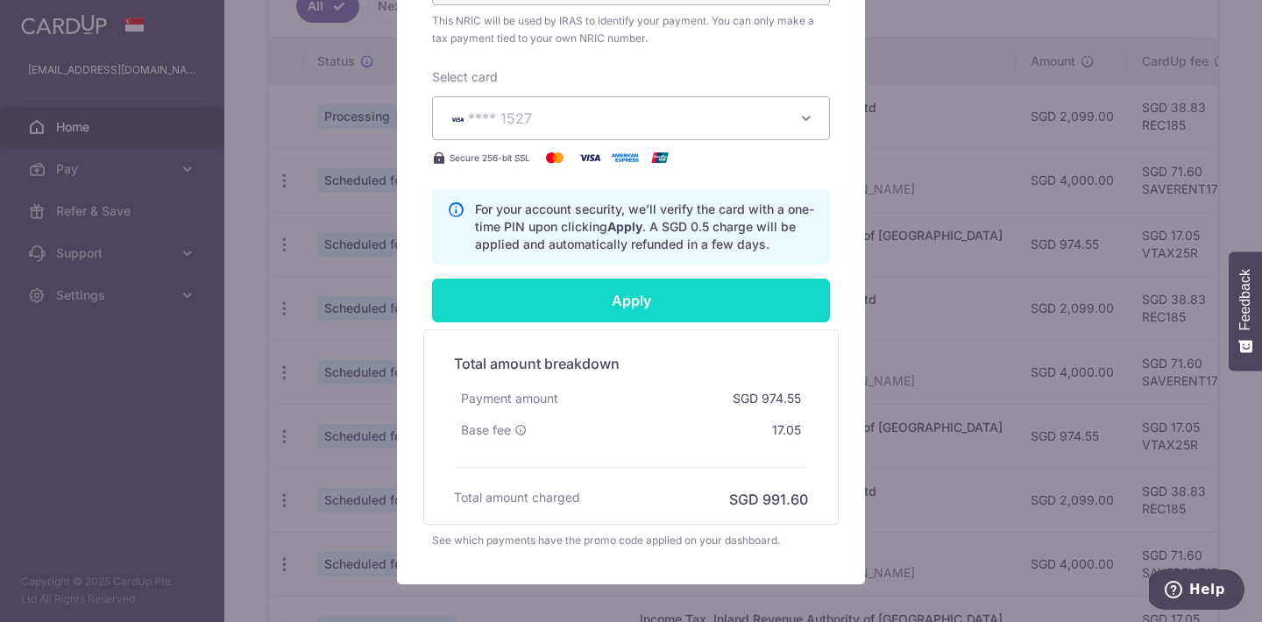
click at [663, 307] on input "Apply" at bounding box center [631, 301] width 398 height 44
type input "Successfully Applied"
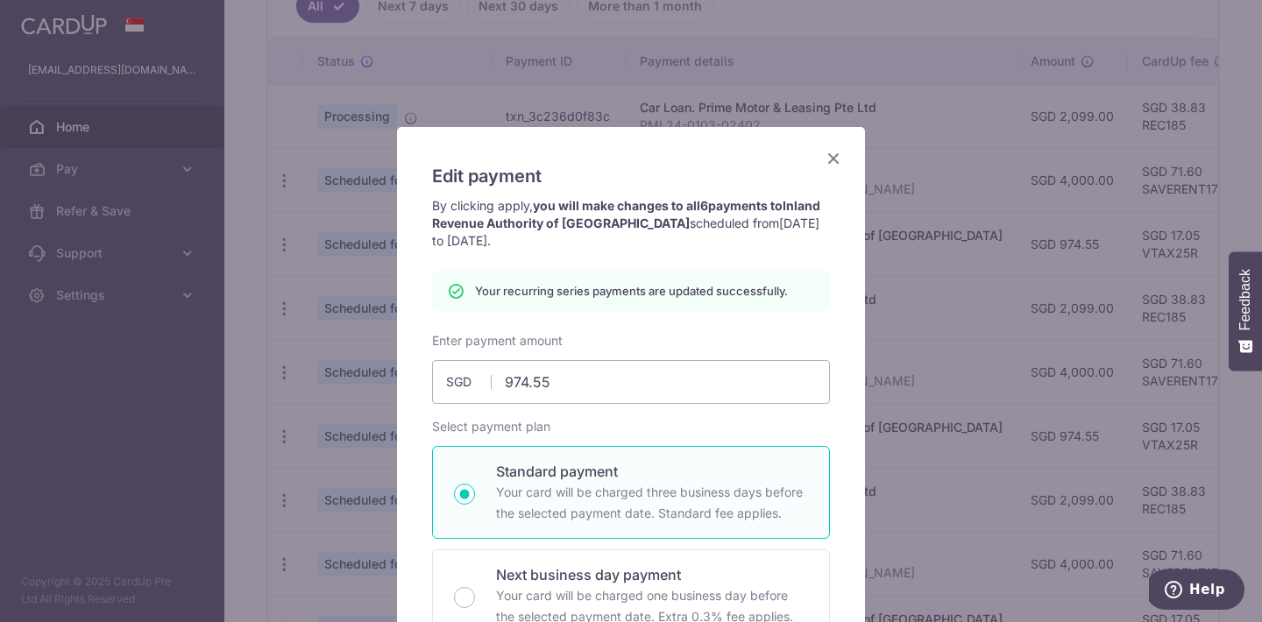
scroll to position [0, 0]
click at [897, 136] on div "Edit payment By clicking apply, you will make changes to all 6 payments to Inla…" at bounding box center [631, 311] width 1262 height 622
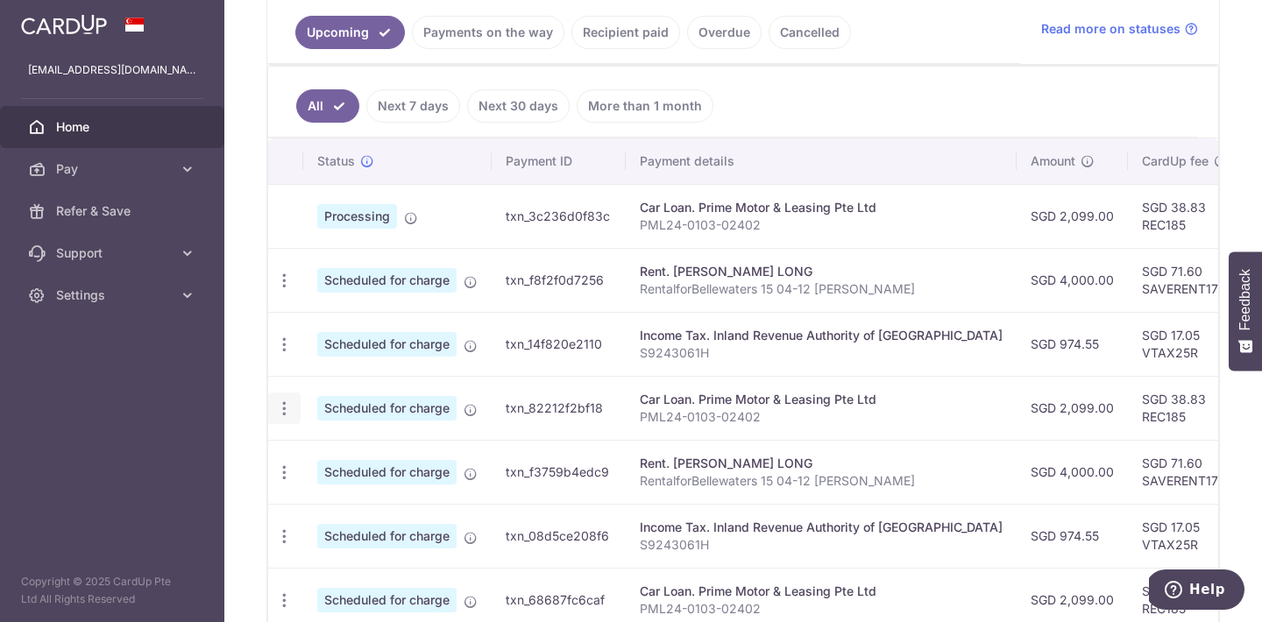
click at [283, 403] on icon "button" at bounding box center [284, 409] width 18 height 18
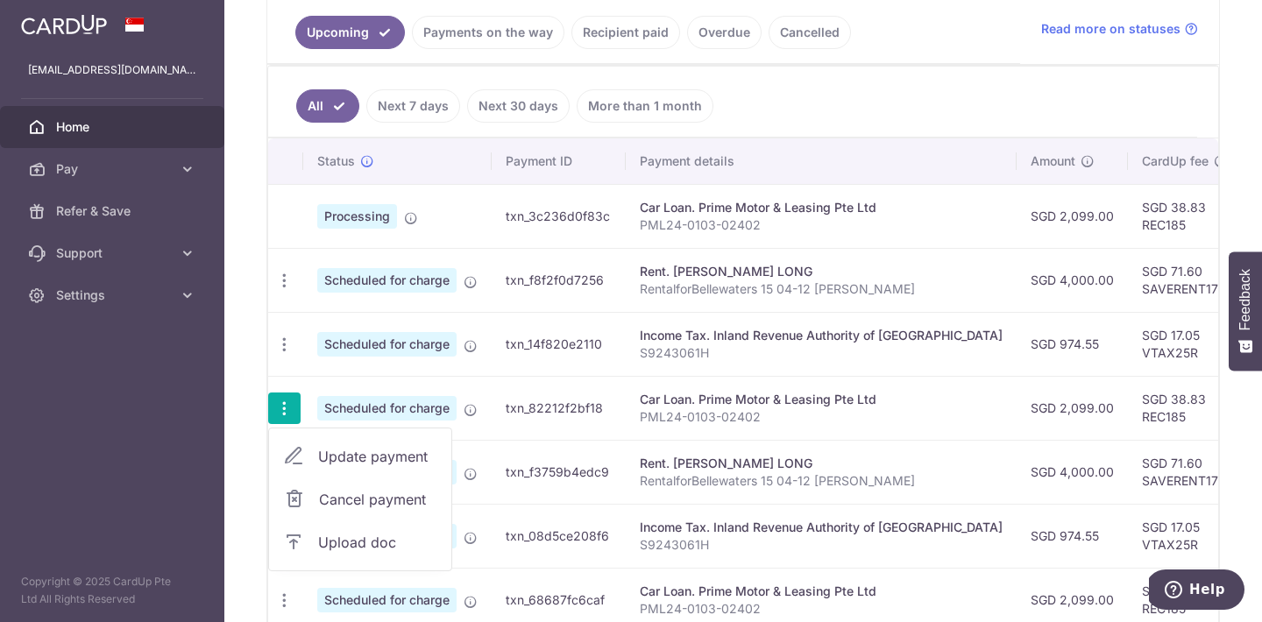
click at [321, 453] on span "Update payment" at bounding box center [377, 456] width 119 height 21
radio input "true"
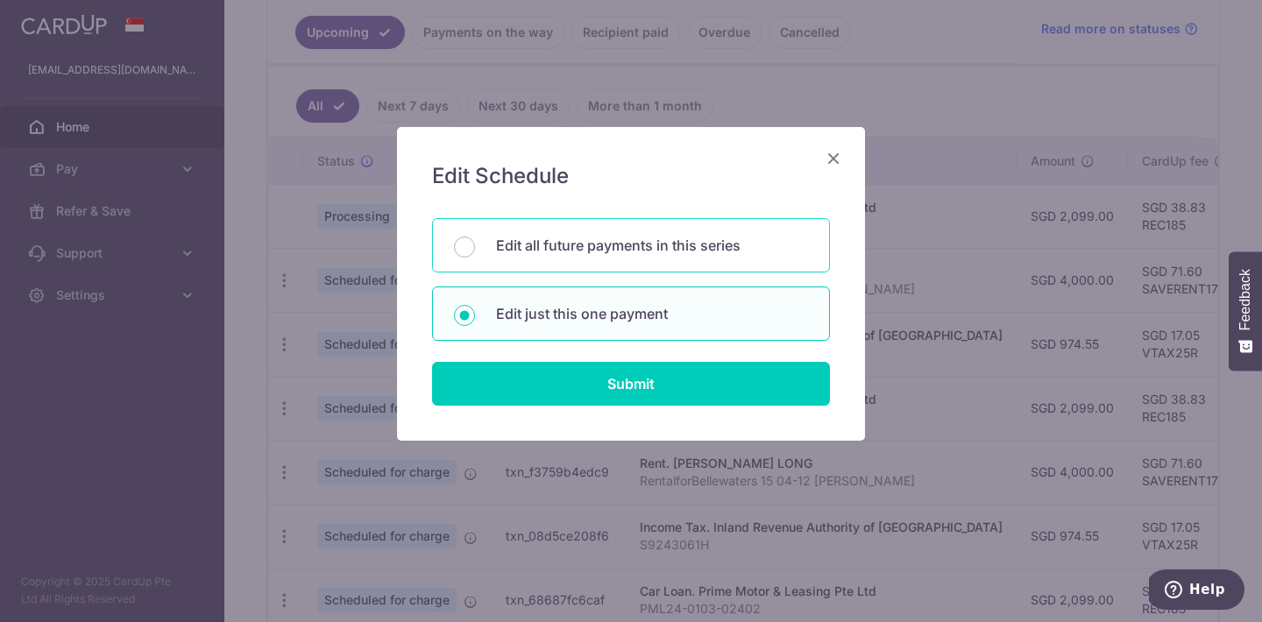
click at [633, 237] on p "Edit all future payments in this series" at bounding box center [652, 245] width 312 height 21
click at [475, 237] on input "Edit all future payments in this series" at bounding box center [464, 247] width 21 height 21
radio input "true"
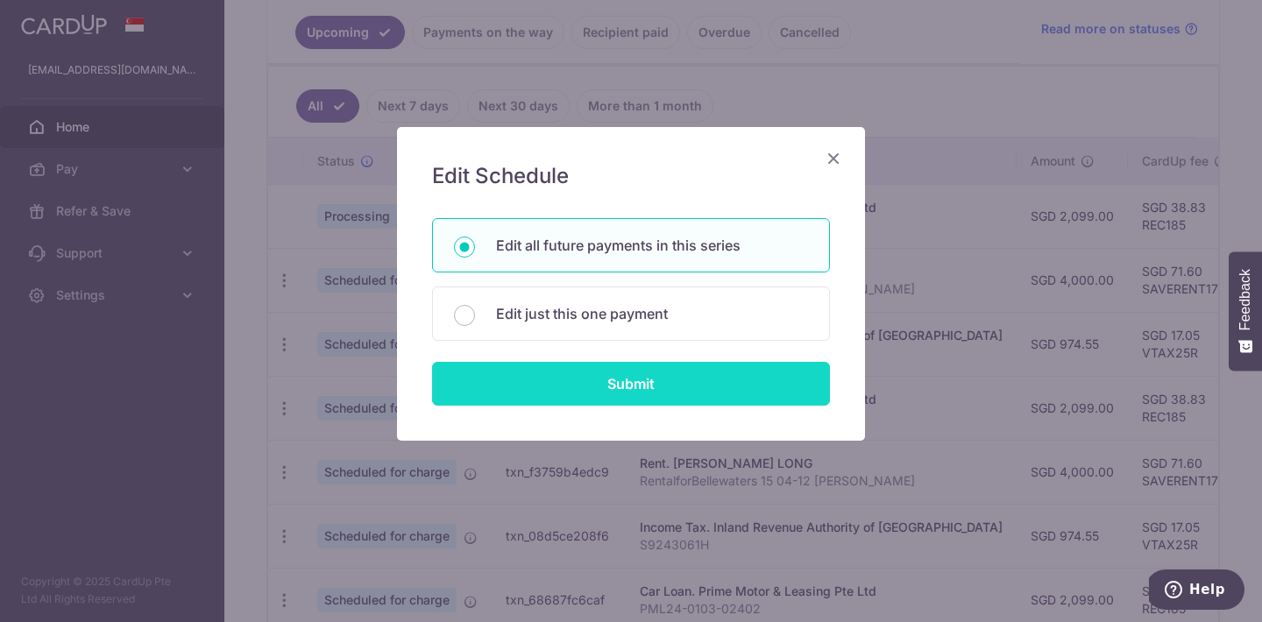
click at [626, 370] on input "Submit" at bounding box center [631, 384] width 398 height 44
radio input "true"
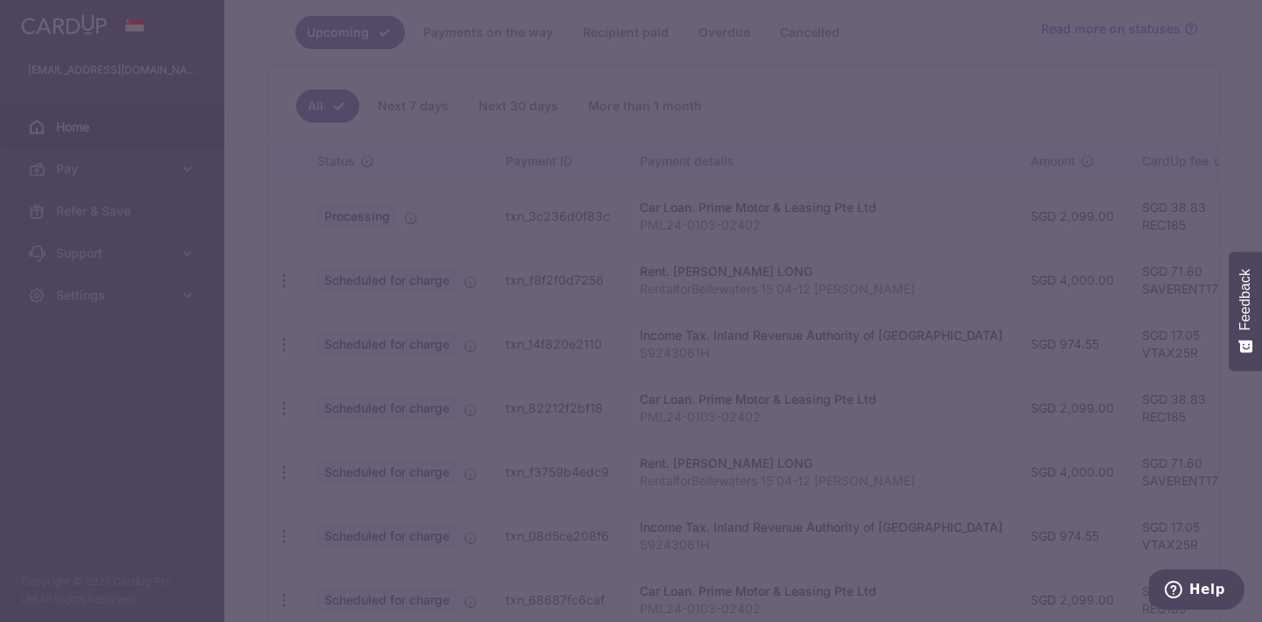
type input "2,099.00"
type input "PML24-0103-02402"
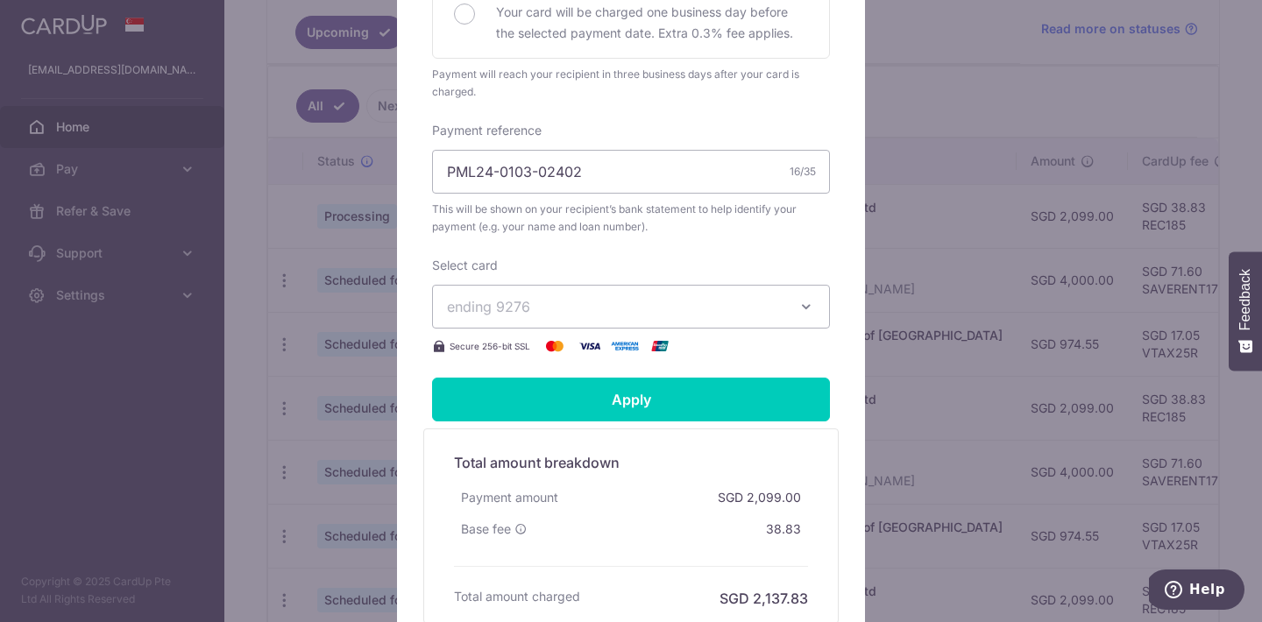
scroll to position [515, 0]
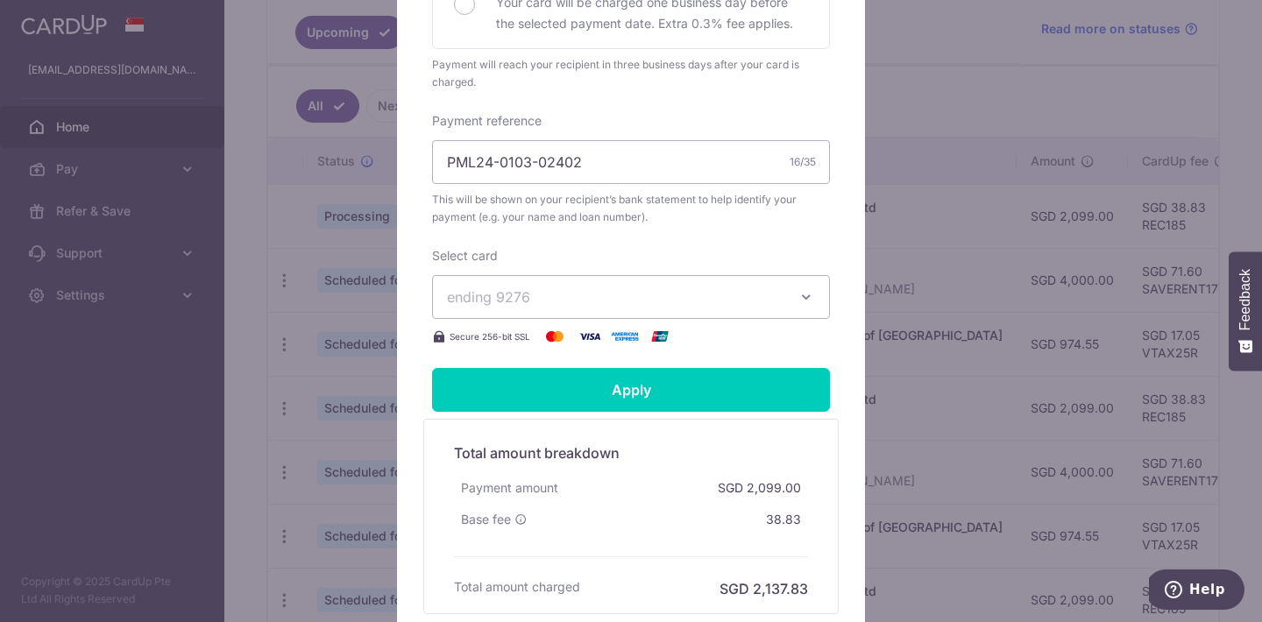
click at [688, 308] on span "ending 9276" at bounding box center [615, 297] width 337 height 21
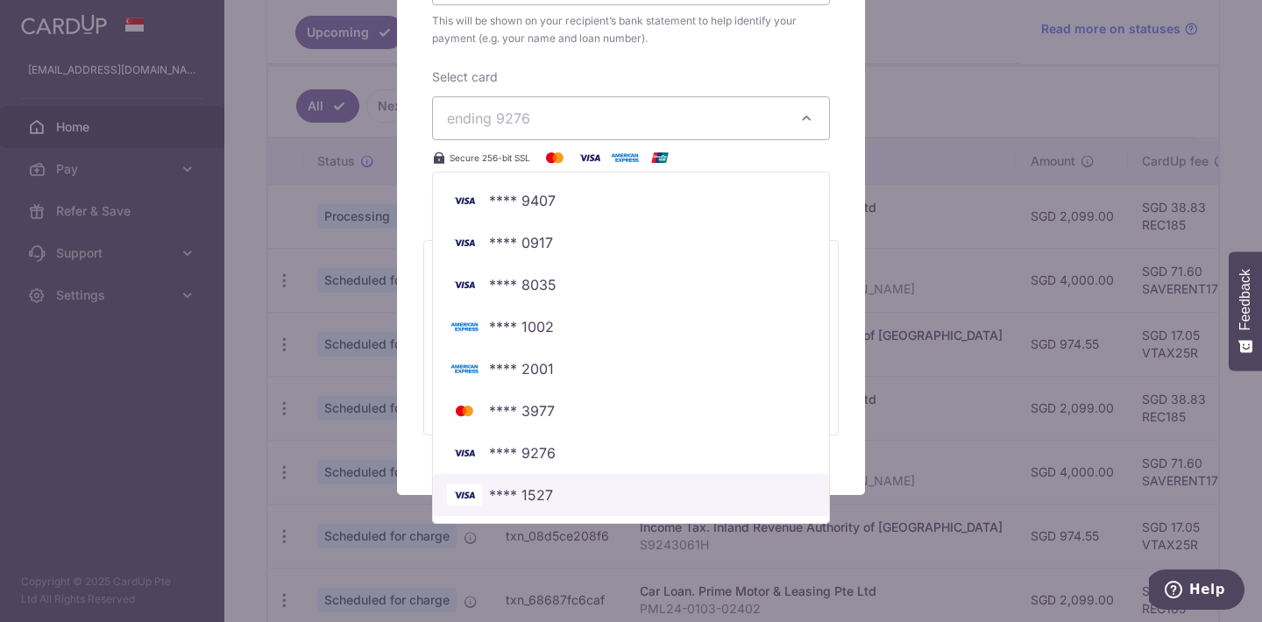
scroll to position [711, 0]
click at [530, 503] on span "**** 1527" at bounding box center [521, 495] width 64 height 21
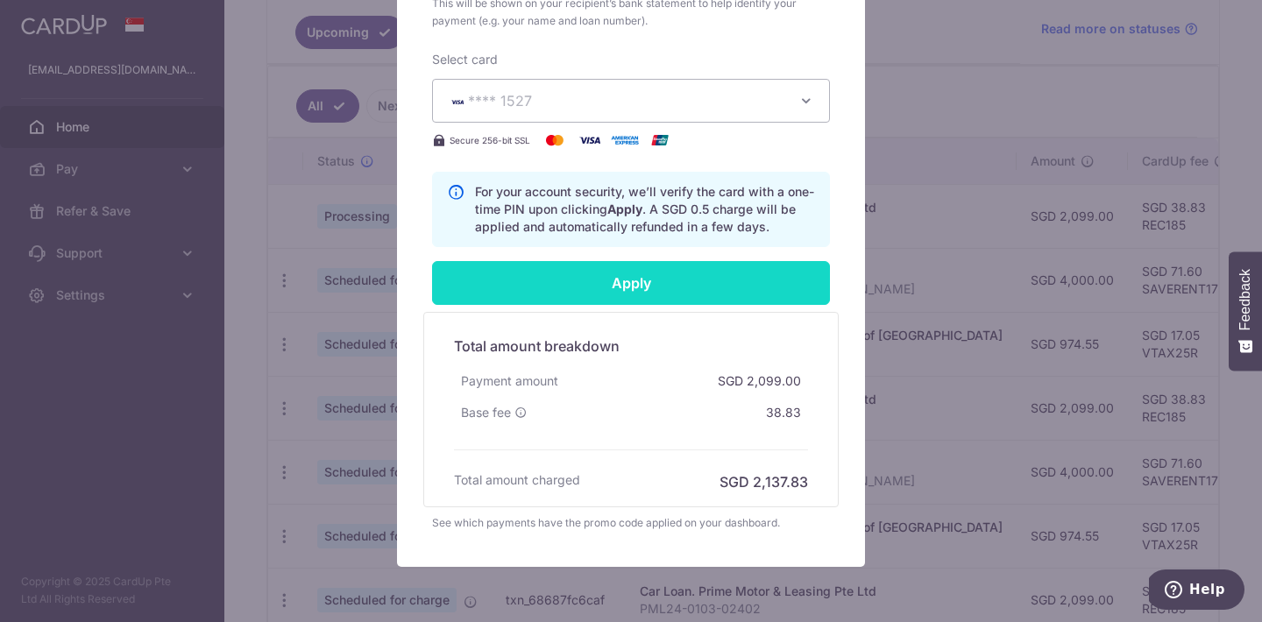
click at [664, 305] on input "Apply" at bounding box center [631, 283] width 398 height 44
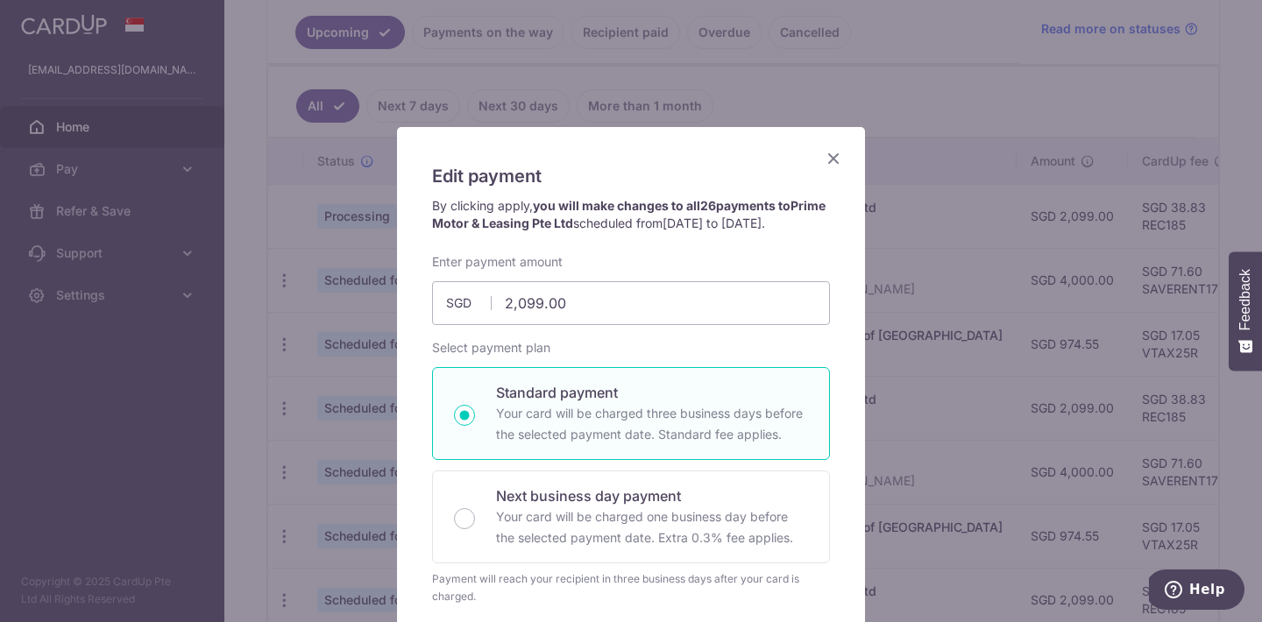
scroll to position [0, 0]
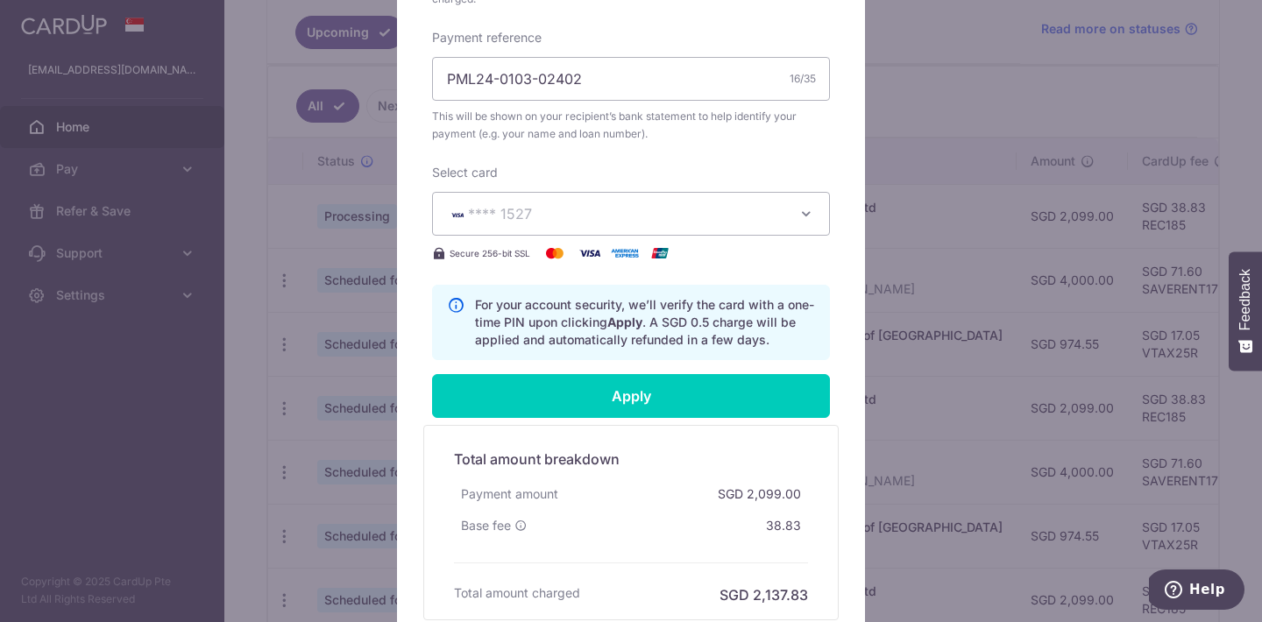
type input "Successfully Applied"
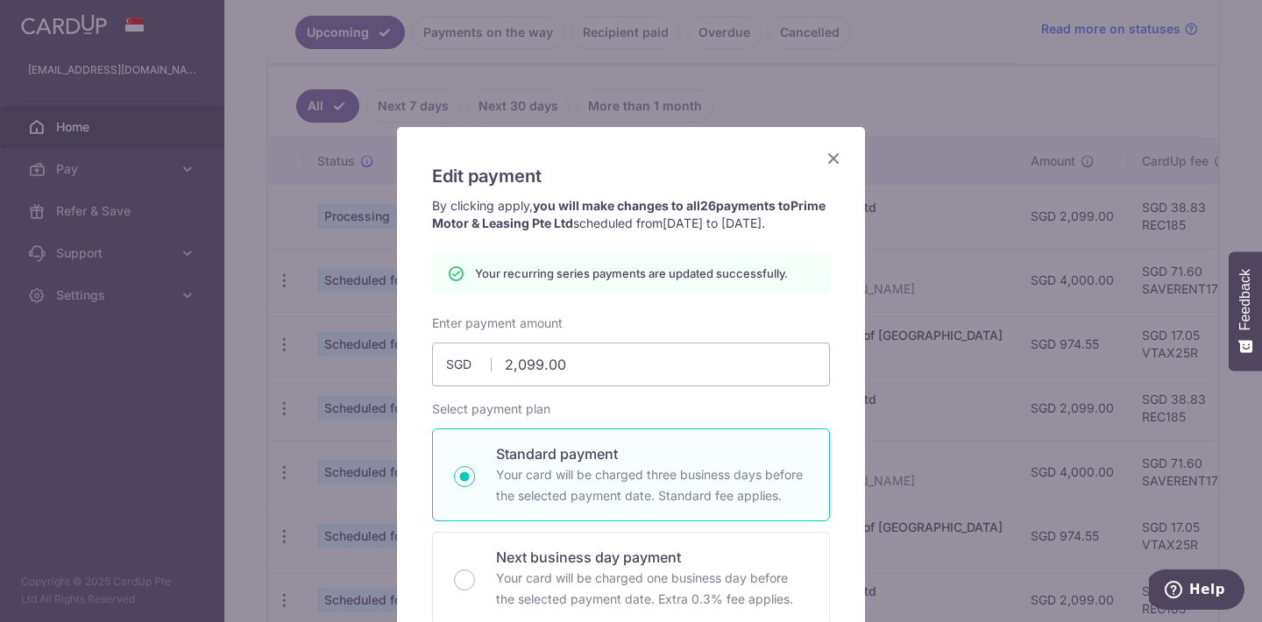
click at [926, 118] on div "Edit payment By clicking apply, you will make changes to all 26 payments to Pri…" at bounding box center [631, 311] width 1262 height 622
